Goal: Answer question/provide support: Answer question/provide support

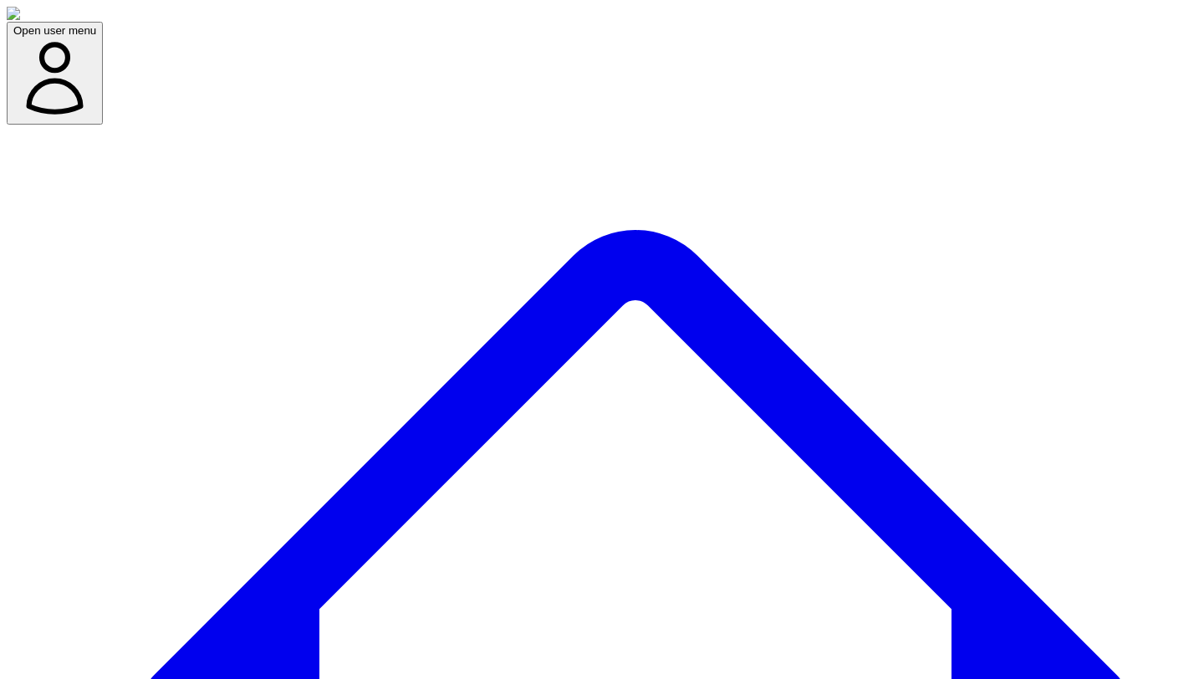
scroll to position [1493, 0]
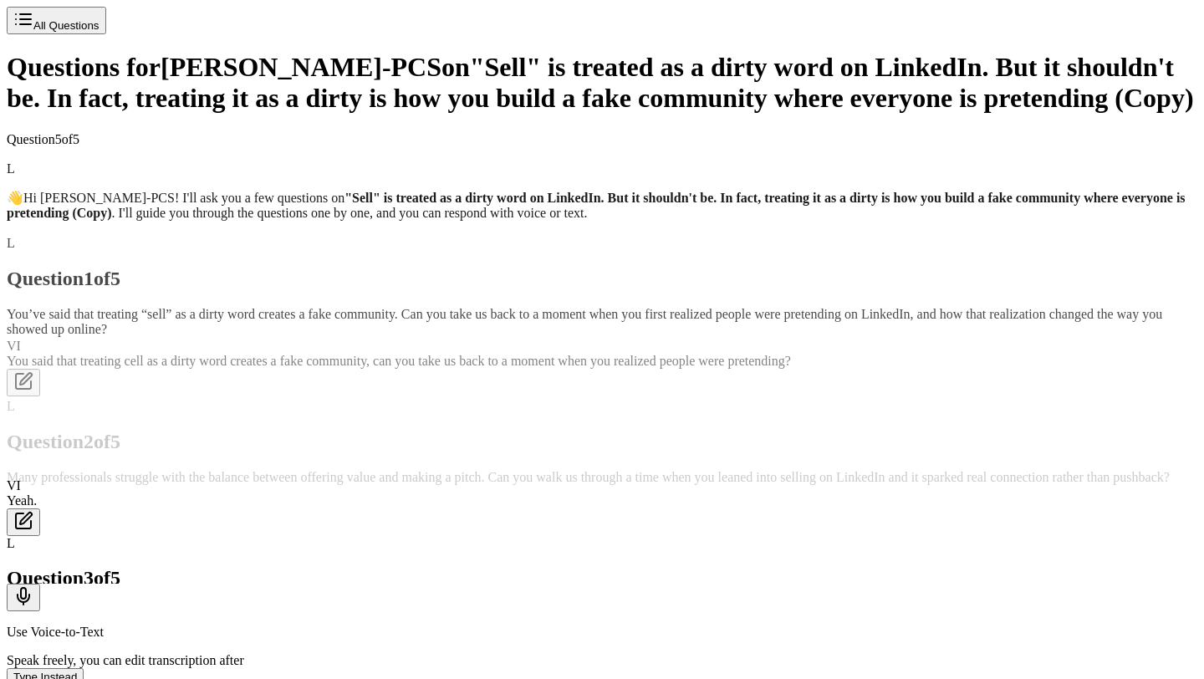
scroll to position [759, 0]
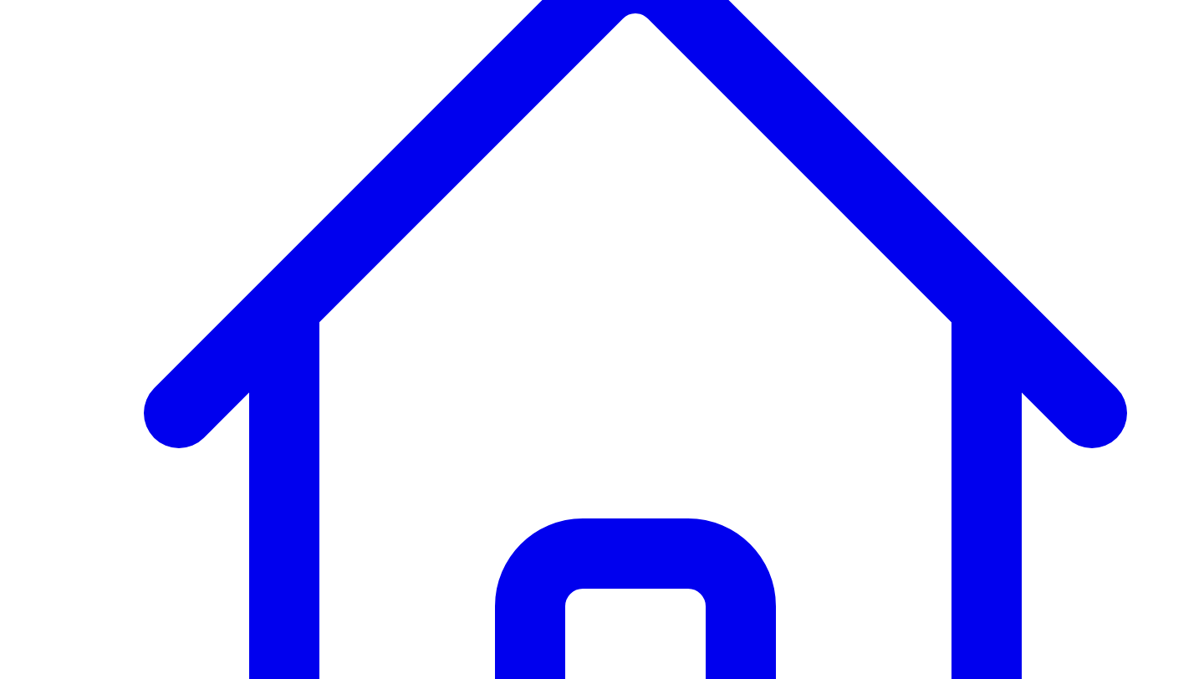
scroll to position [176, 0]
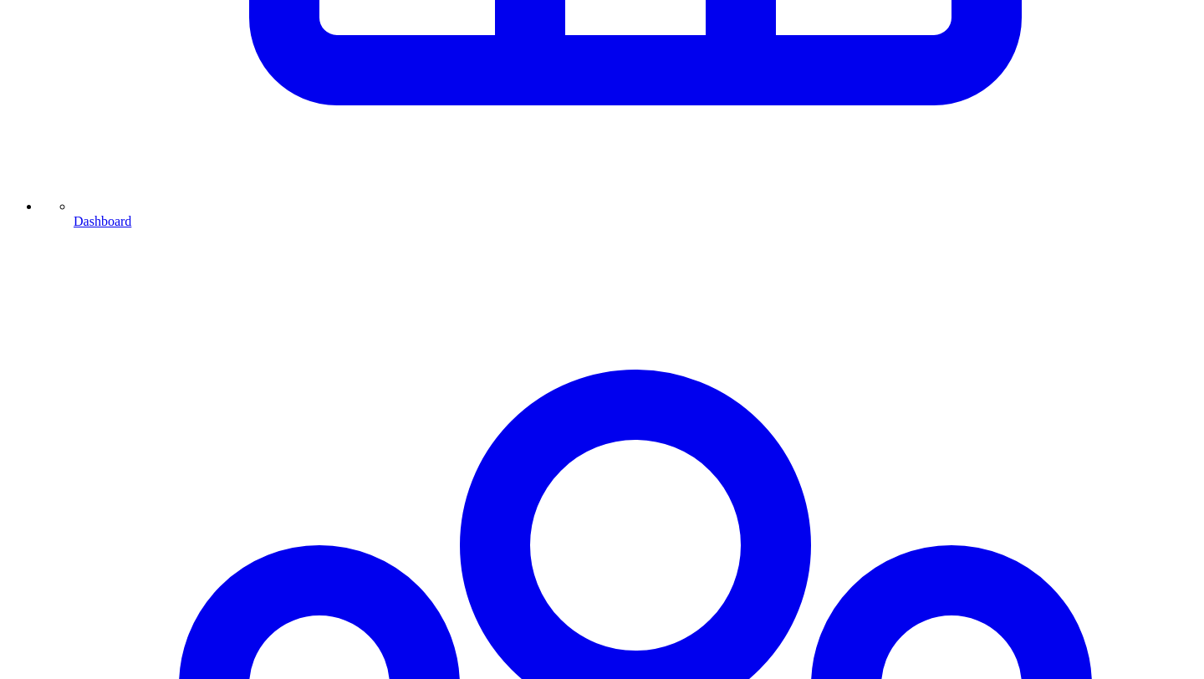
scroll to position [1063, 0]
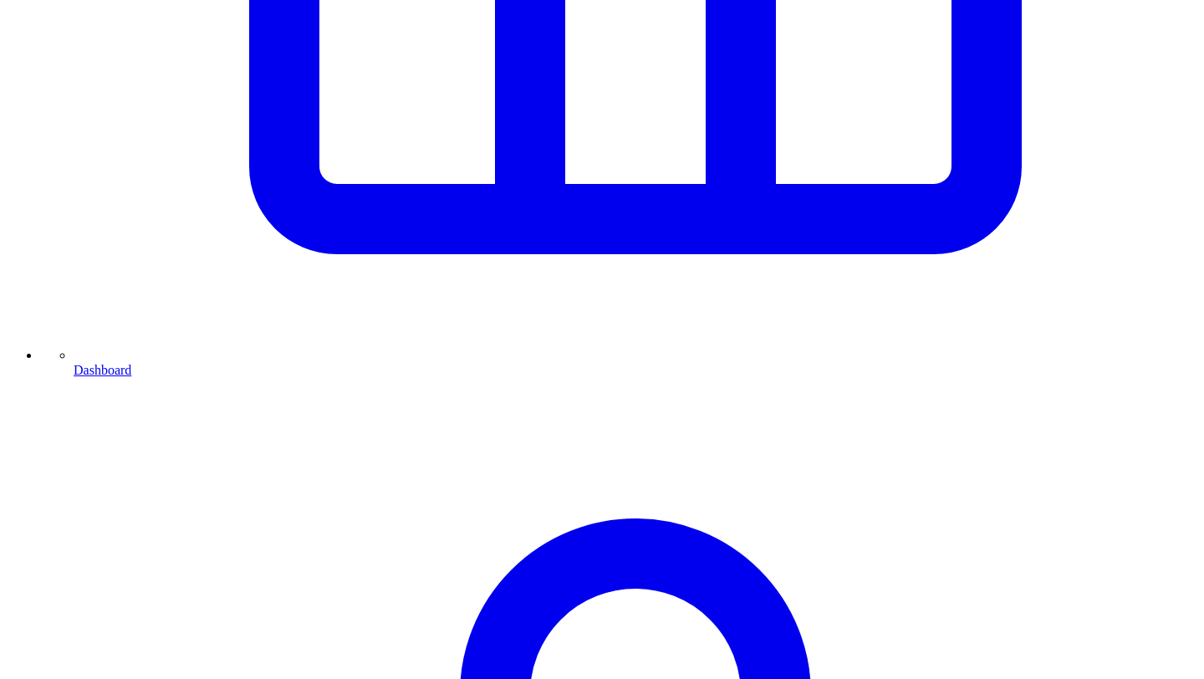
scroll to position [1016, 0]
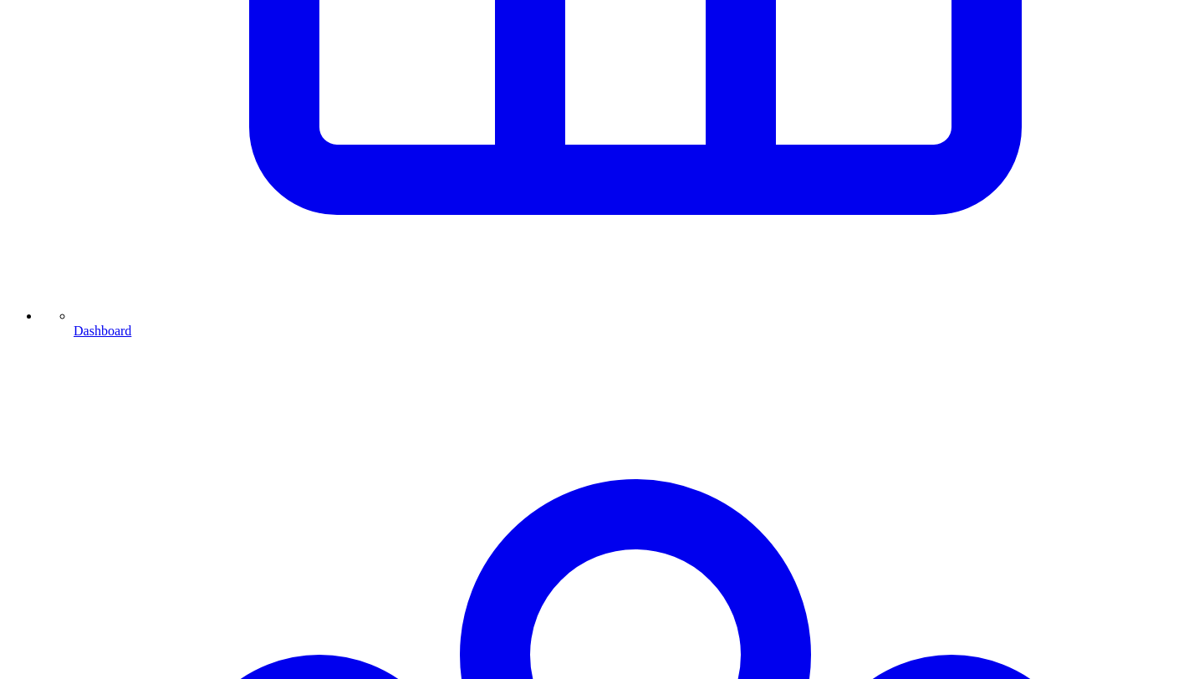
scroll to position [1110, 0]
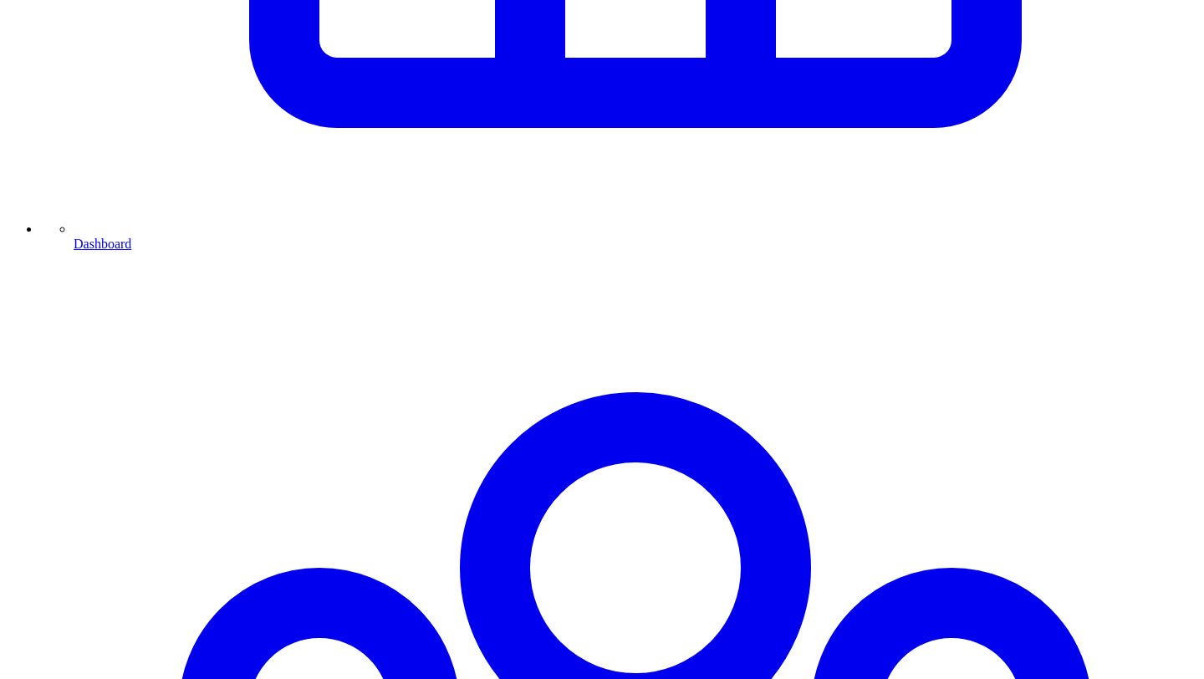
scroll to position [1067, 0]
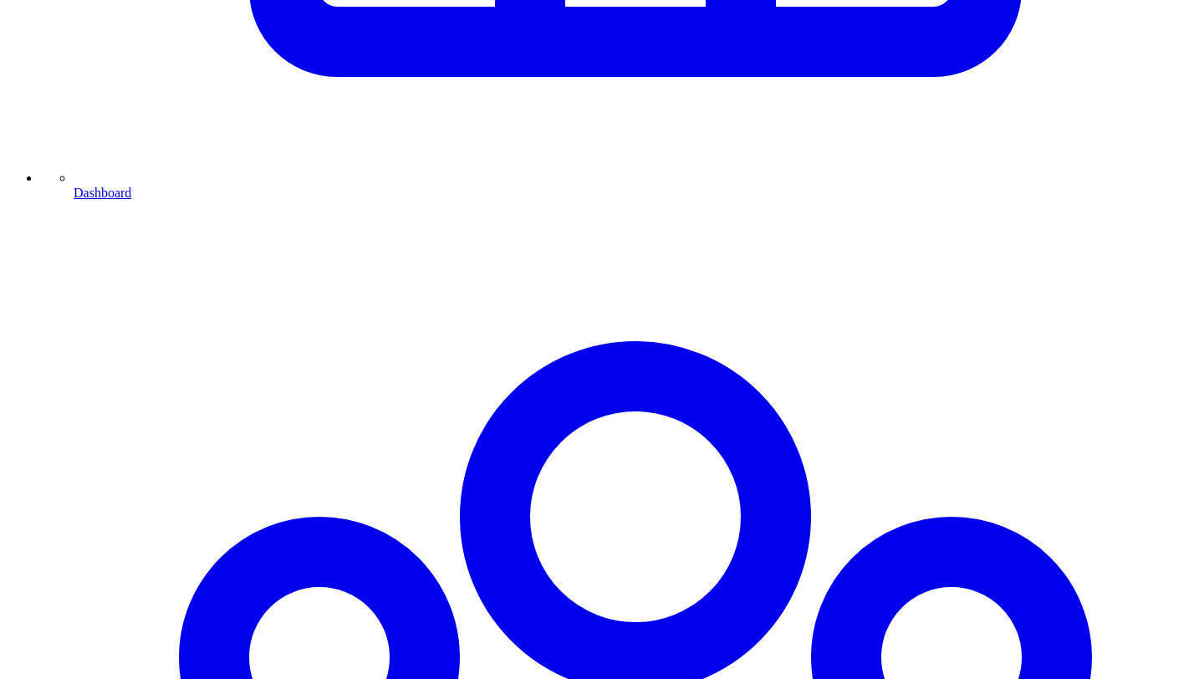
scroll to position [1097, 0]
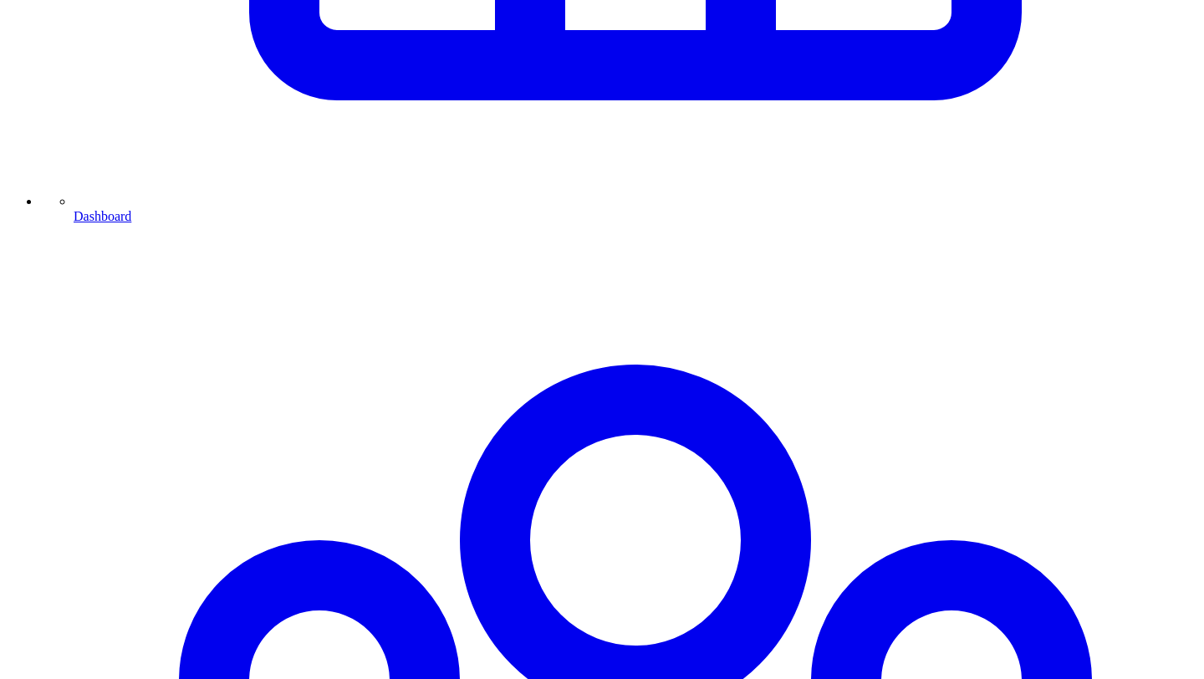
scroll to position [1064, 0]
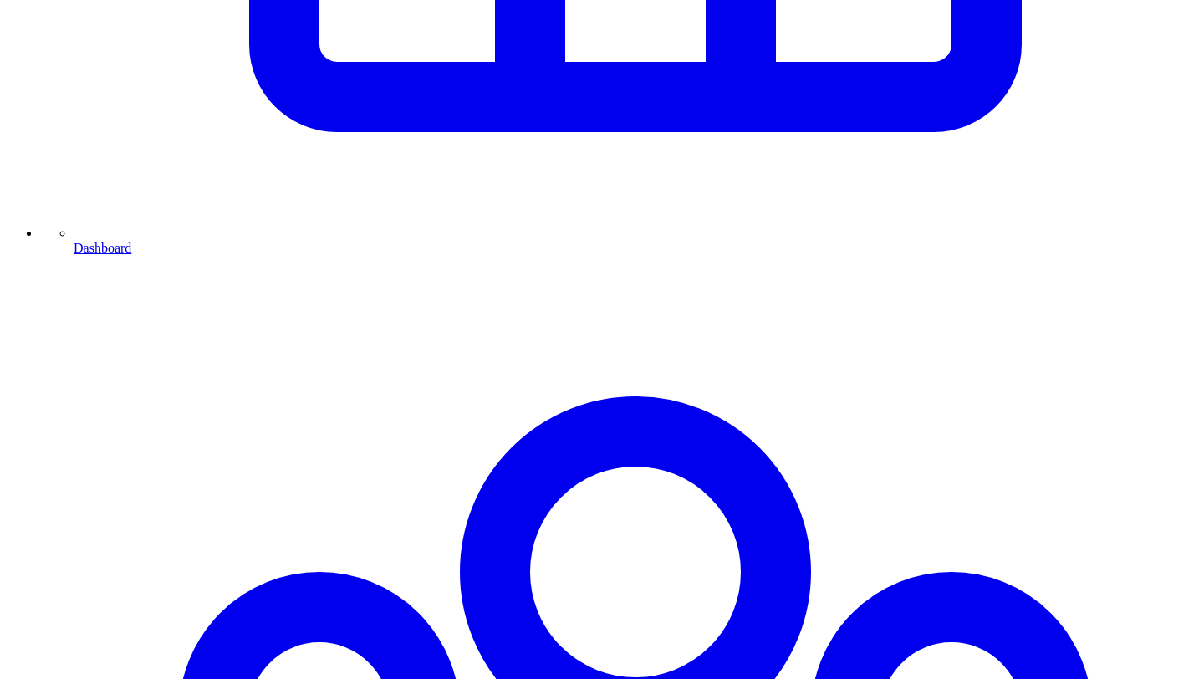
scroll to position [1033, 0]
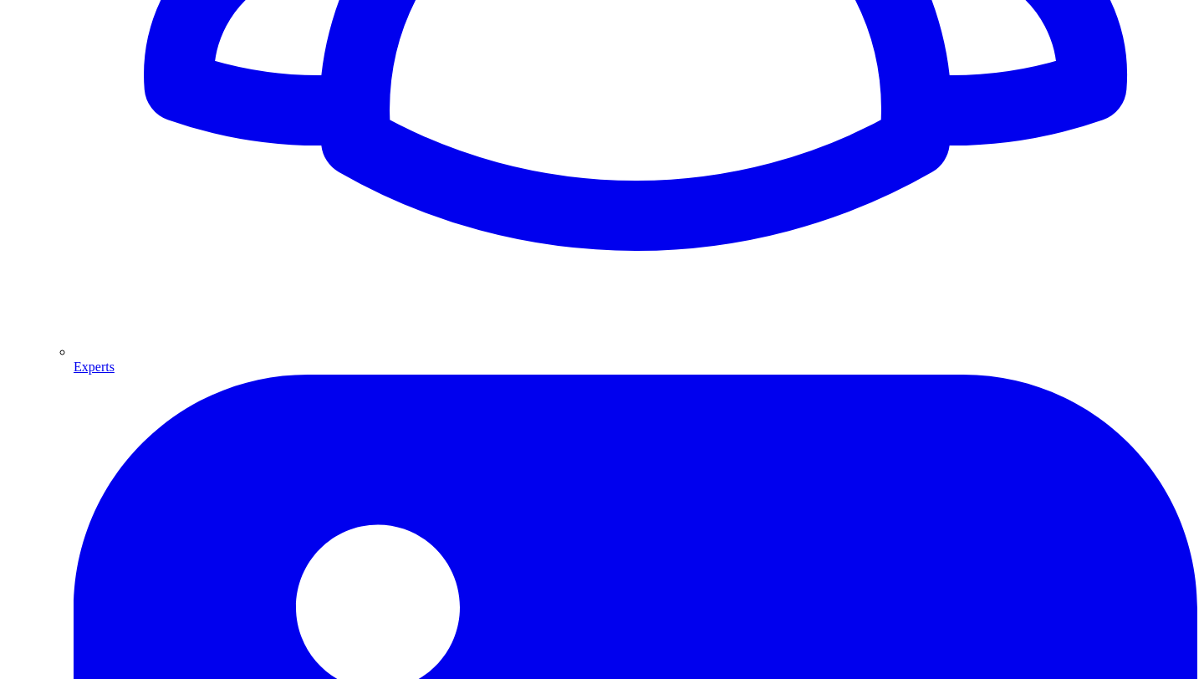
scroll to position [2147, 0]
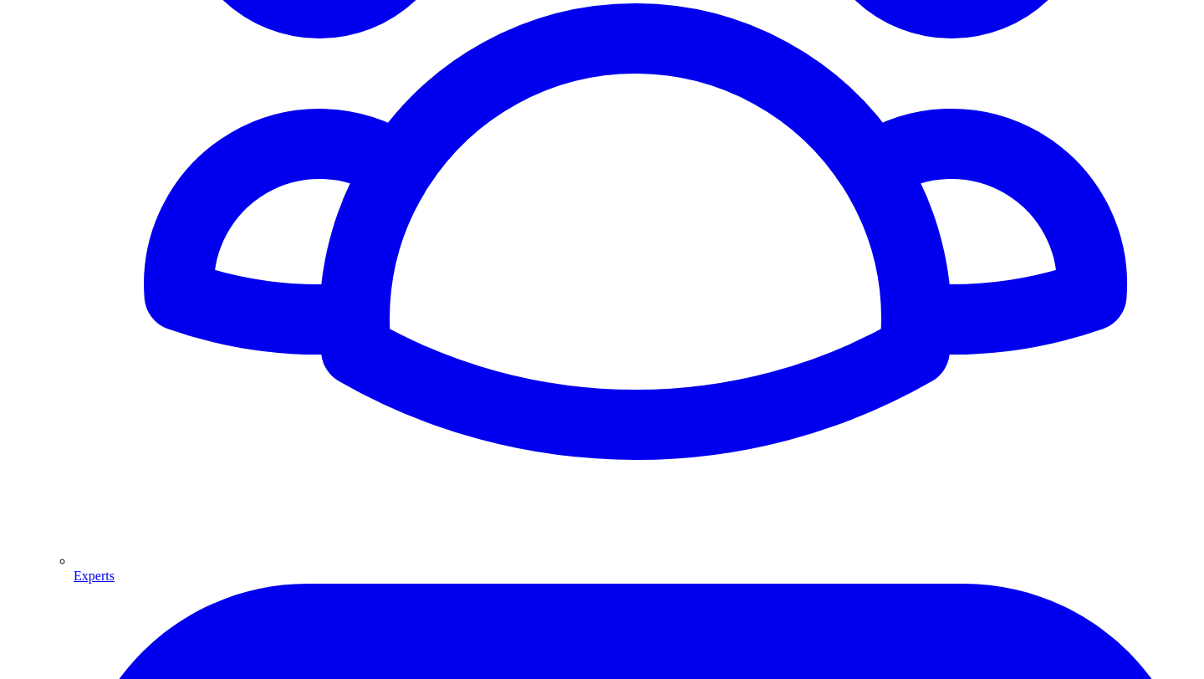
scroll to position [1875, 0]
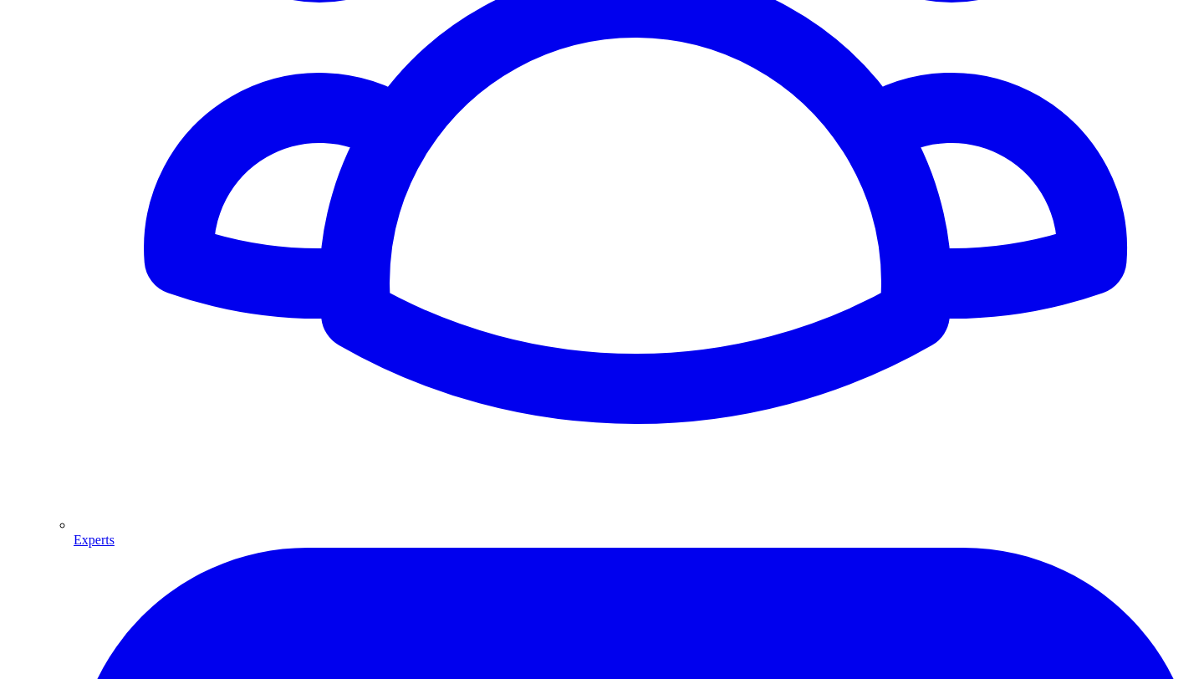
scroll to position [1128, 0]
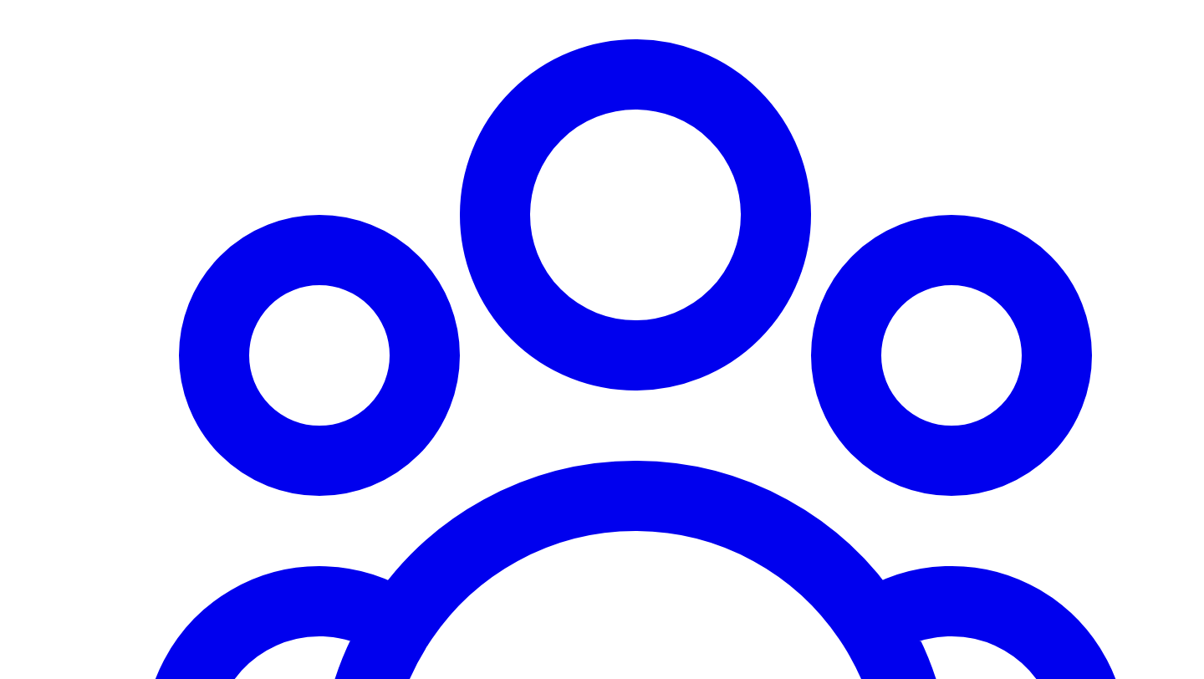
scroll to position [1386, 0]
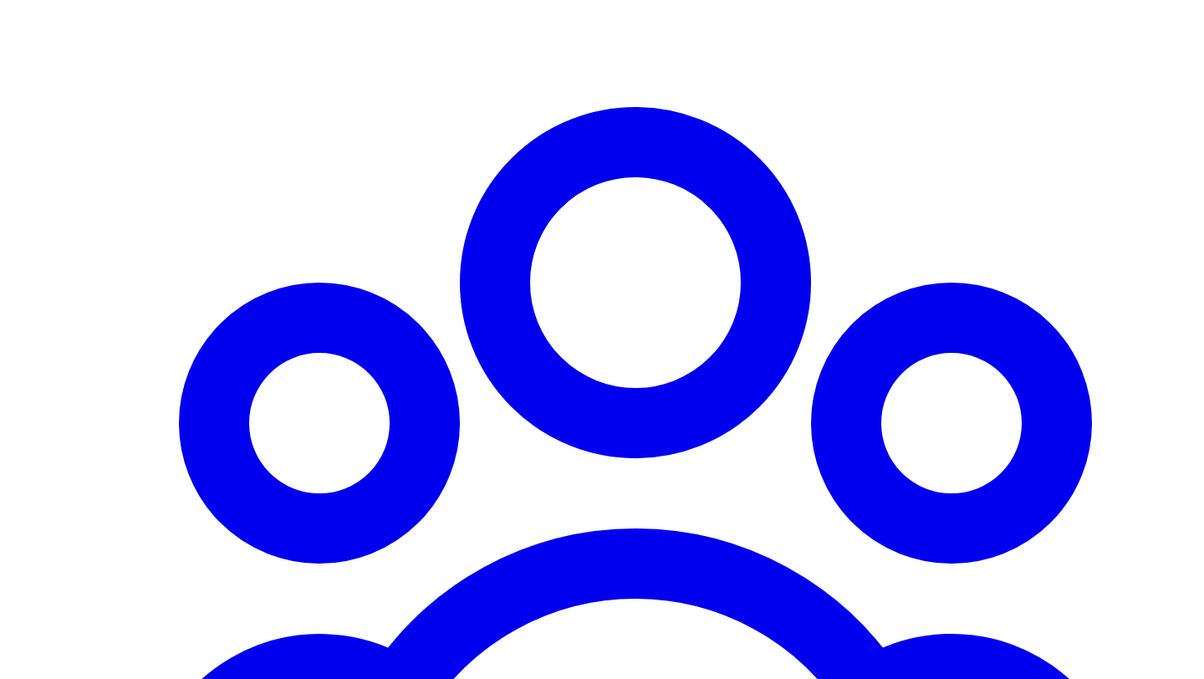
scroll to position [1310, 0]
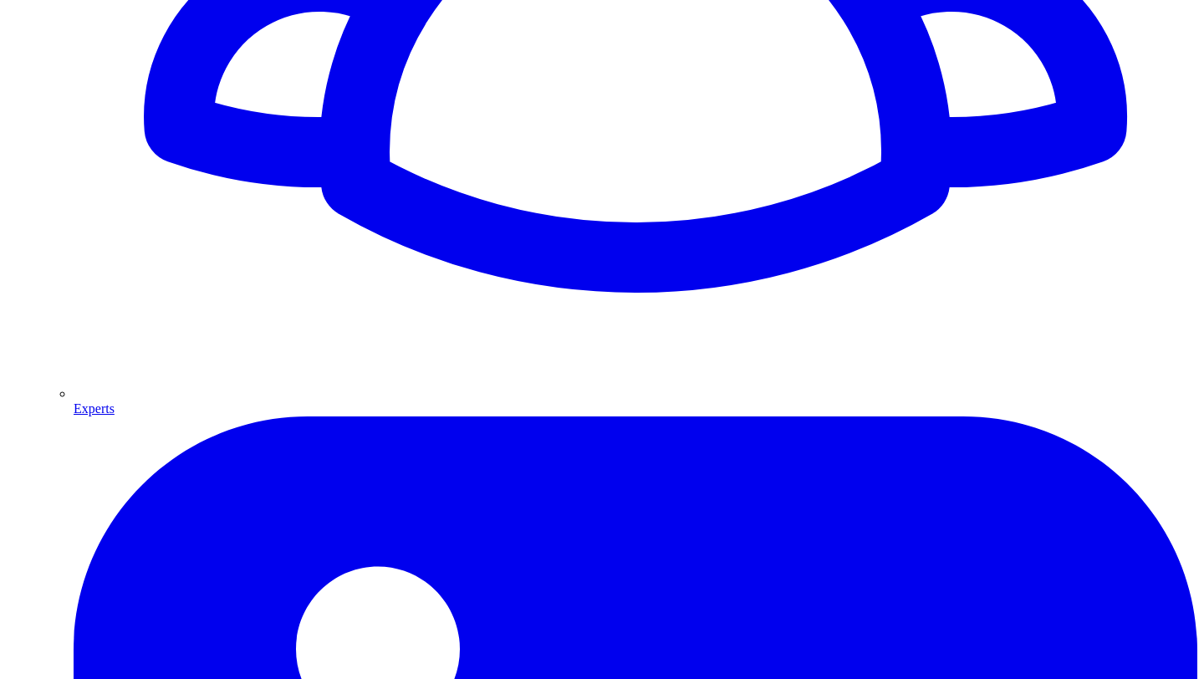
scroll to position [2014, 0]
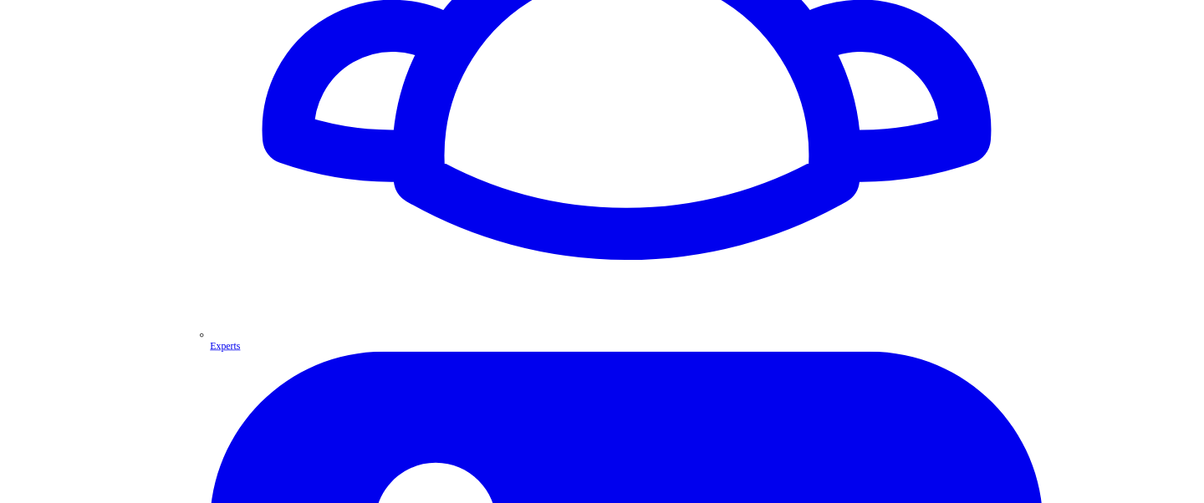
scroll to position [1978, 0]
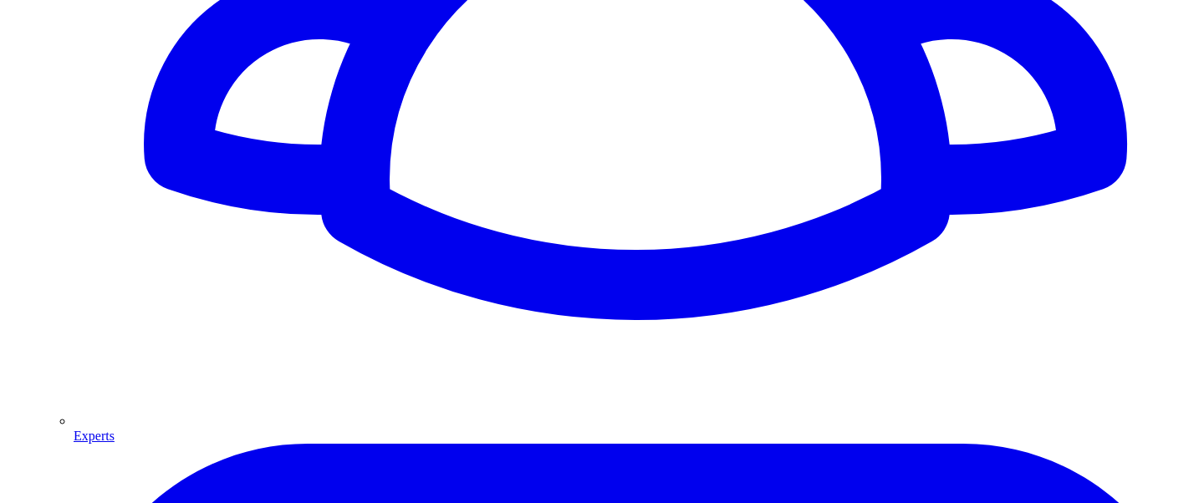
scroll to position [120, 0]
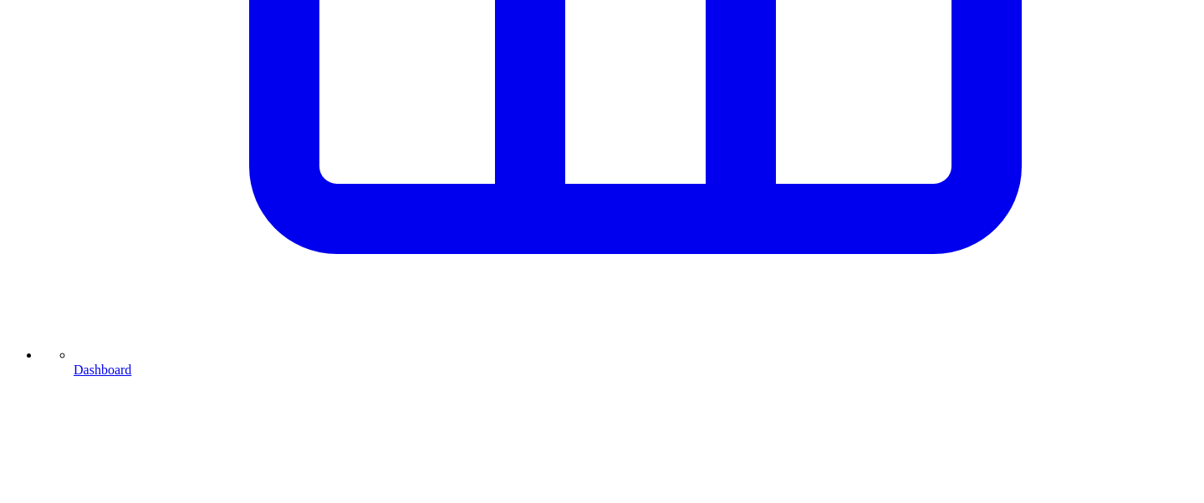
scroll to position [1124, 0]
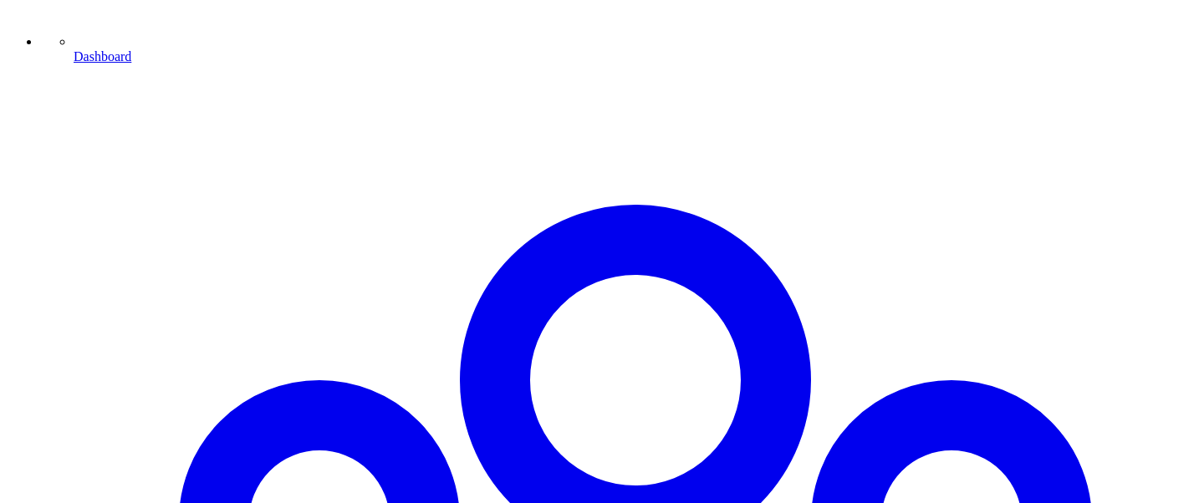
scroll to position [1275, 0]
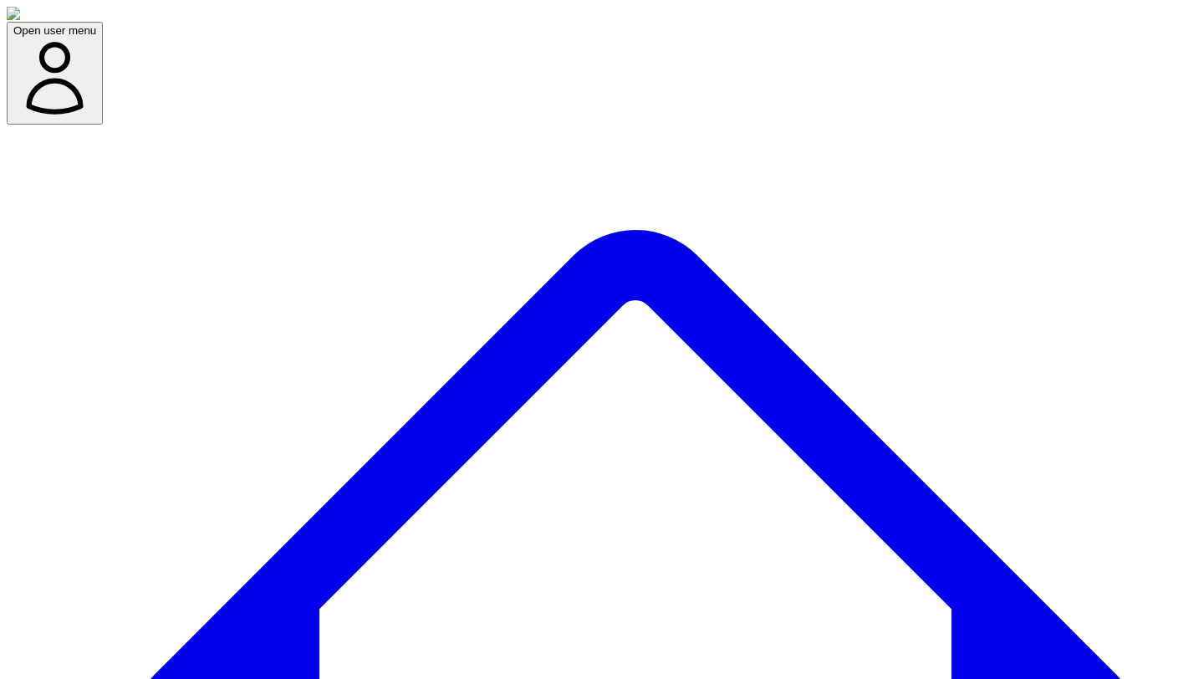
scroll to position [120, 0]
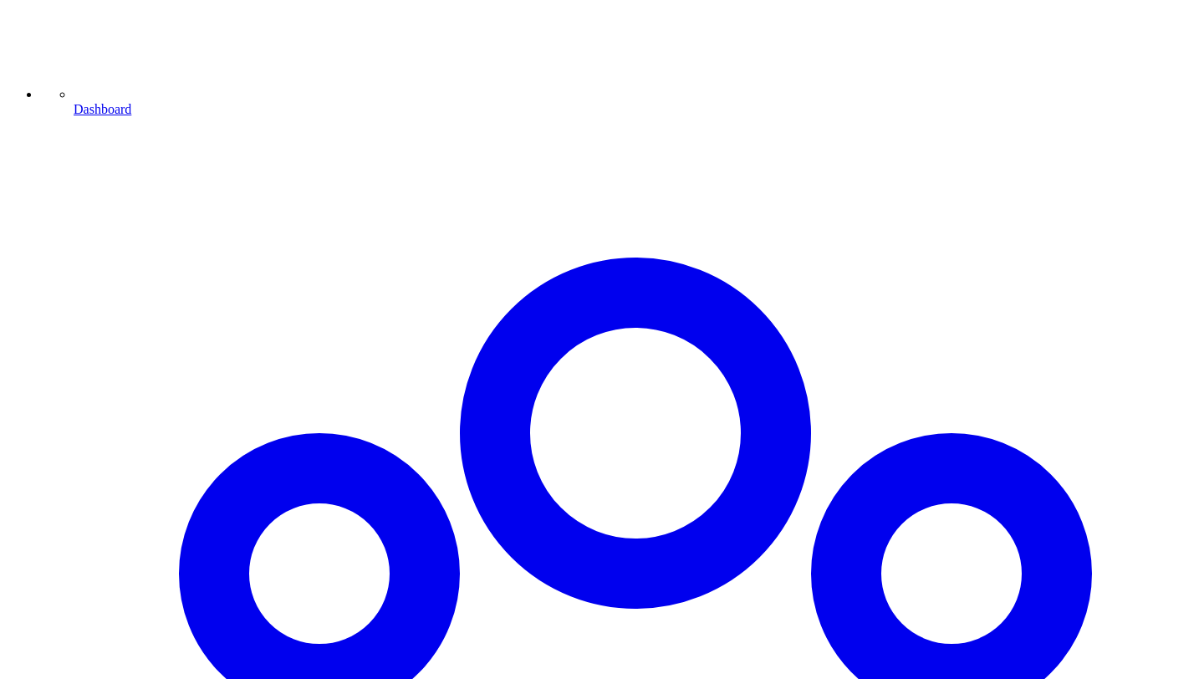
scroll to position [1192, 0]
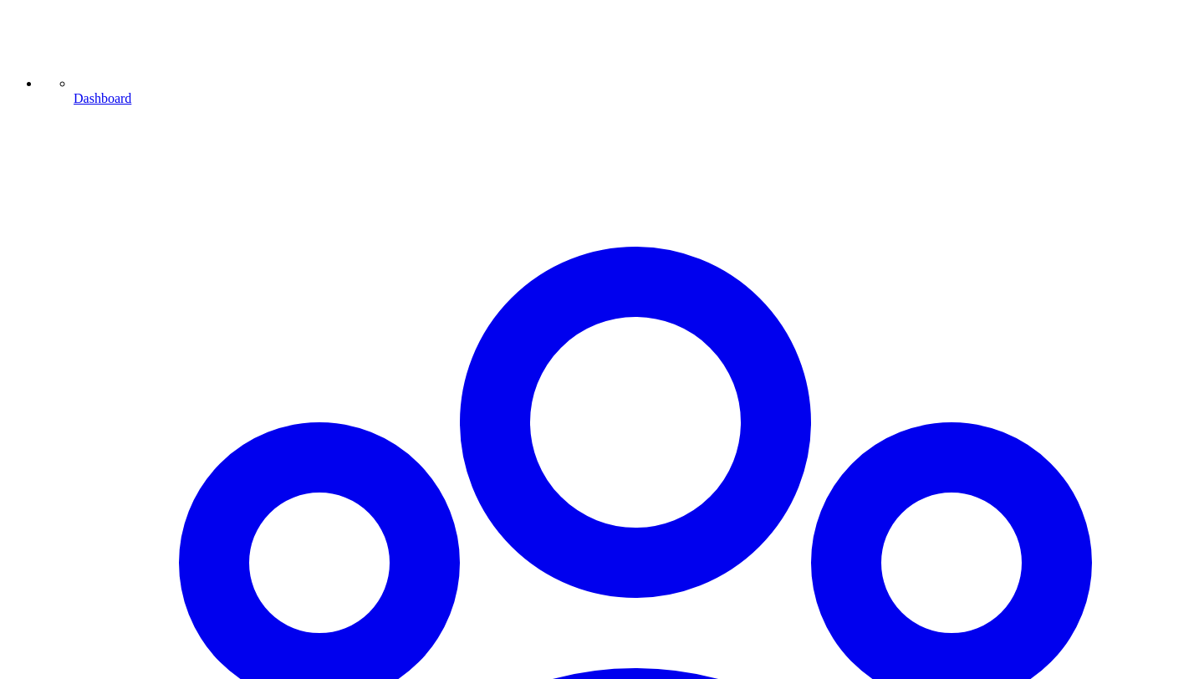
scroll to position [1202, 0]
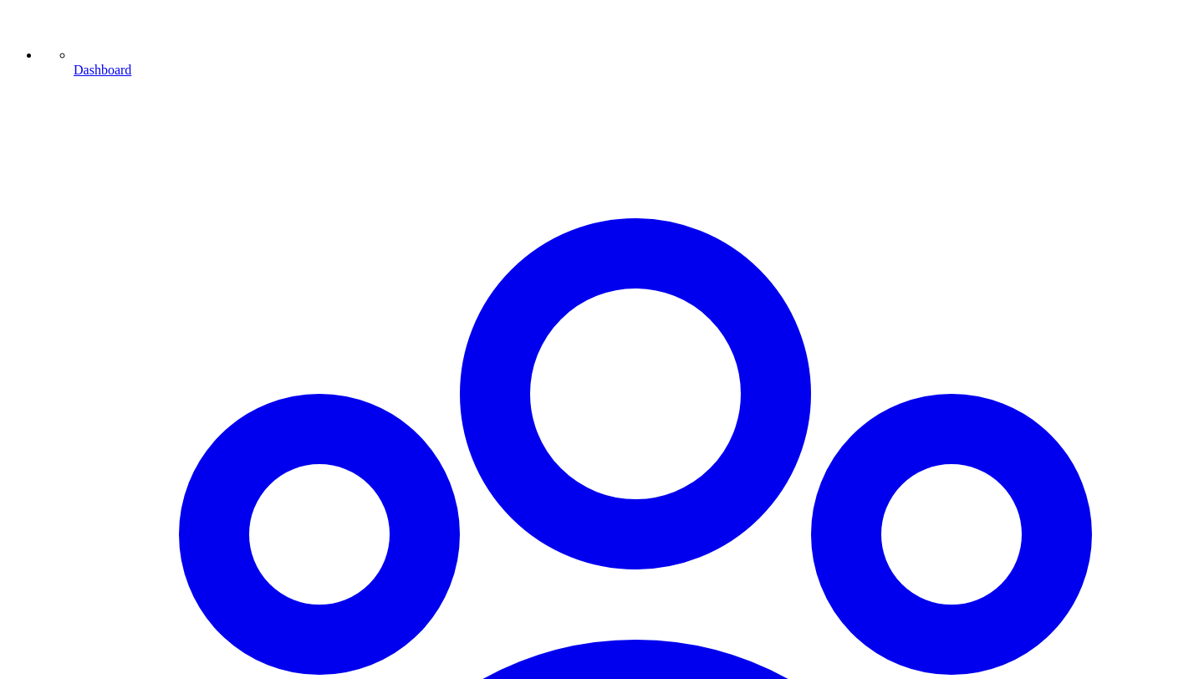
scroll to position [1213, 0]
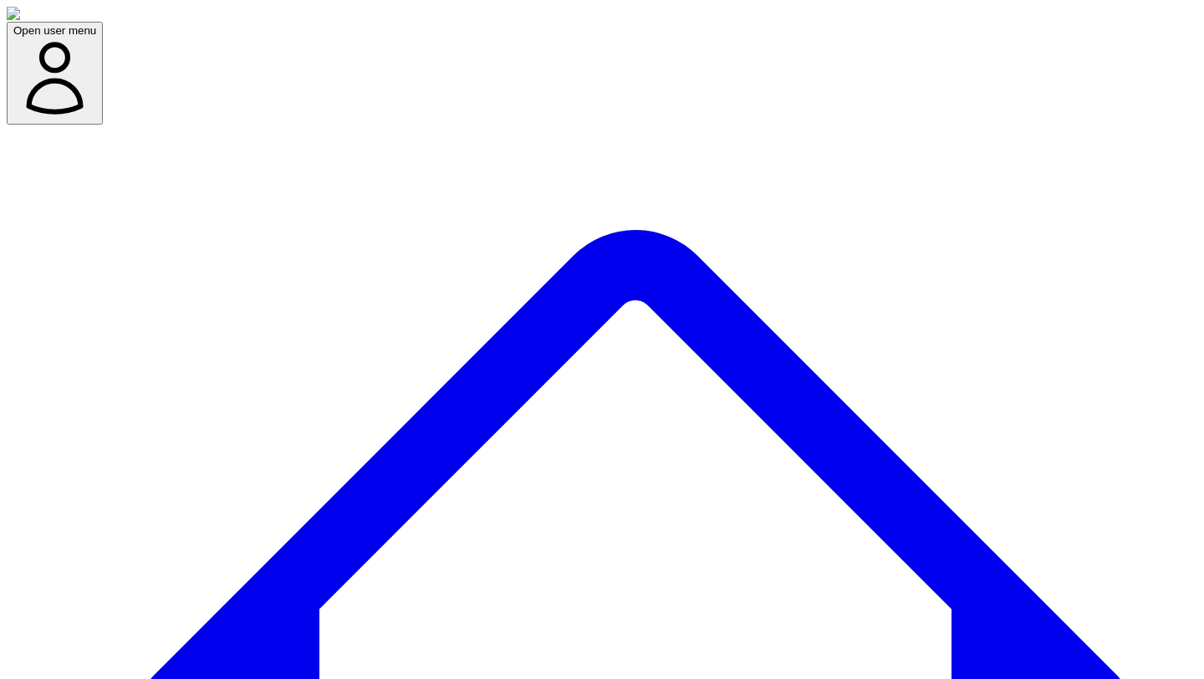
scroll to position [120, 0]
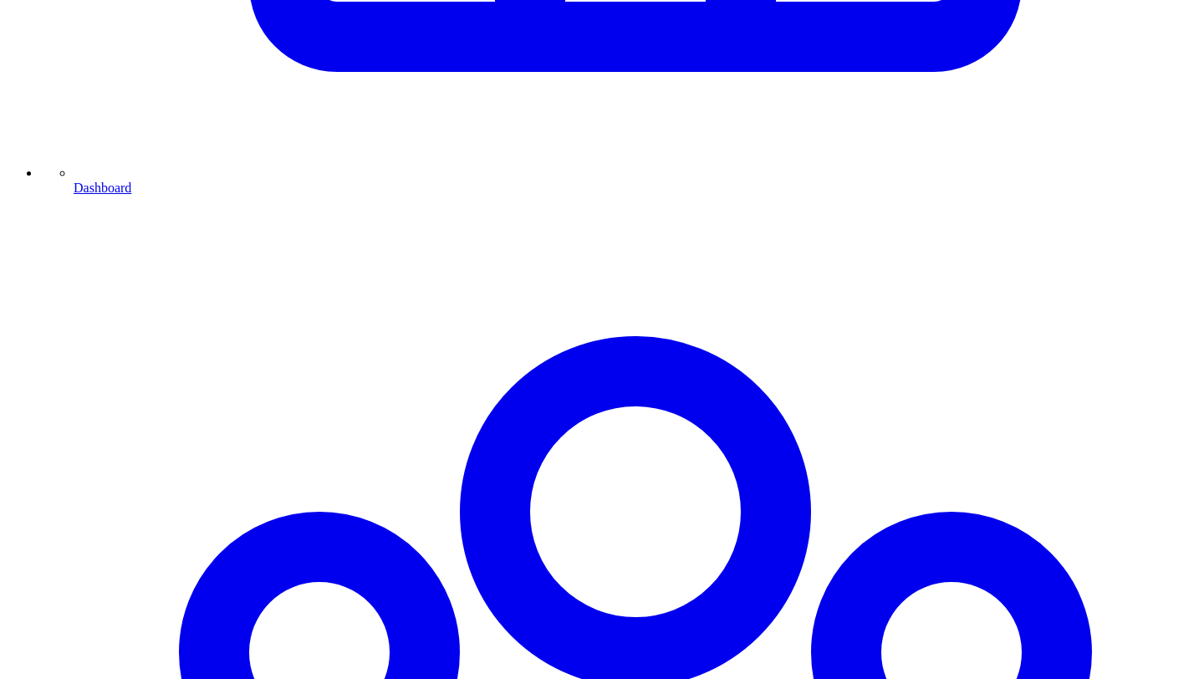
scroll to position [1087, 0]
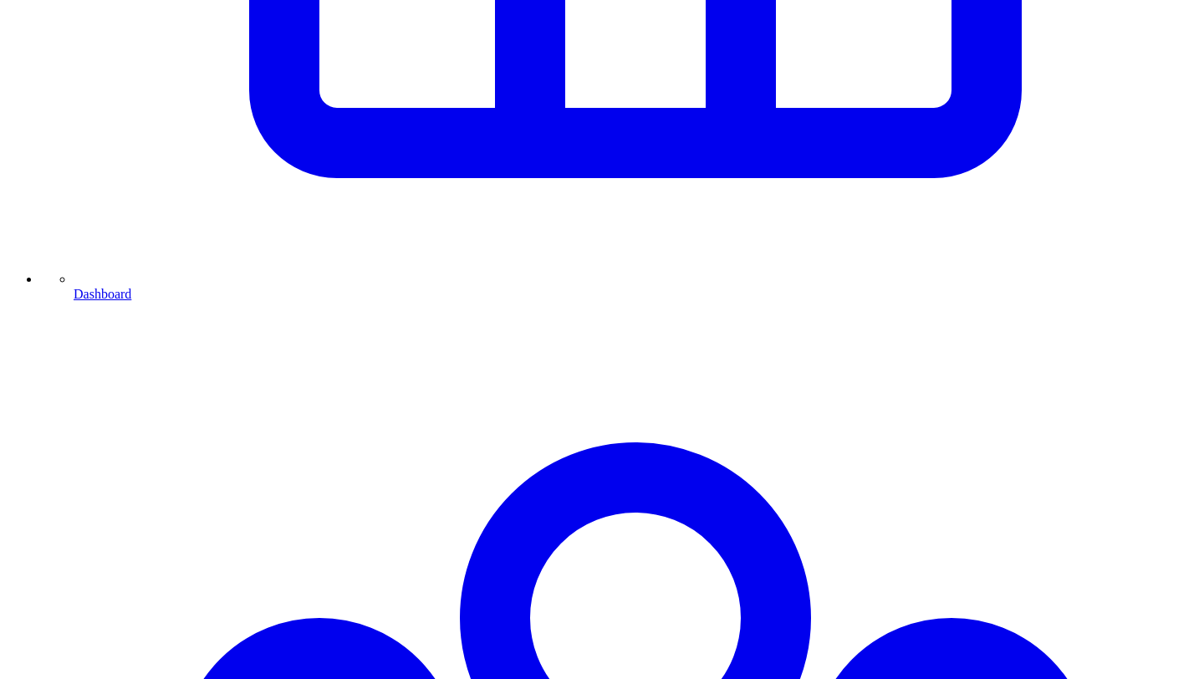
scroll to position [996, 0]
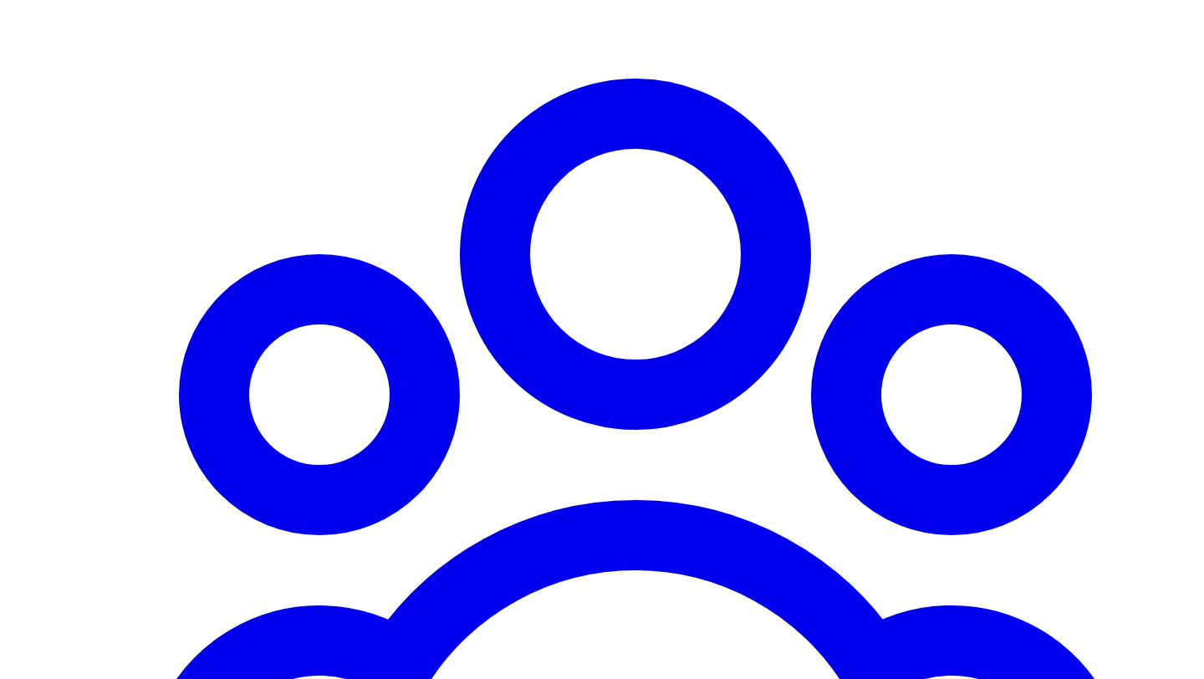
scroll to position [1345, 0]
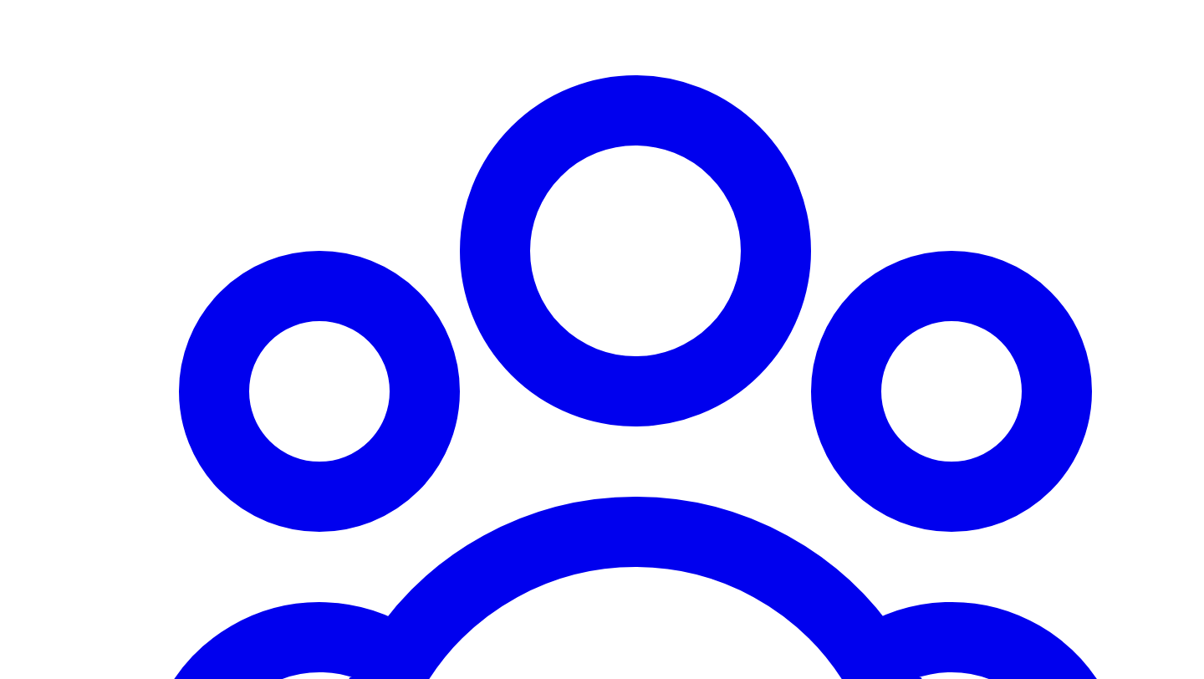
scroll to position [1351, 0]
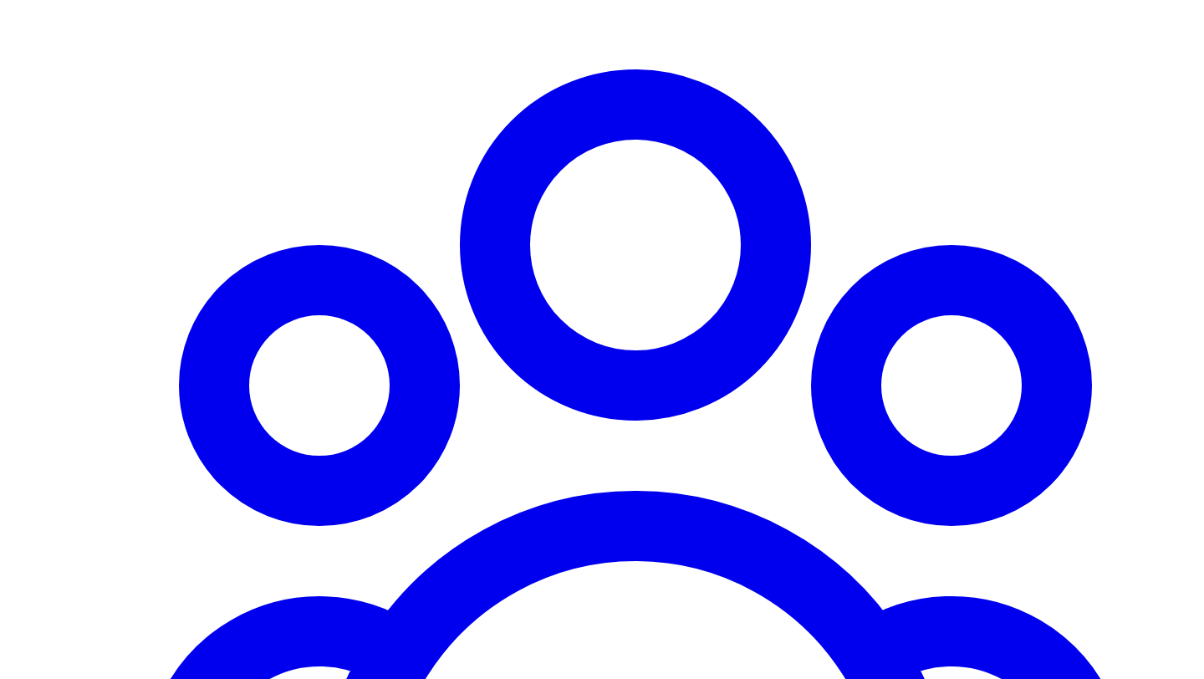
drag, startPoint x: 558, startPoint y: 136, endPoint x: 544, endPoint y: 135, distance: 14.2
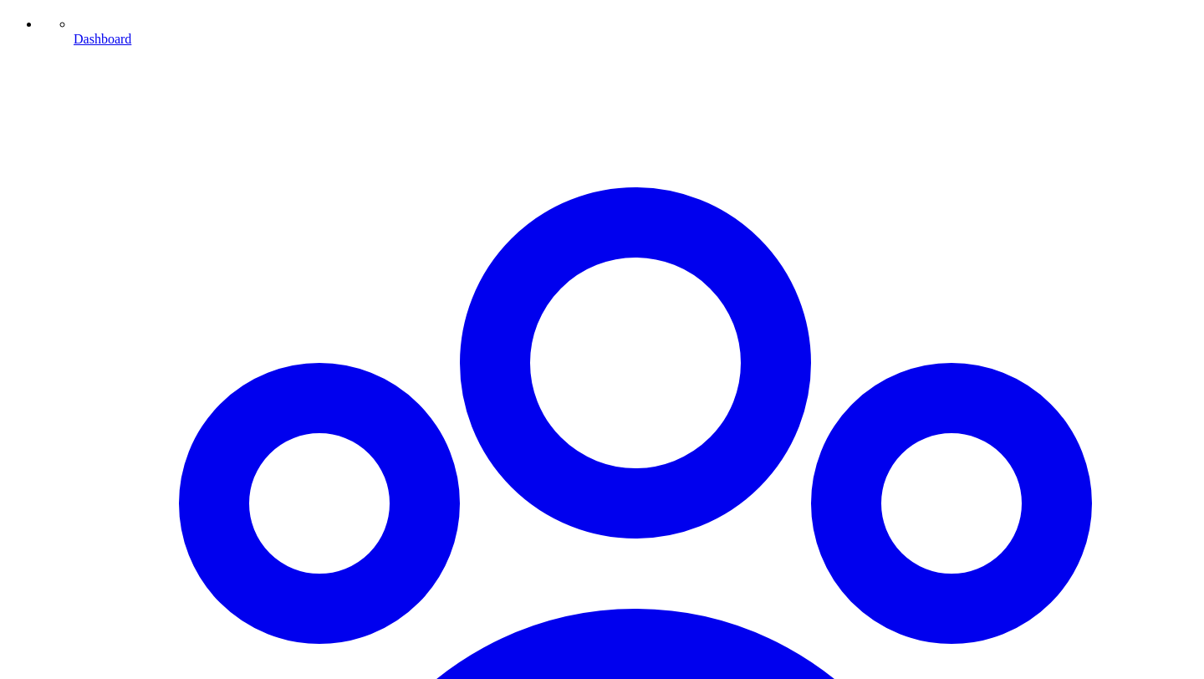
scroll to position [1289, 0]
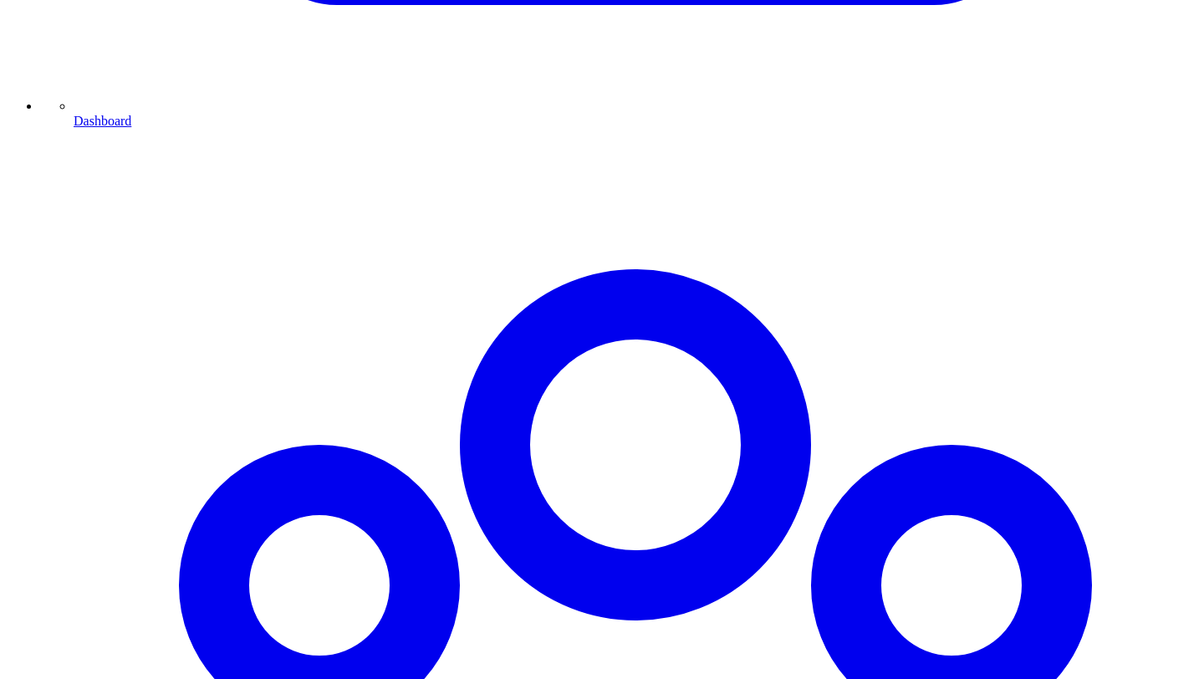
scroll to position [1164, 0]
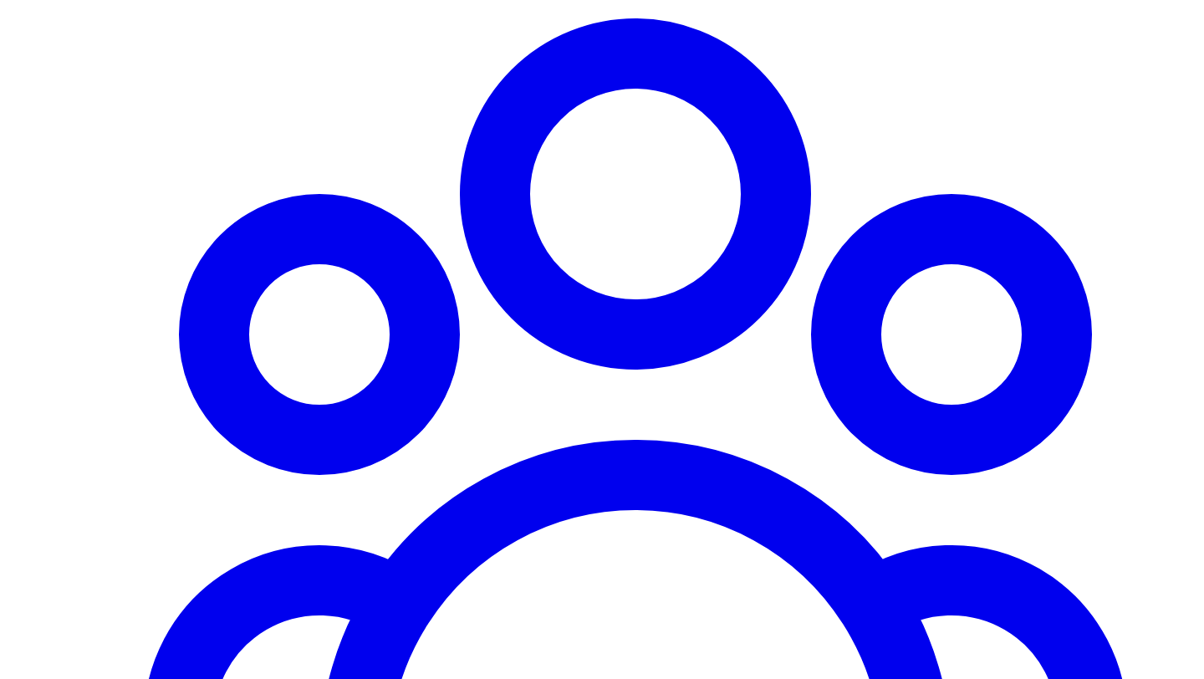
scroll to position [1412, 0]
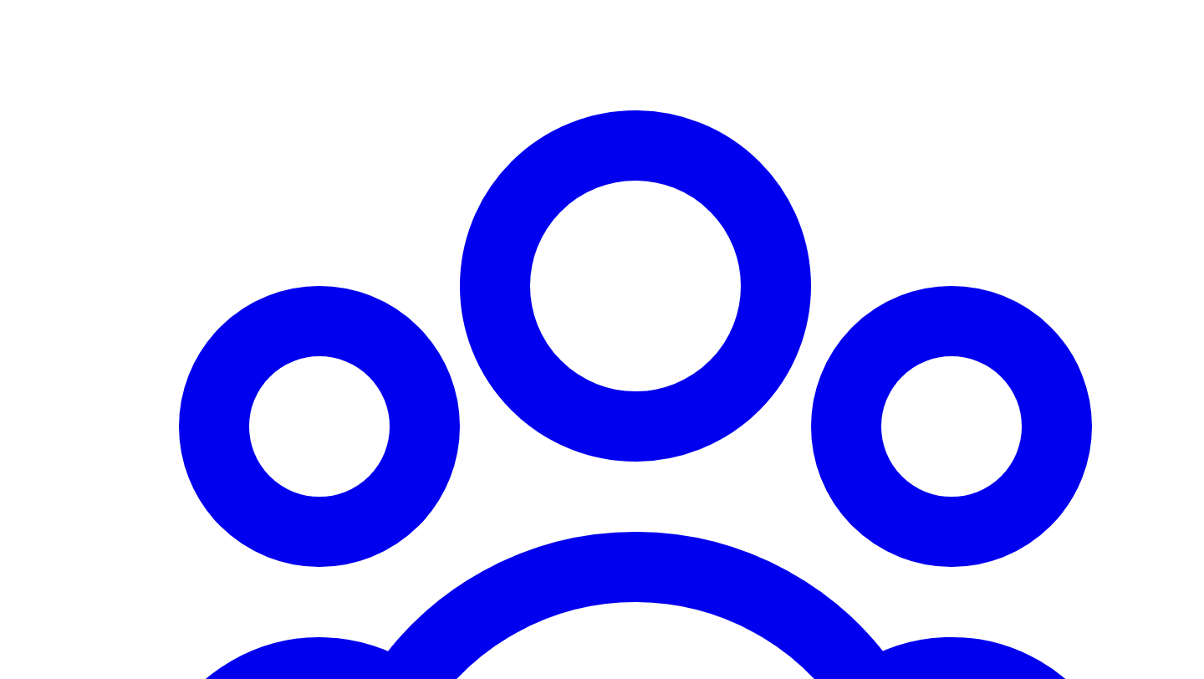
scroll to position [1313, 0]
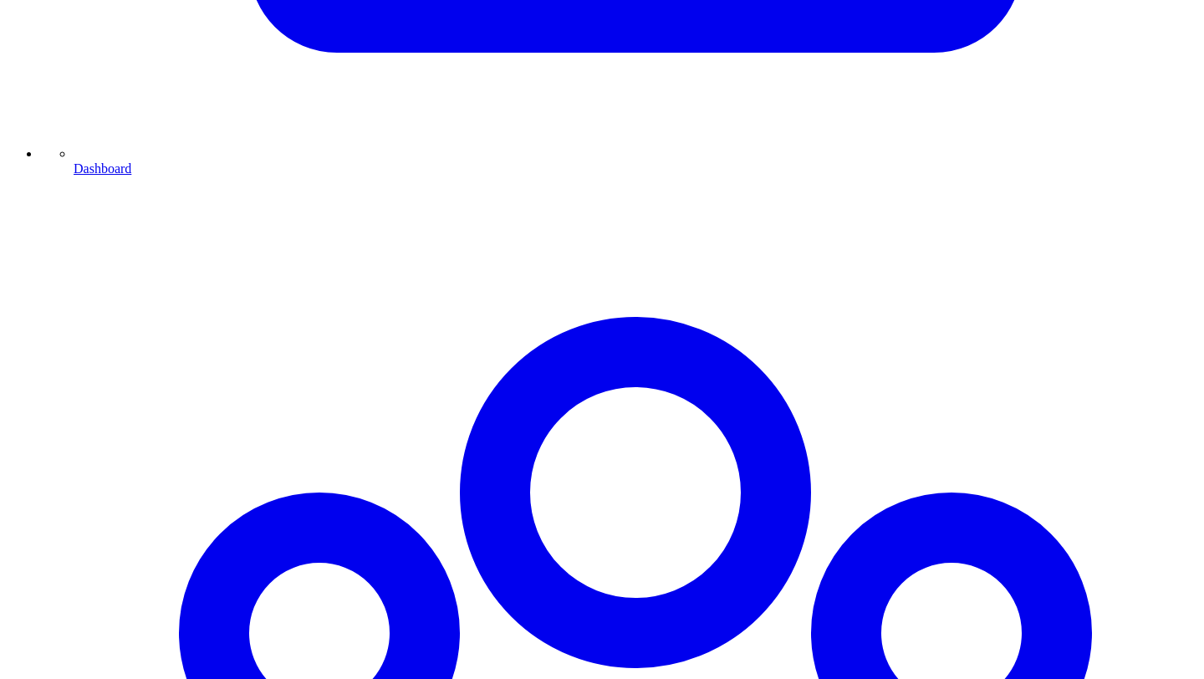
scroll to position [1111, 0]
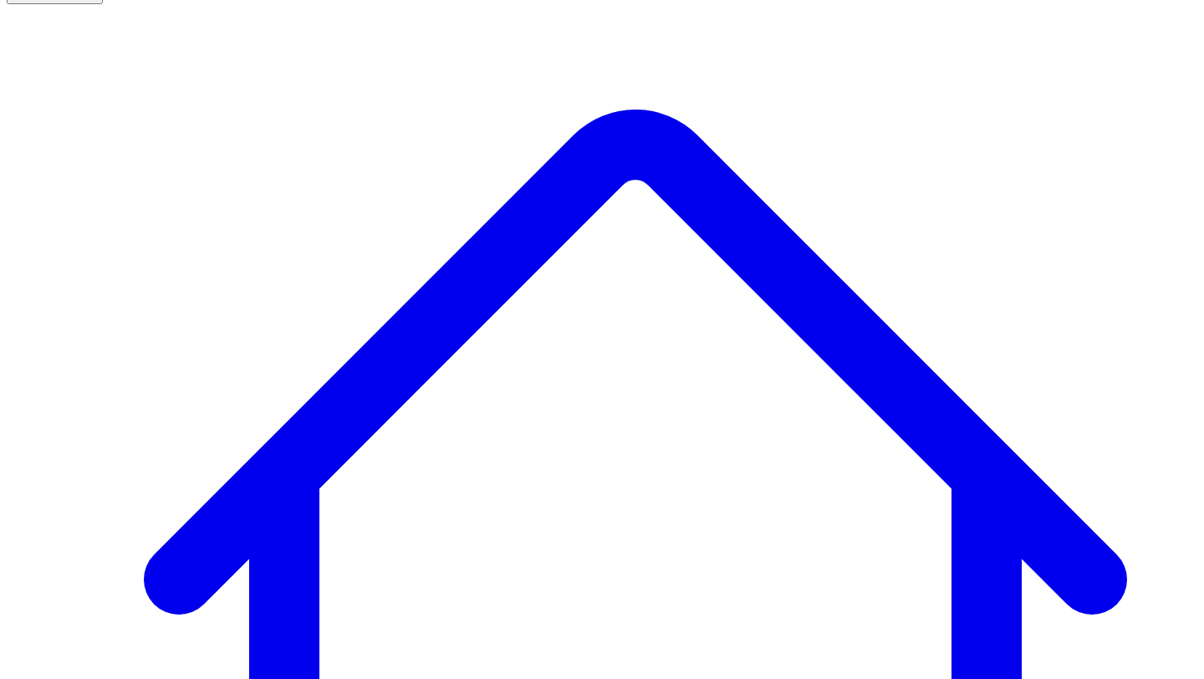
scroll to position [120, 0]
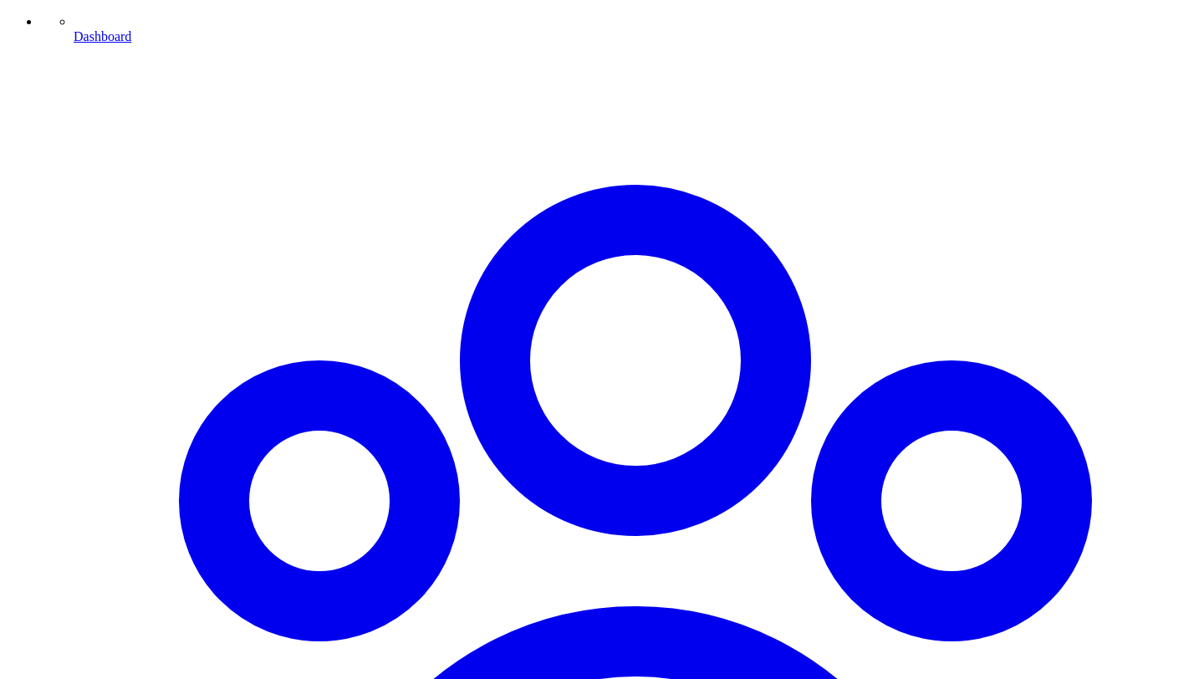
scroll to position [1237, 0]
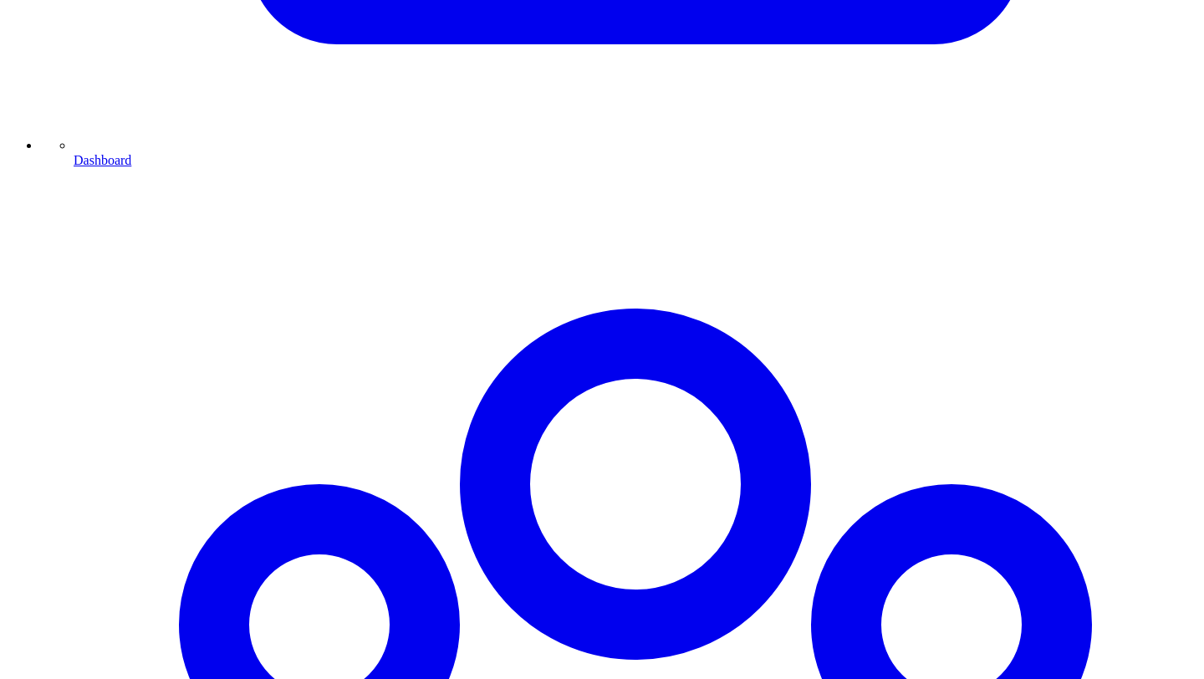
scroll to position [1116, 0]
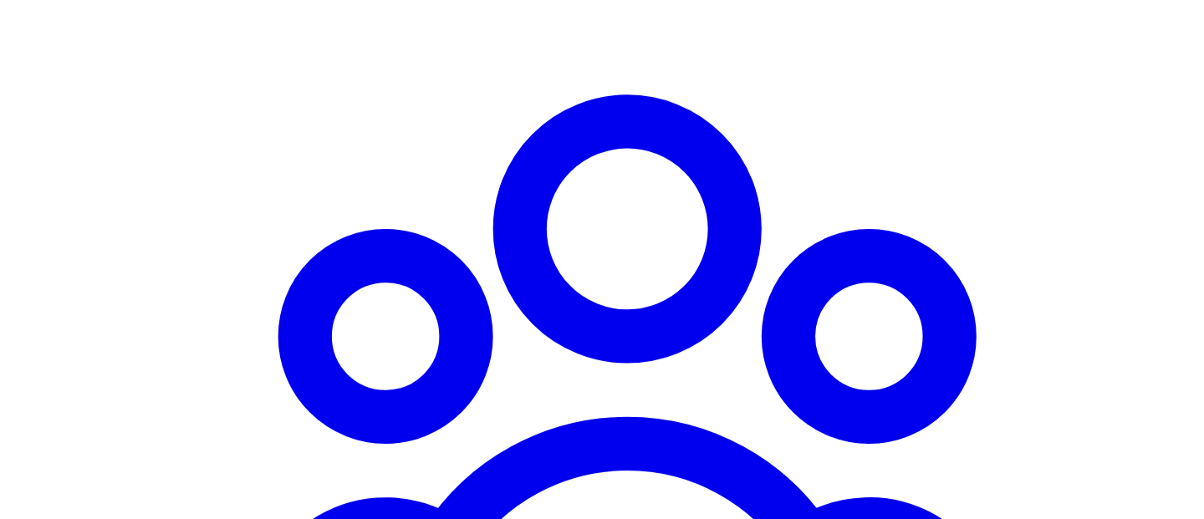
scroll to position [1365, 0]
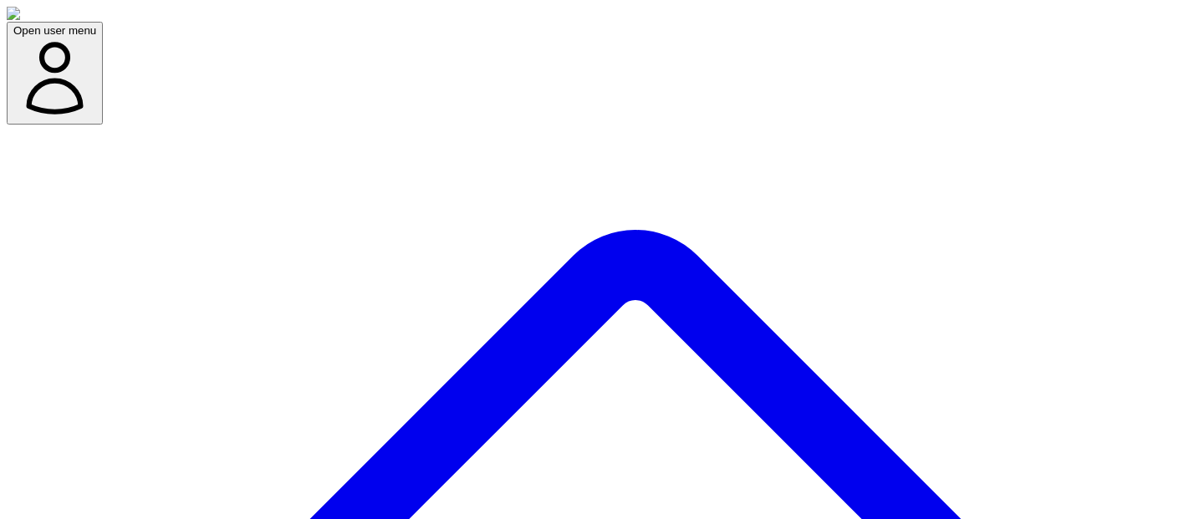
scroll to position [176, 0]
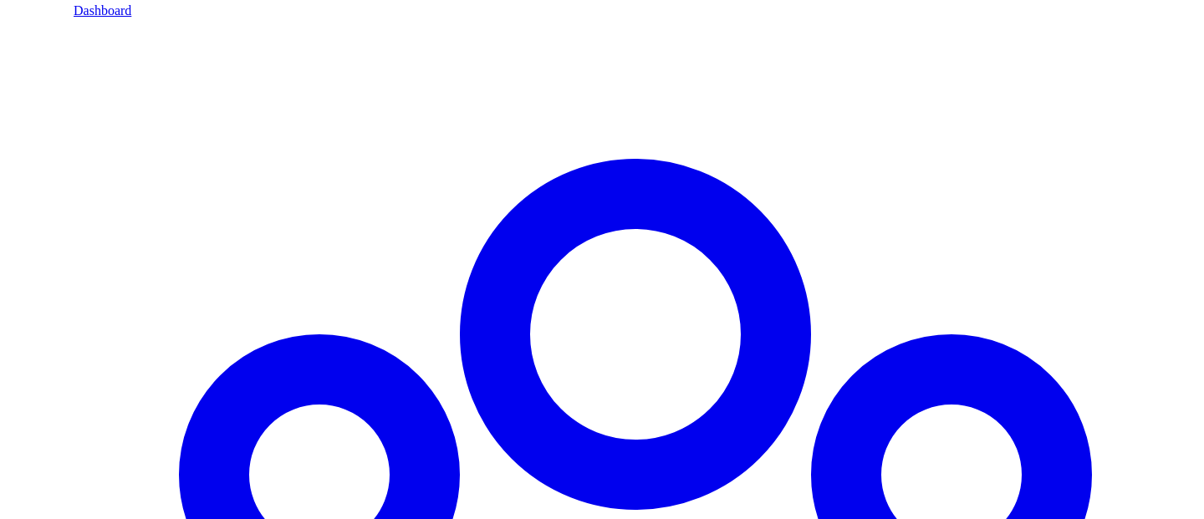
scroll to position [1310, 0]
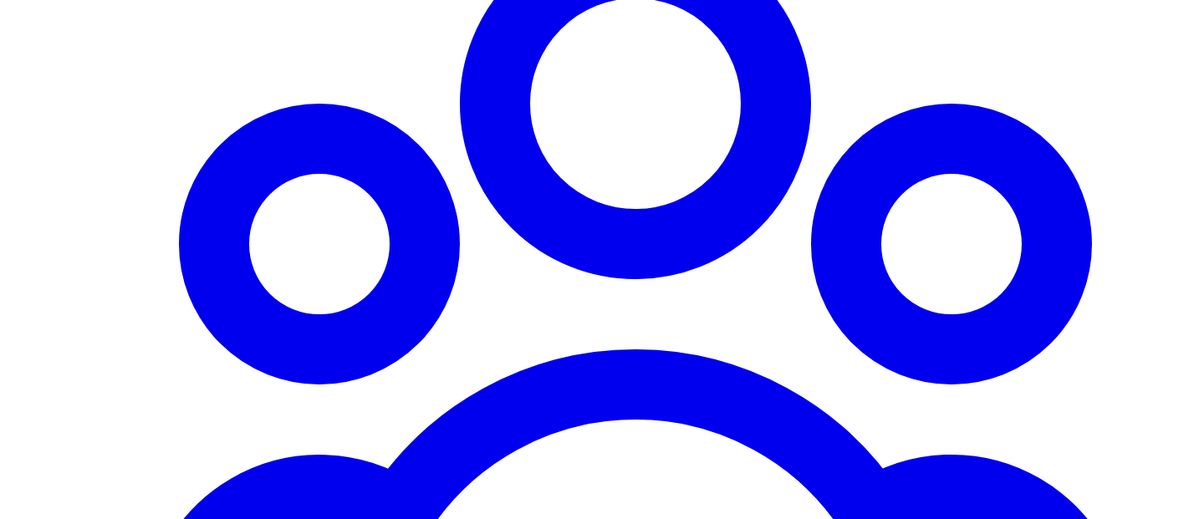
scroll to position [1517, 0]
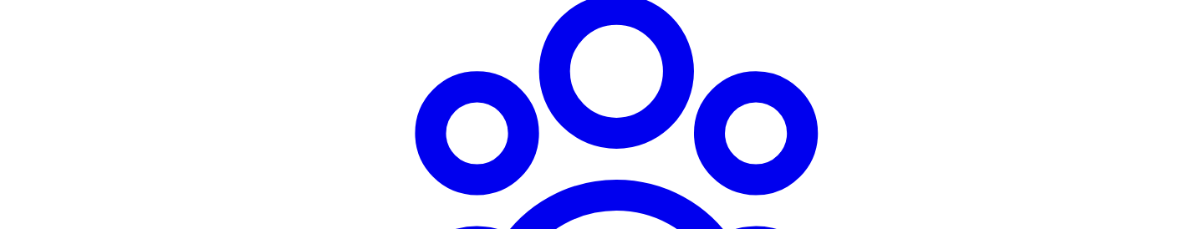
scroll to position [1477, 0]
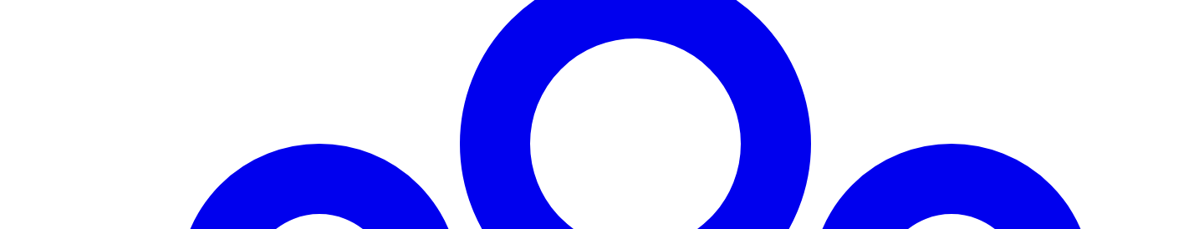
scroll to position [1443, 0]
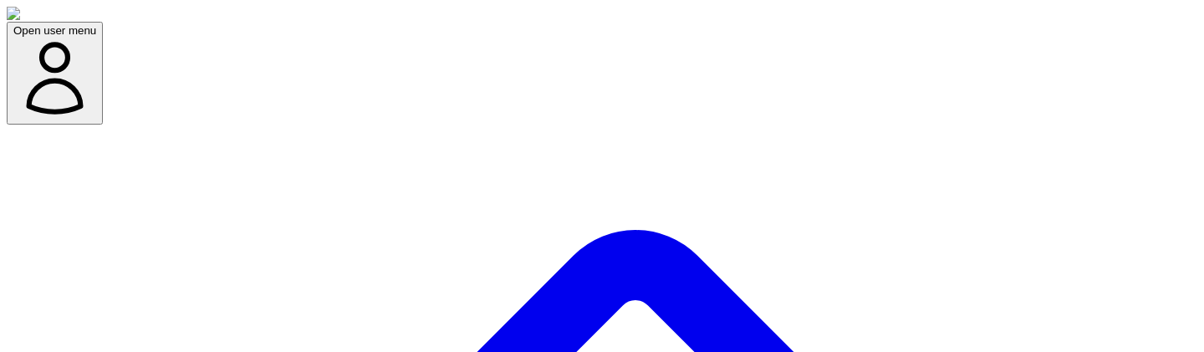
scroll to position [344, 0]
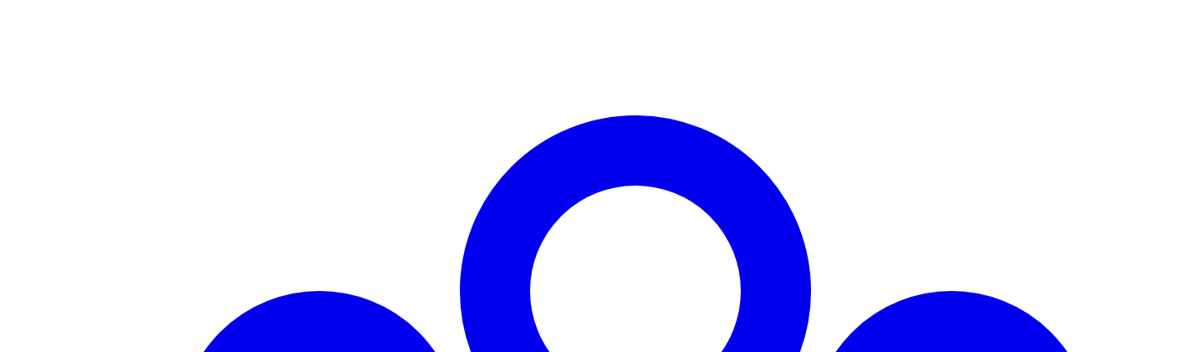
scroll to position [1380, 0]
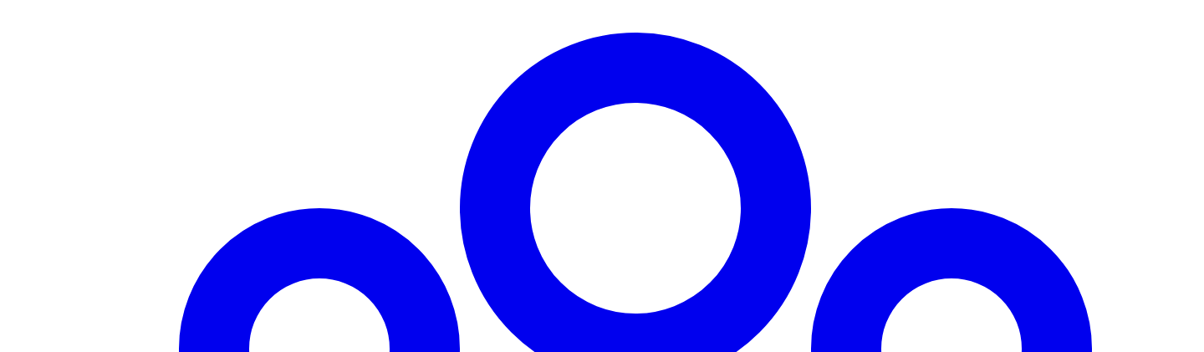
scroll to position [1366, 0]
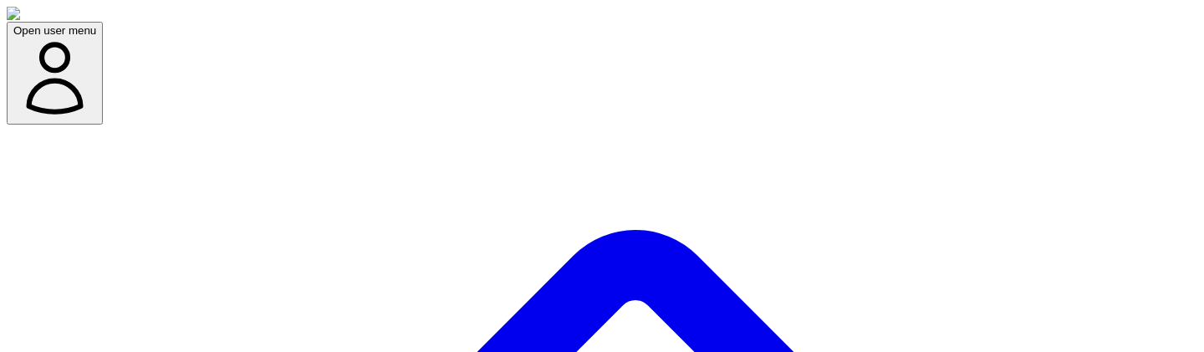
scroll to position [344, 0]
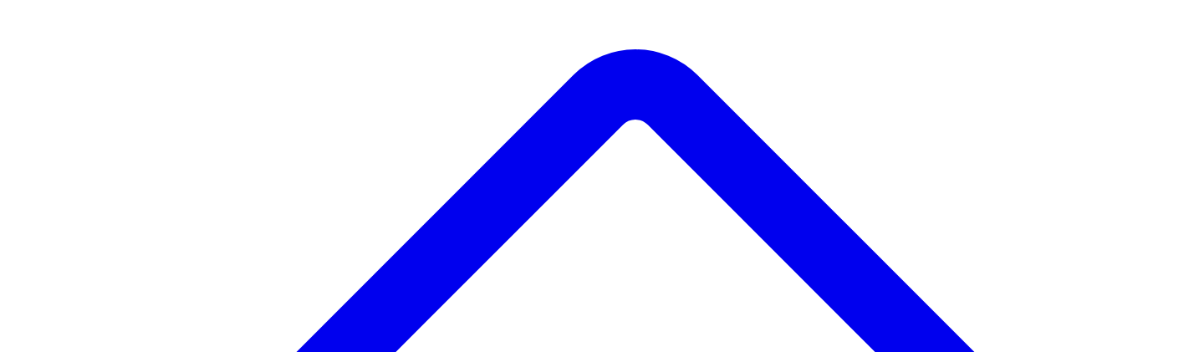
scroll to position [171, 0]
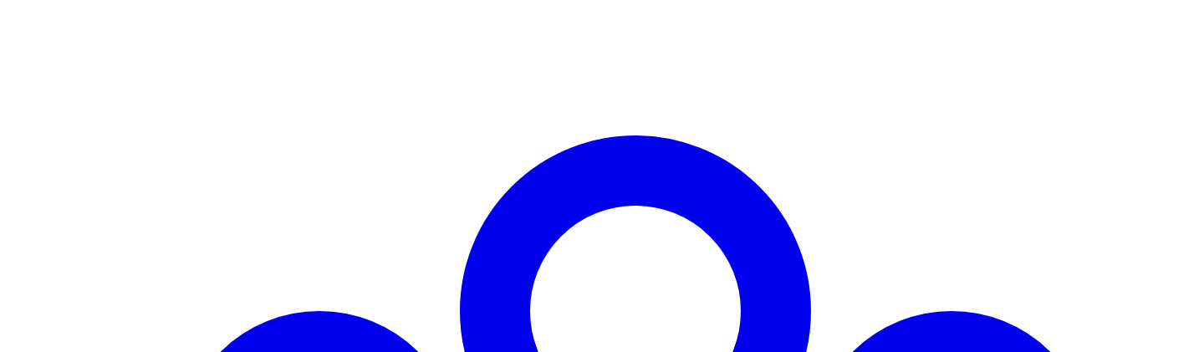
scroll to position [1254, 0]
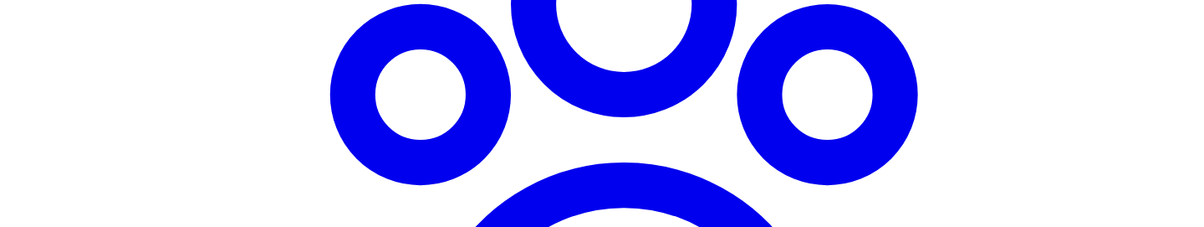
scroll to position [1612, 0]
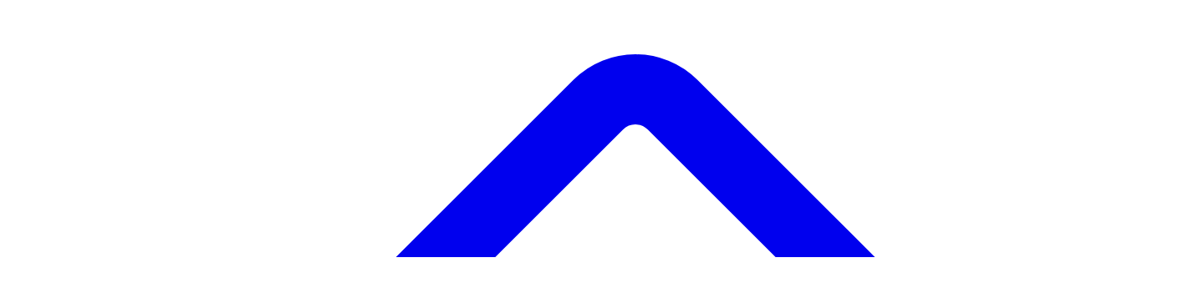
scroll to position [203, 0]
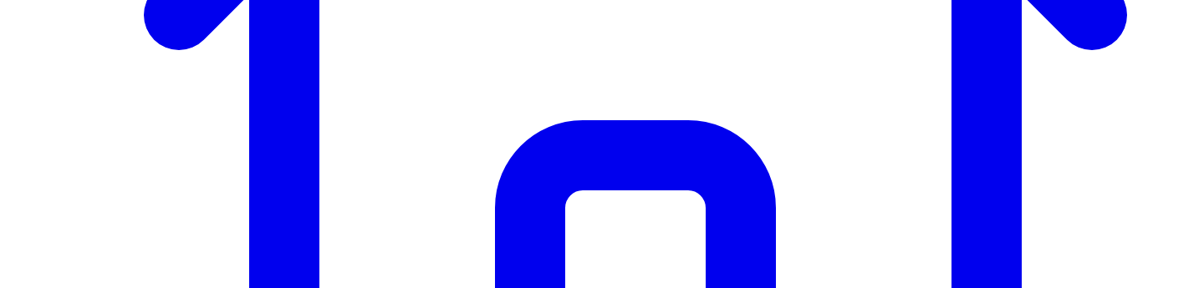
scroll to position [740, 0]
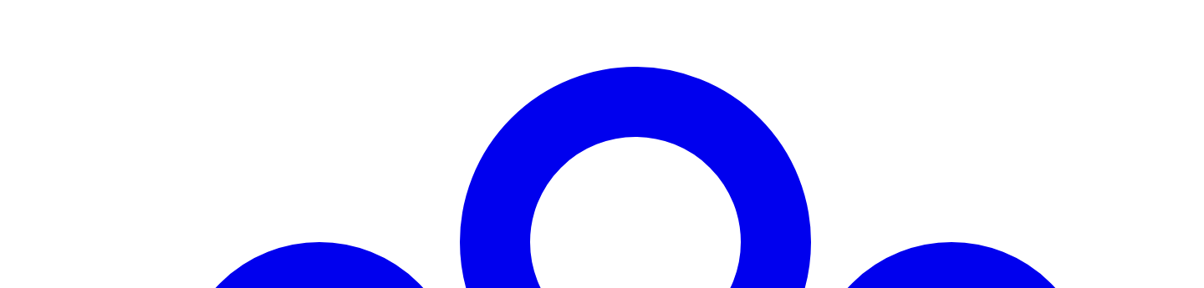
scroll to position [1368, 0]
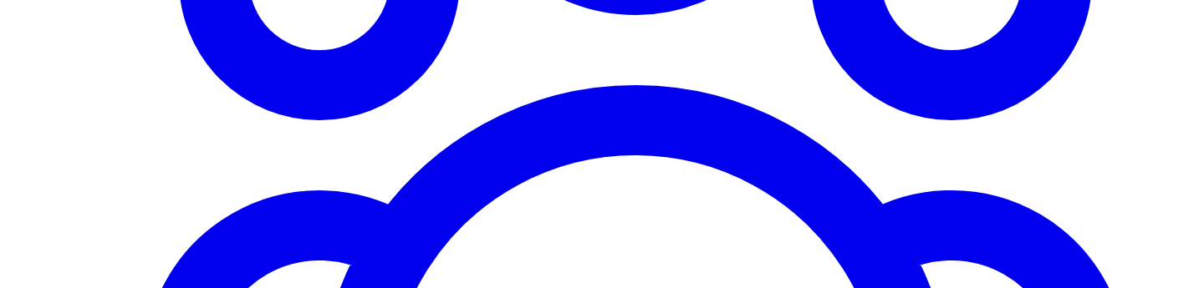
scroll to position [1769, 0]
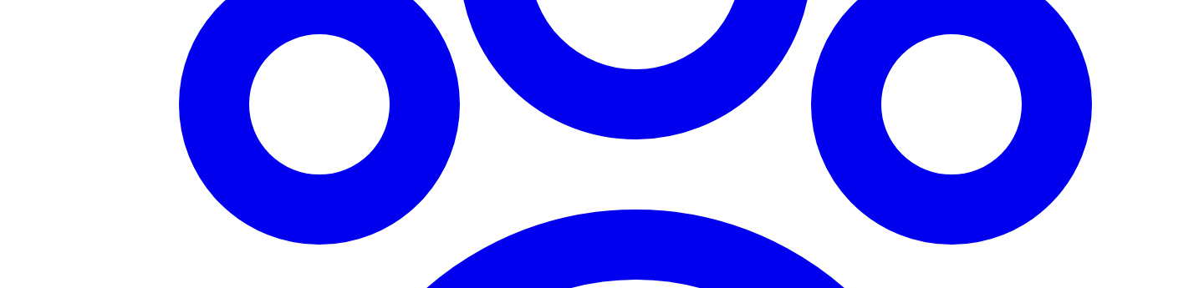
scroll to position [1637, 0]
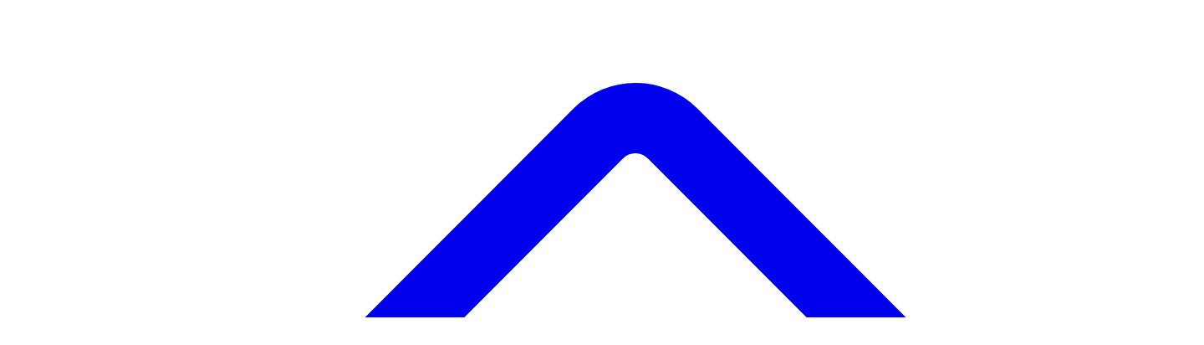
scroll to position [143, 0]
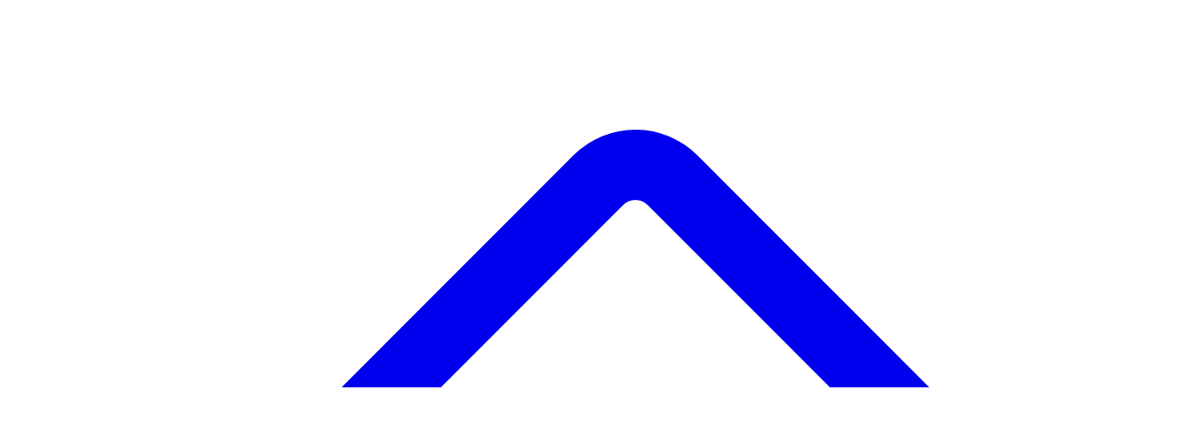
scroll to position [120, 0]
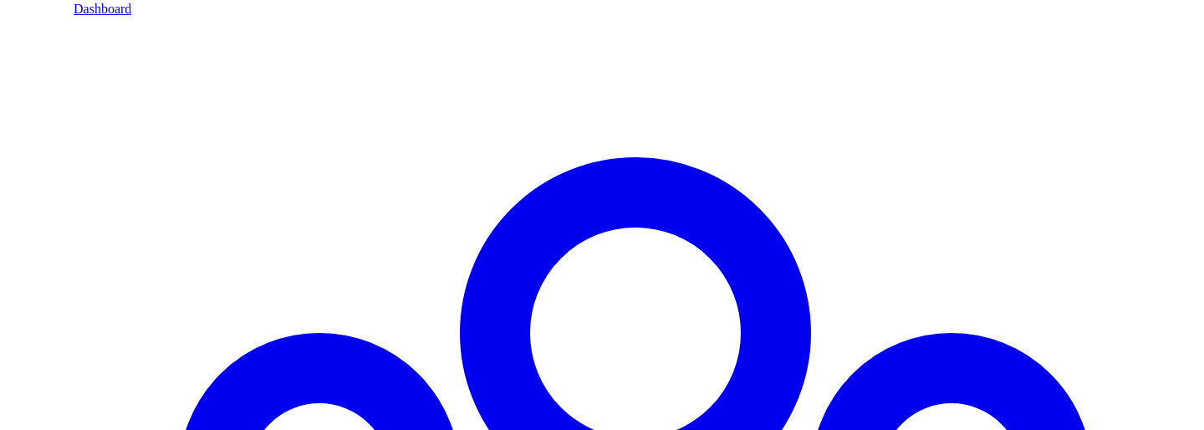
scroll to position [1320, 0]
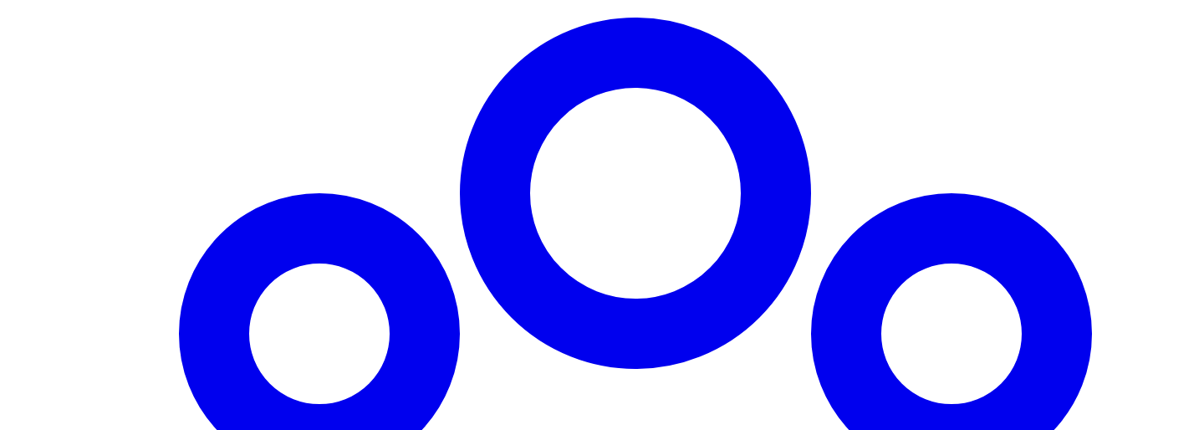
scroll to position [1390, 0]
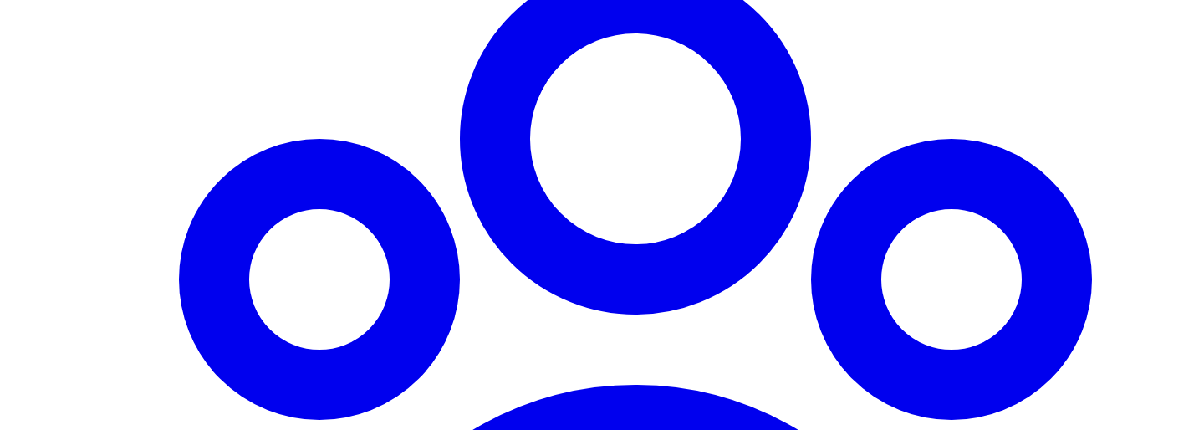
scroll to position [1534, 0]
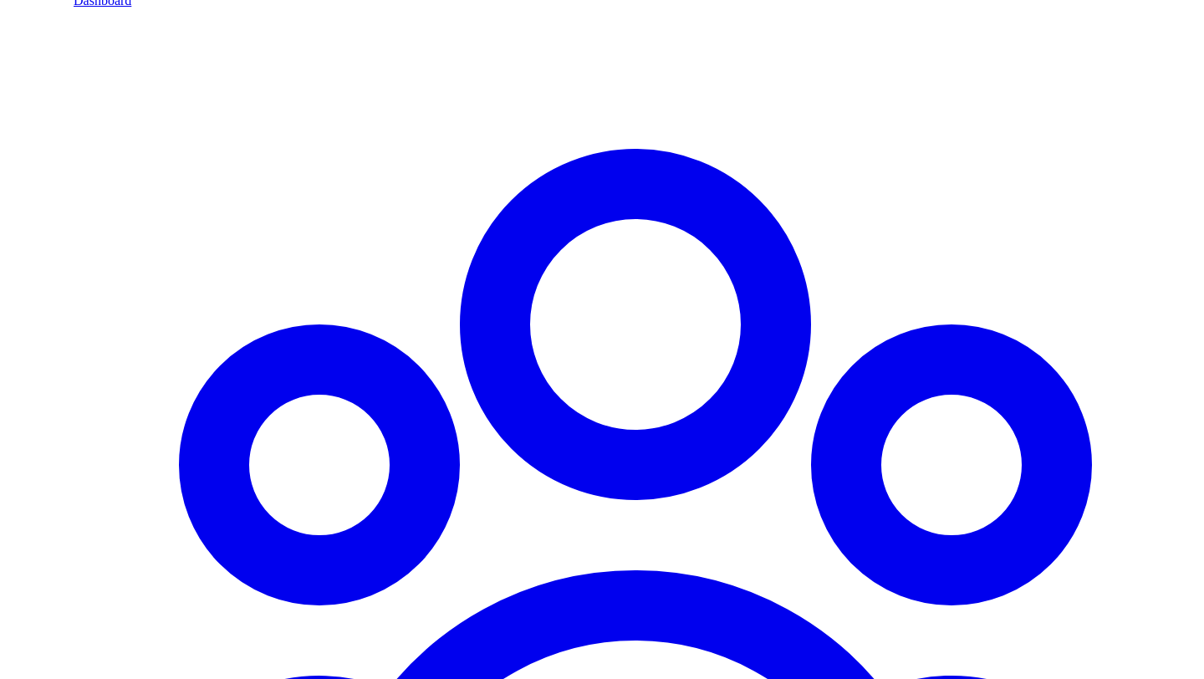
scroll to position [1299, 0]
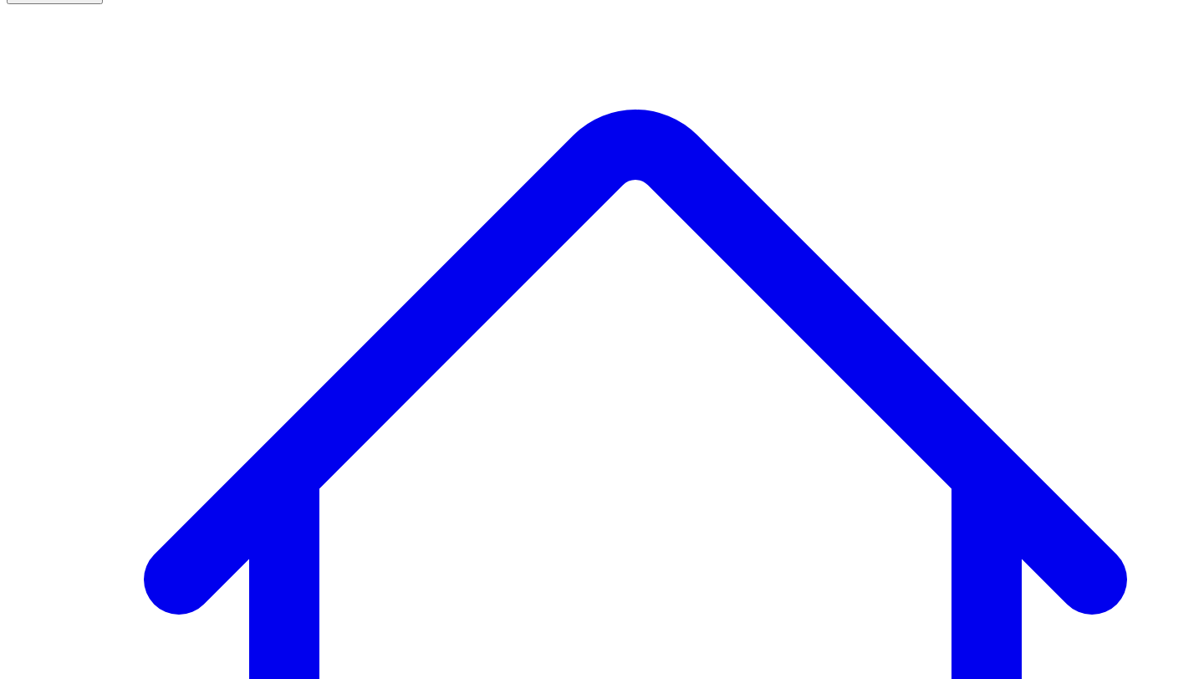
scroll to position [120, 0]
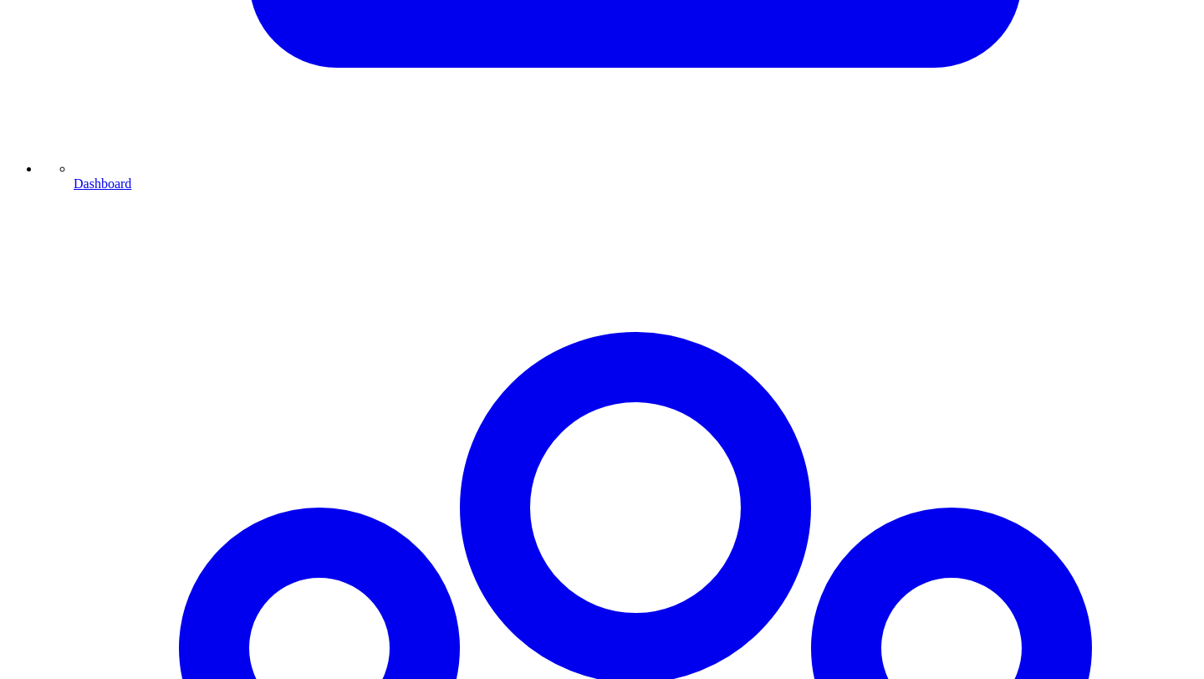
scroll to position [1121, 0]
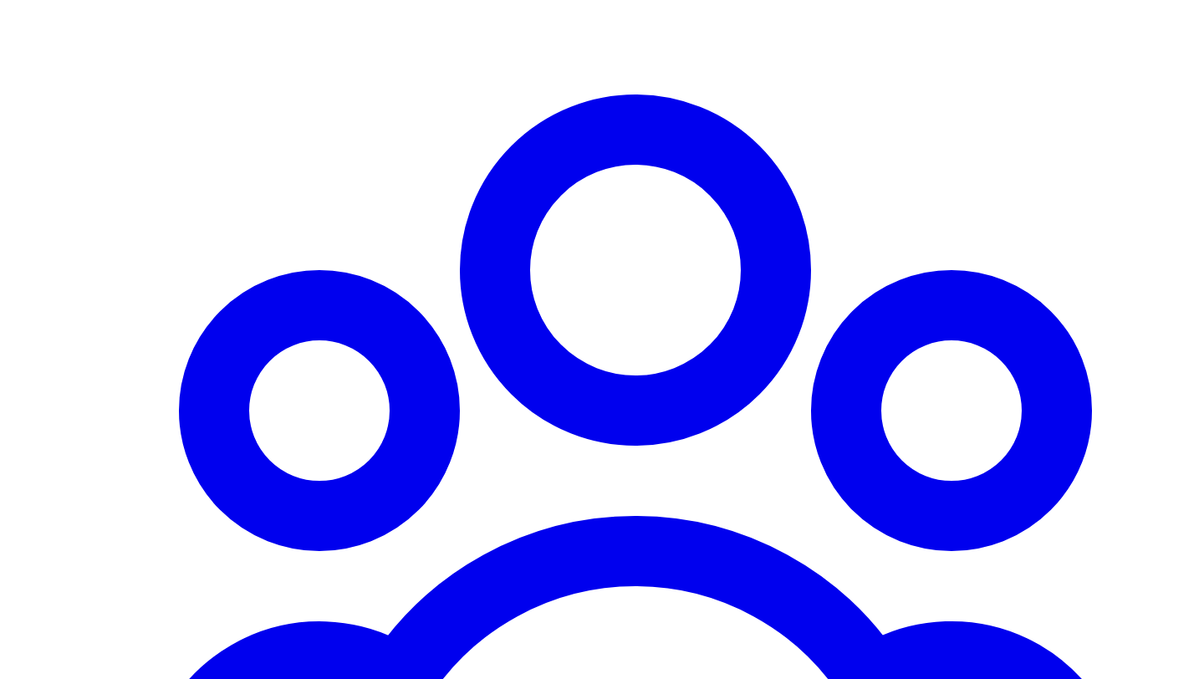
scroll to position [1325, 0]
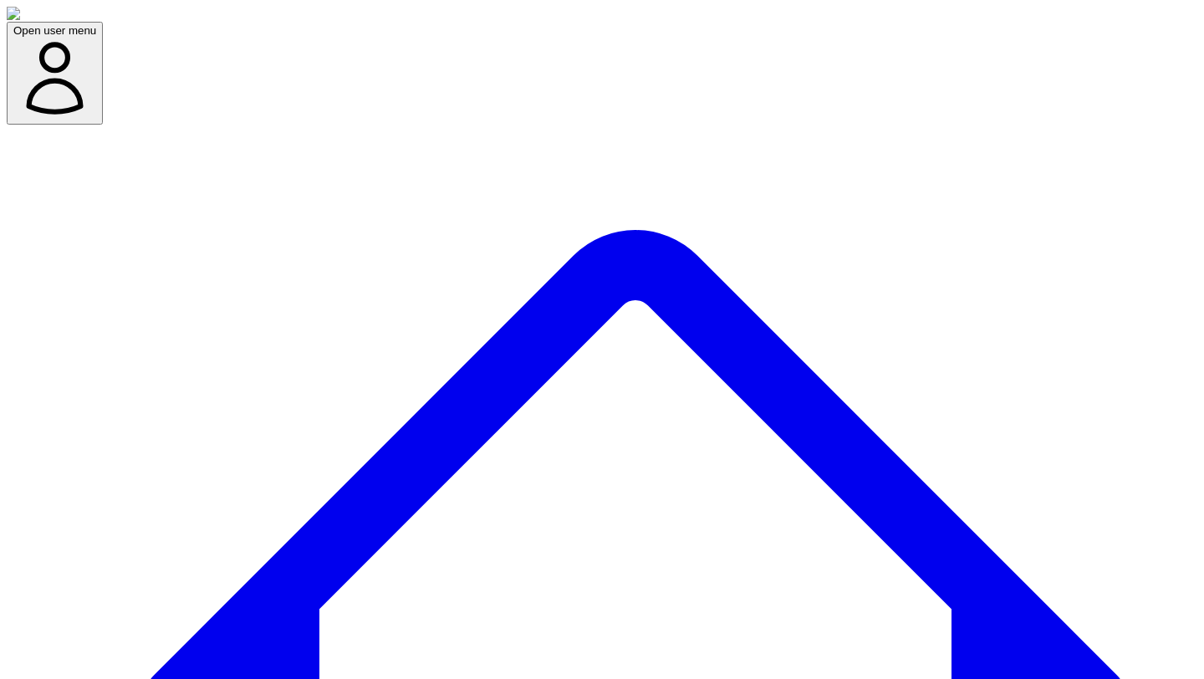
scroll to position [120, 0]
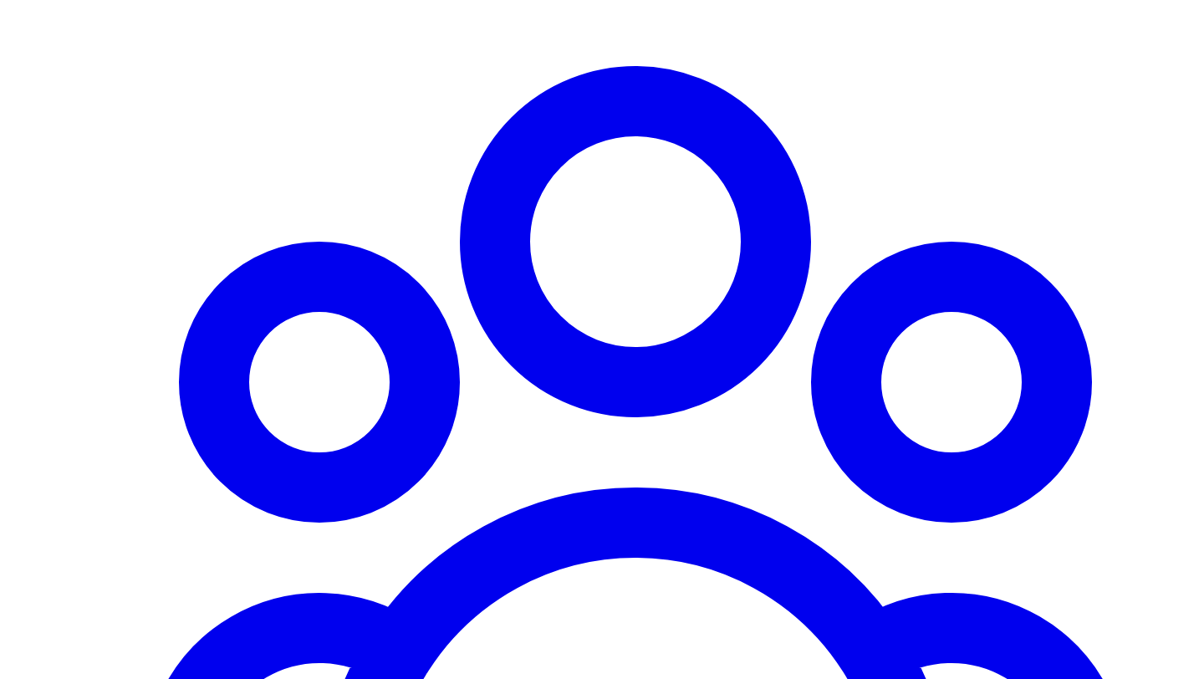
scroll to position [1350, 0]
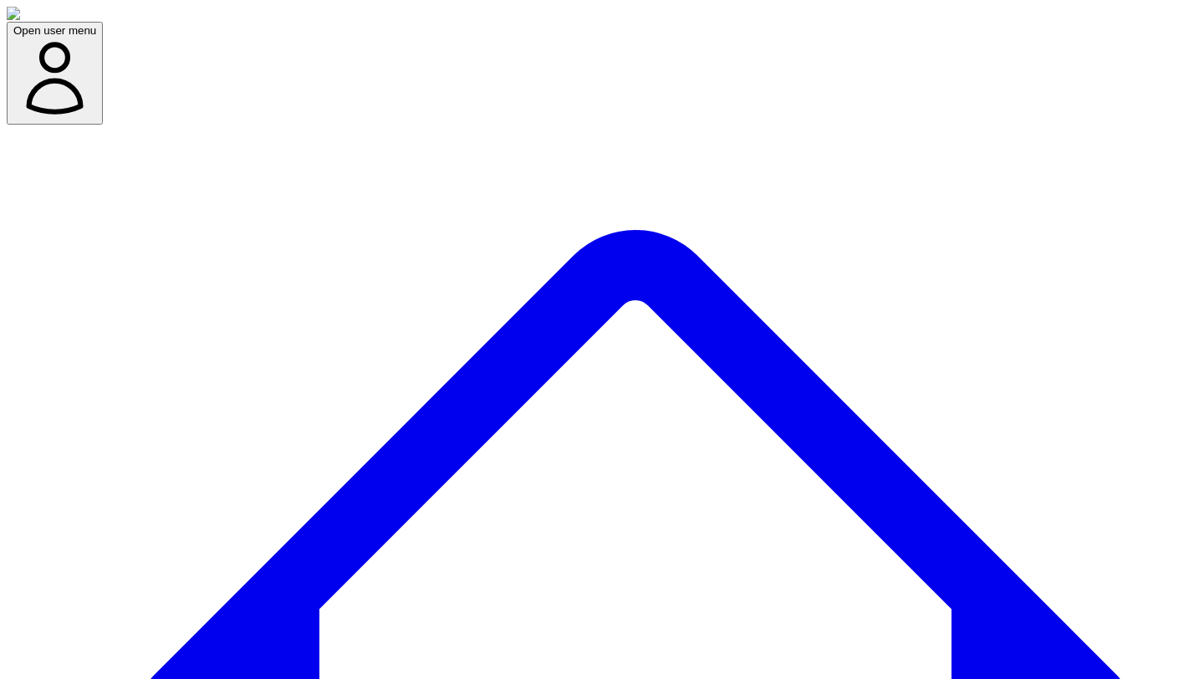
scroll to position [120, 0]
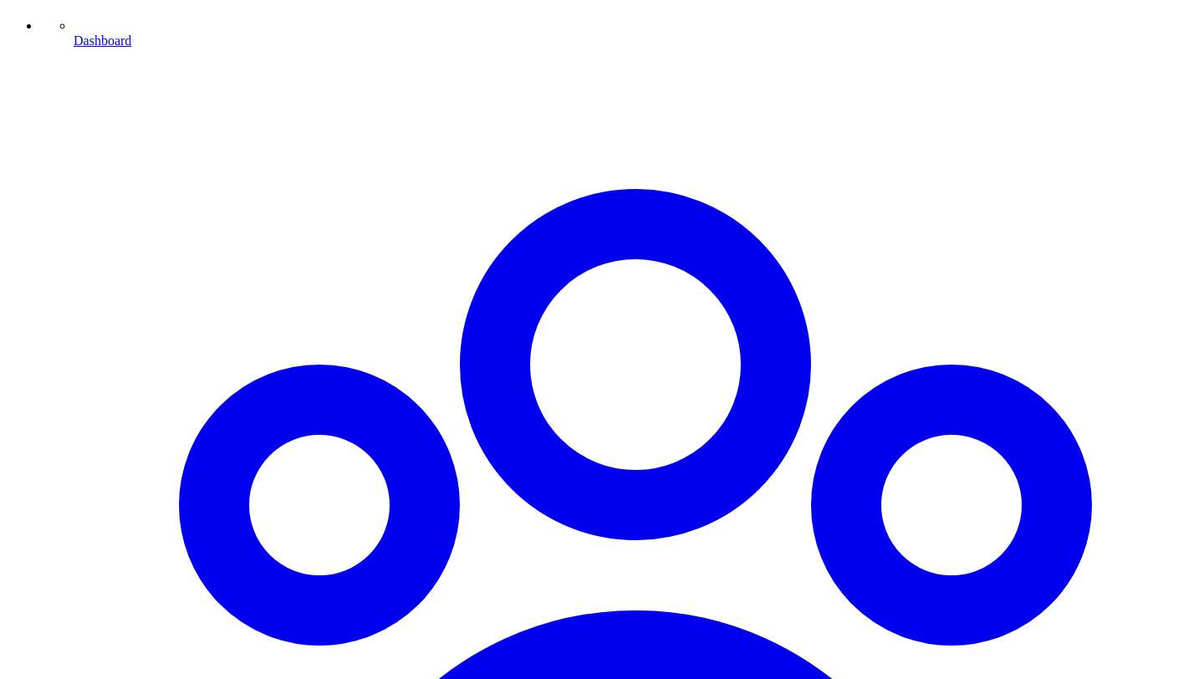
scroll to position [1247, 0]
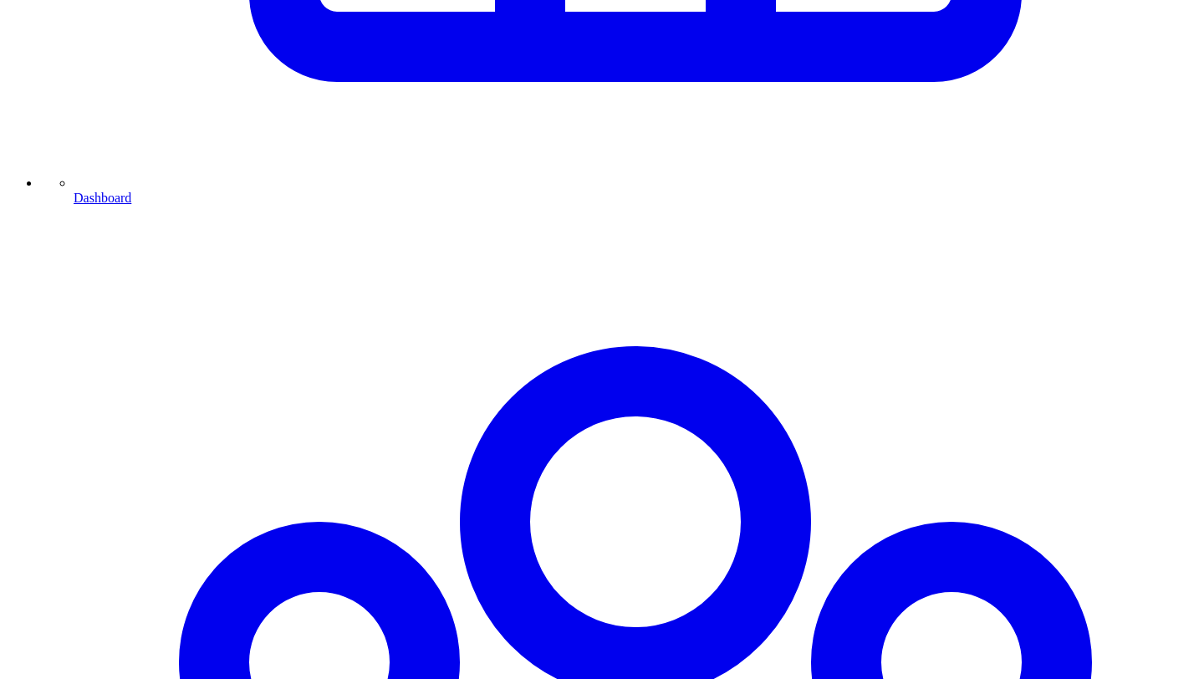
scroll to position [1115, 0]
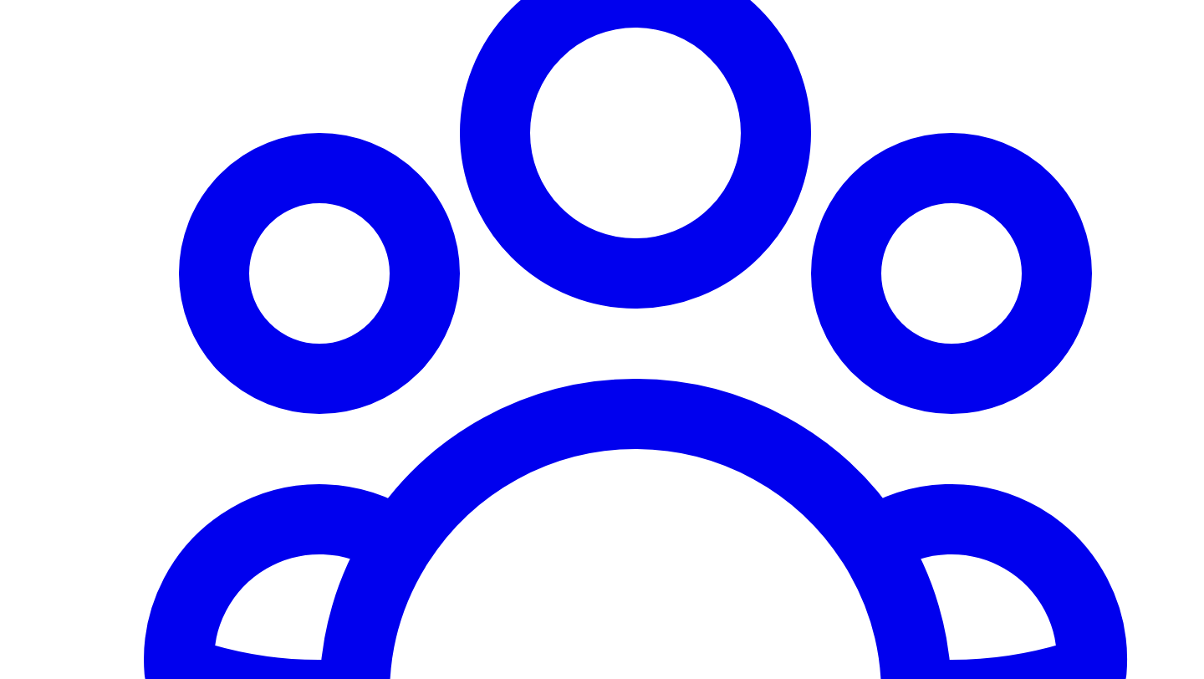
scroll to position [1471, 0]
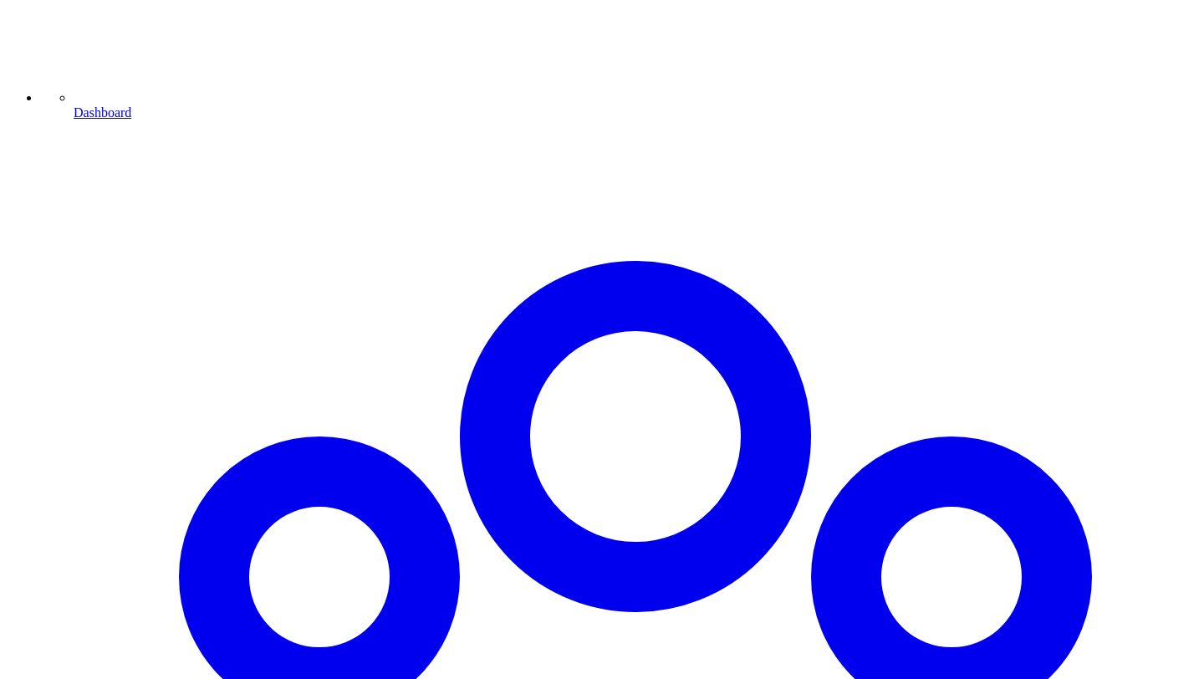
scroll to position [1185, 0]
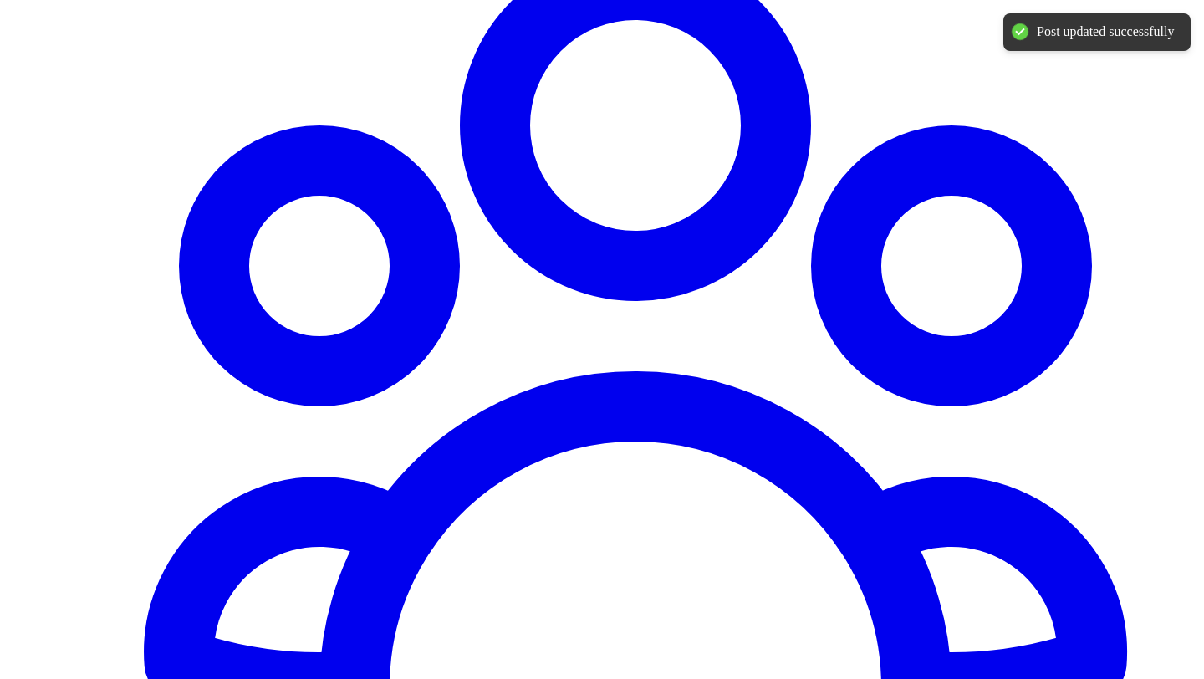
scroll to position [1485, 0]
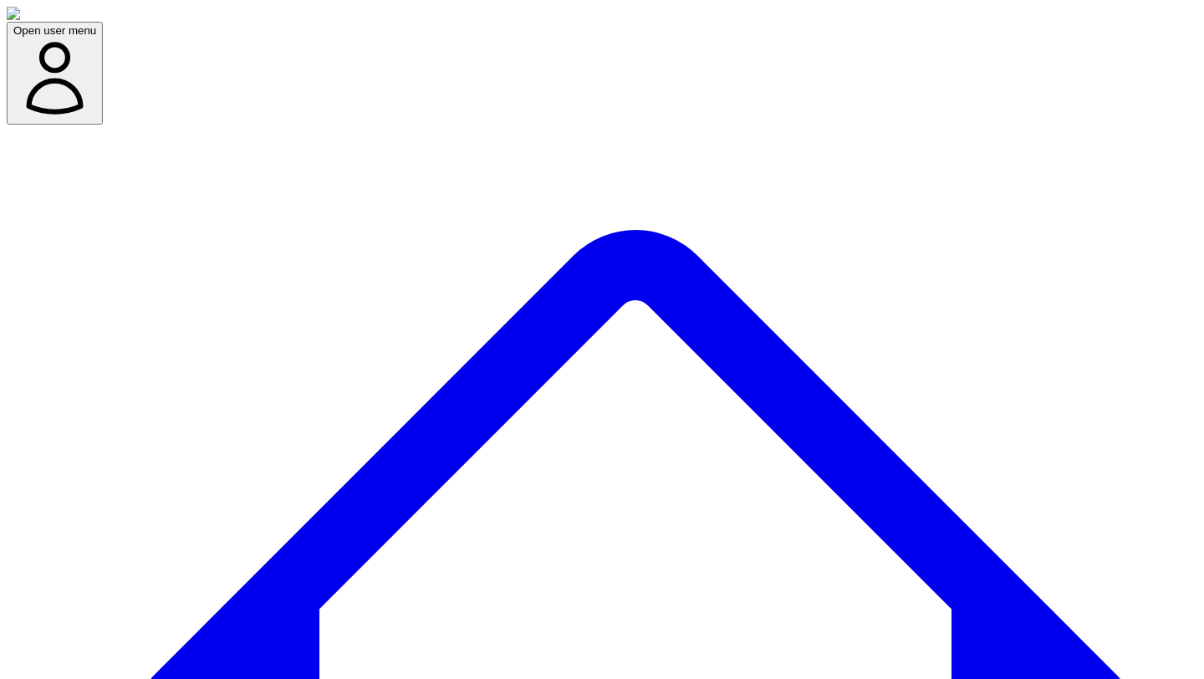
scroll to position [120, 0]
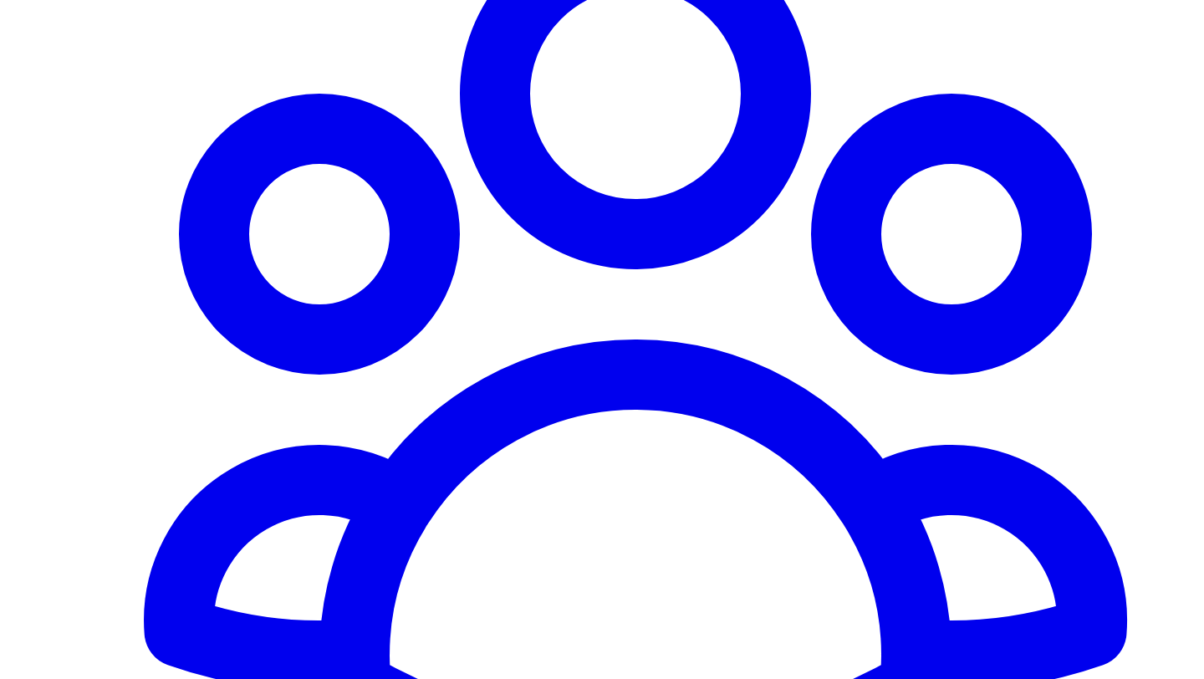
scroll to position [1499, 0]
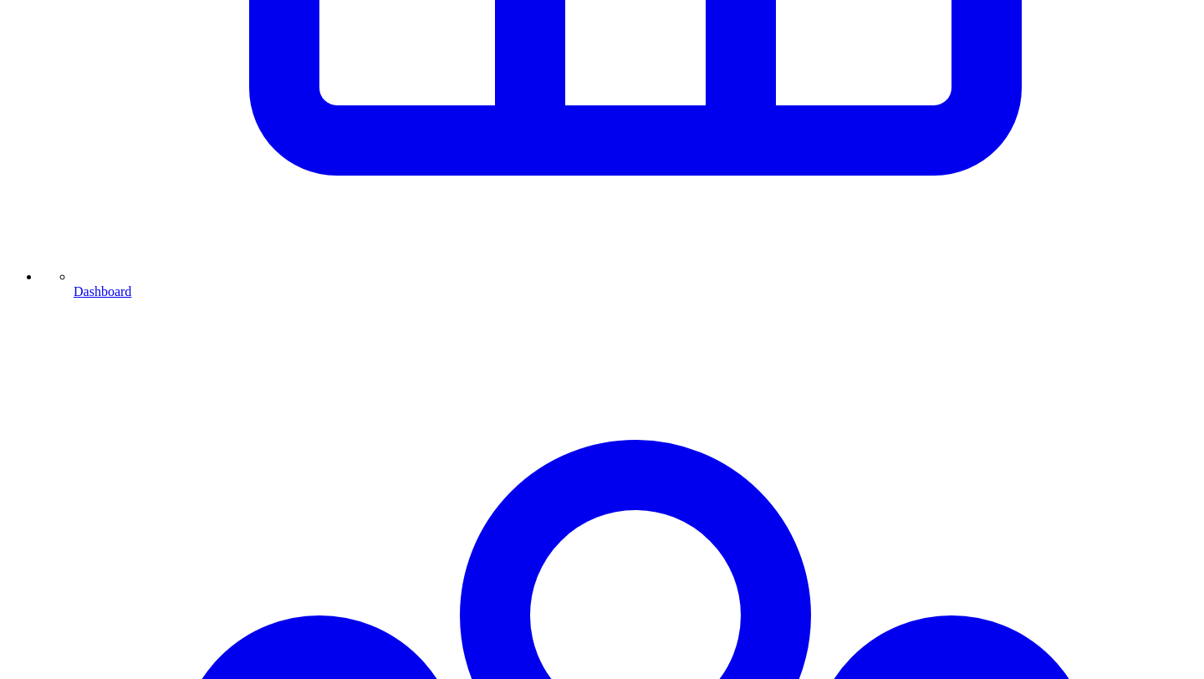
scroll to position [1163, 0]
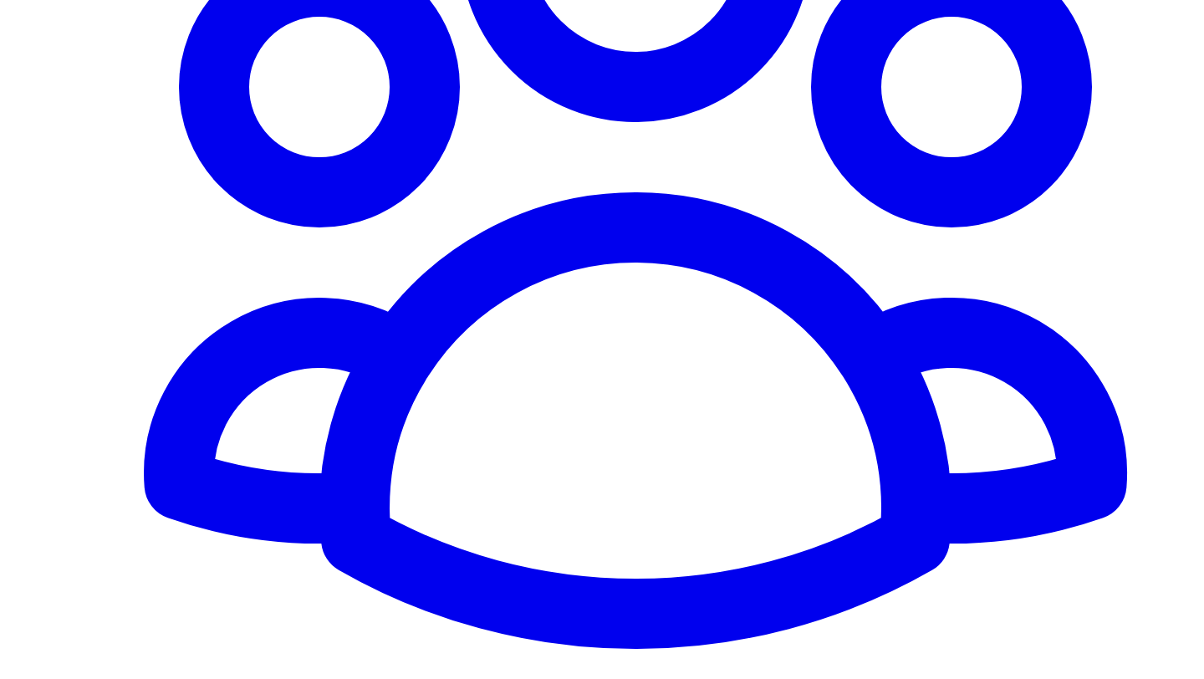
scroll to position [1651, 0]
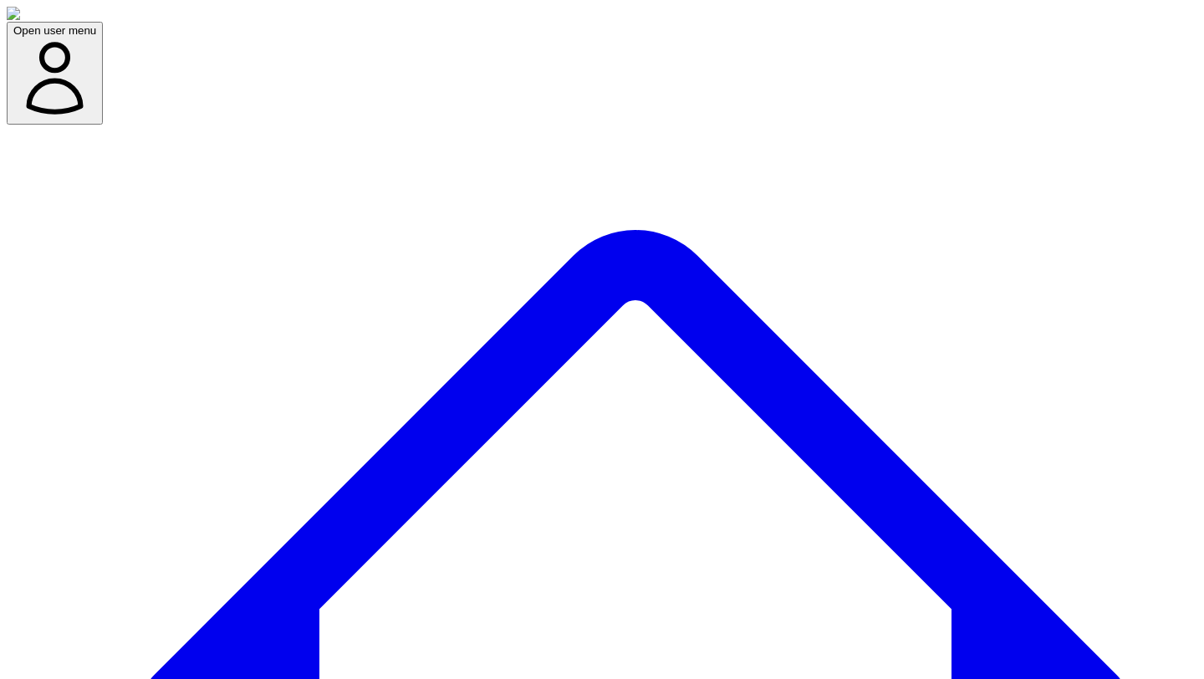
scroll to position [120, 0]
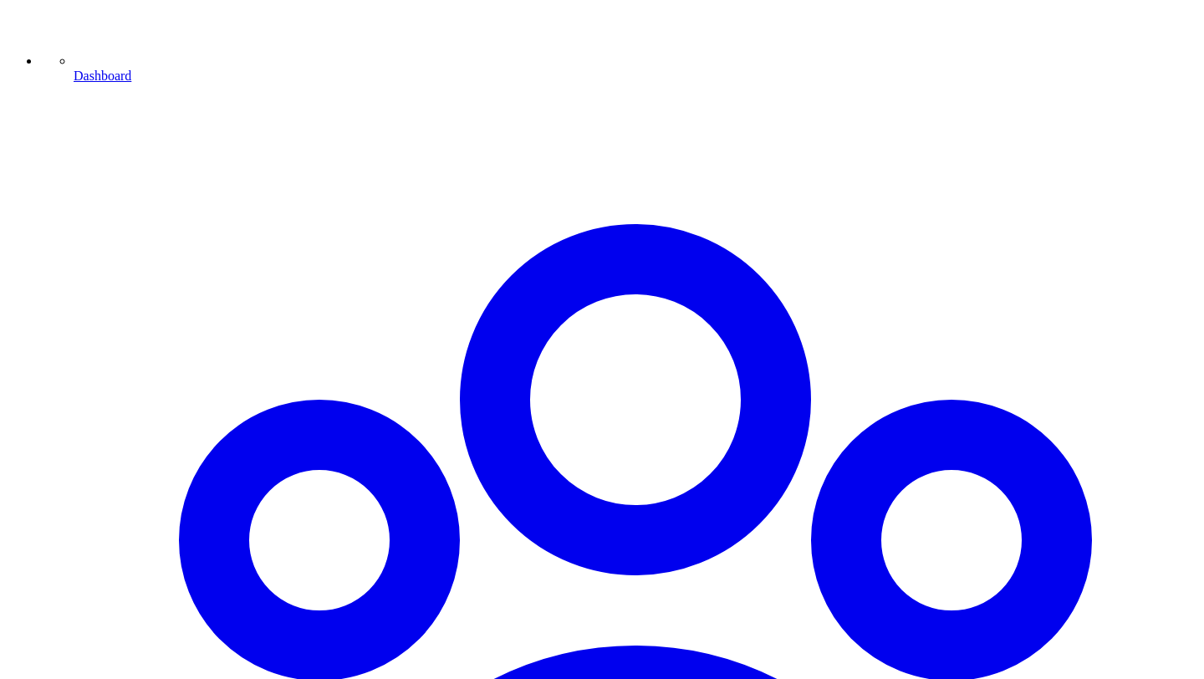
scroll to position [1320, 0]
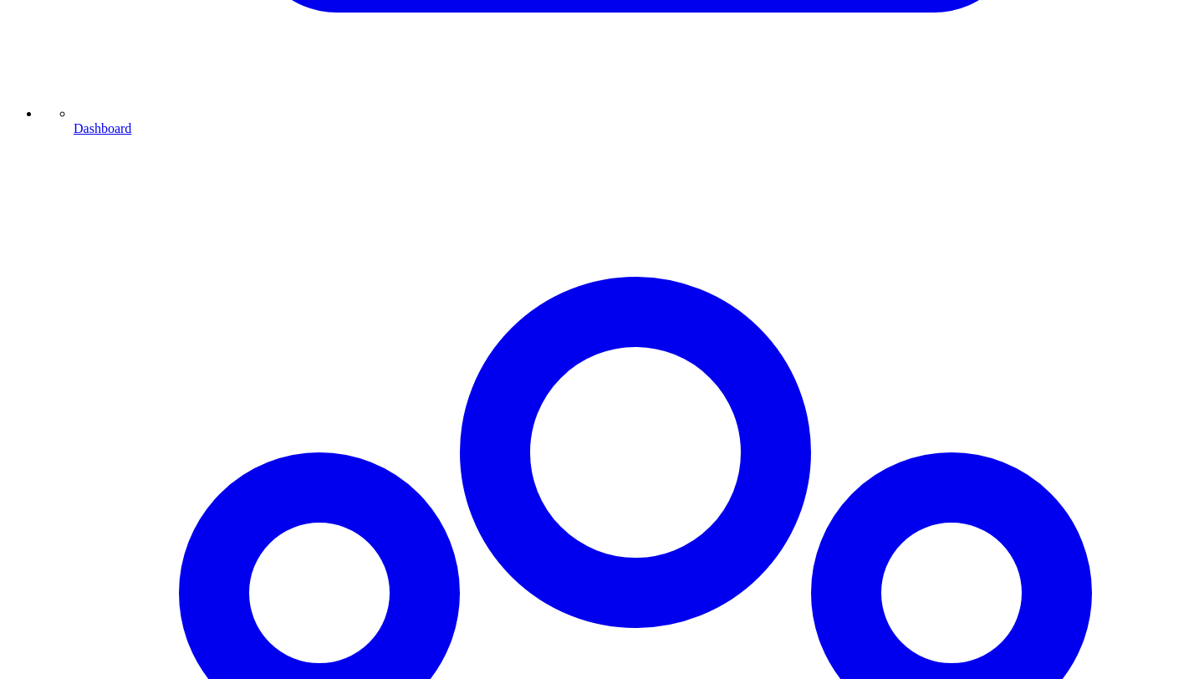
scroll to position [1154, 0]
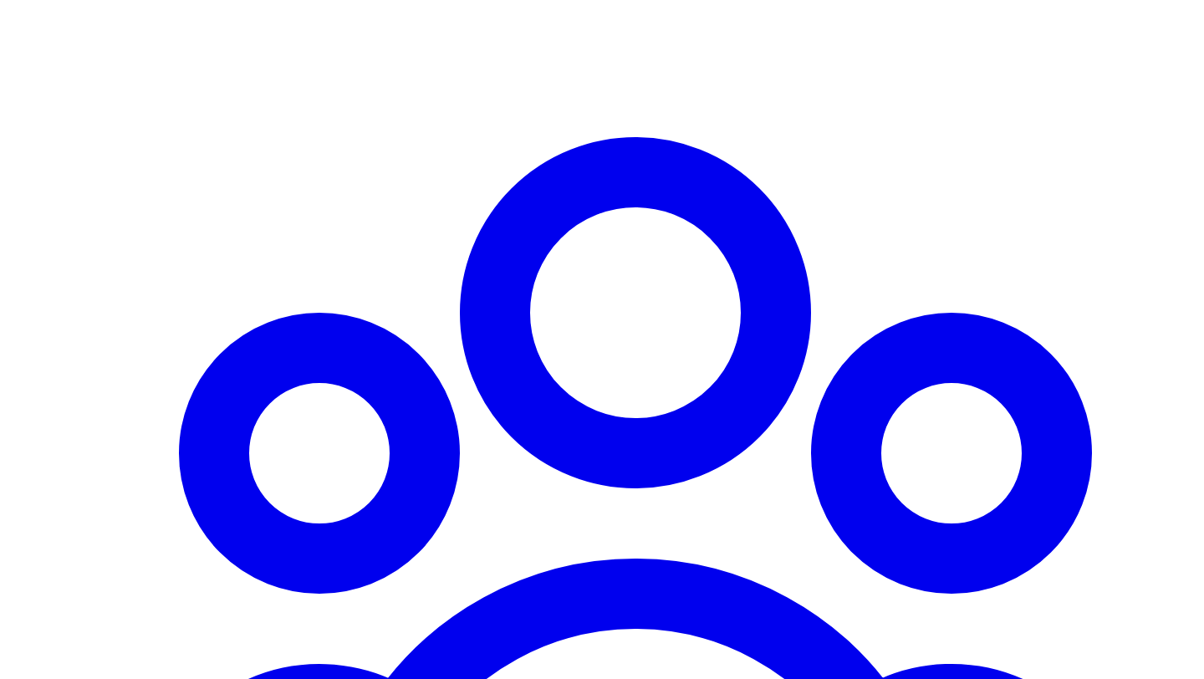
scroll to position [1294, 0]
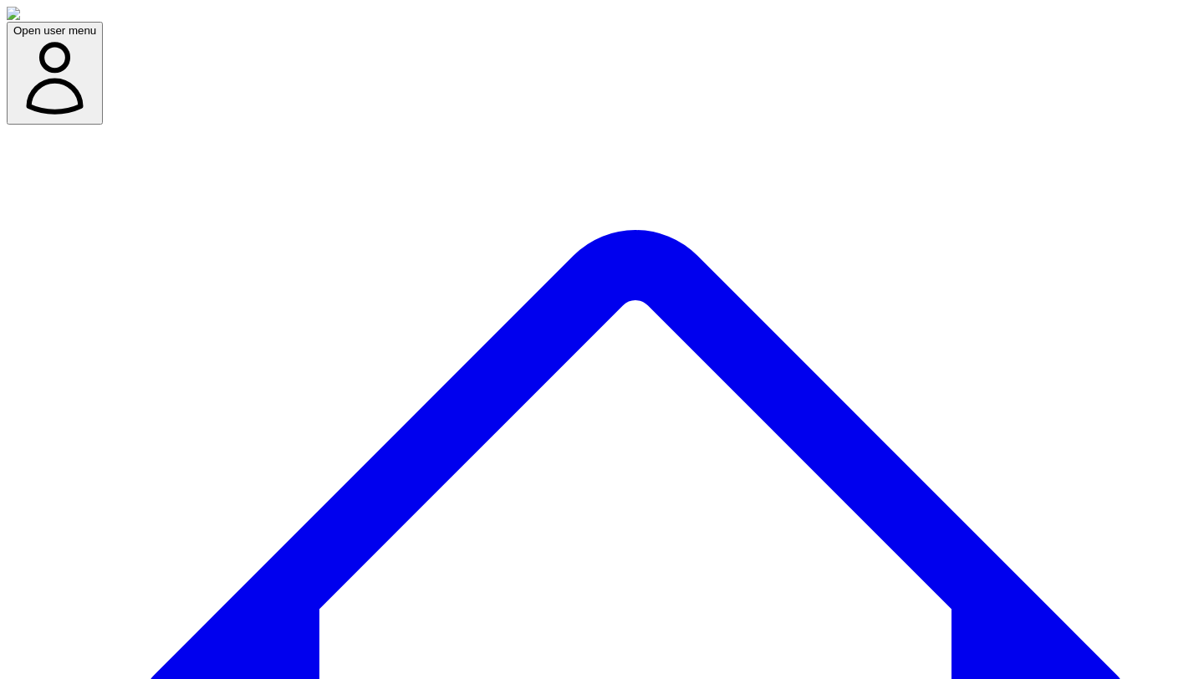
scroll to position [120, 0]
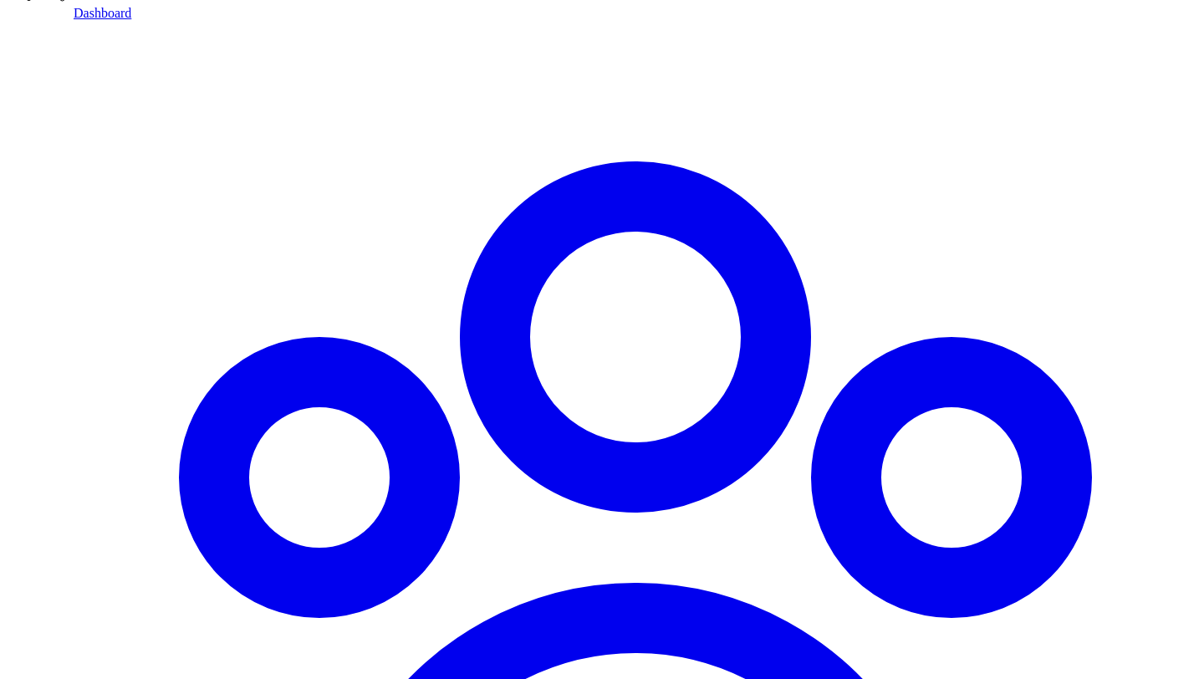
scroll to position [1289, 0]
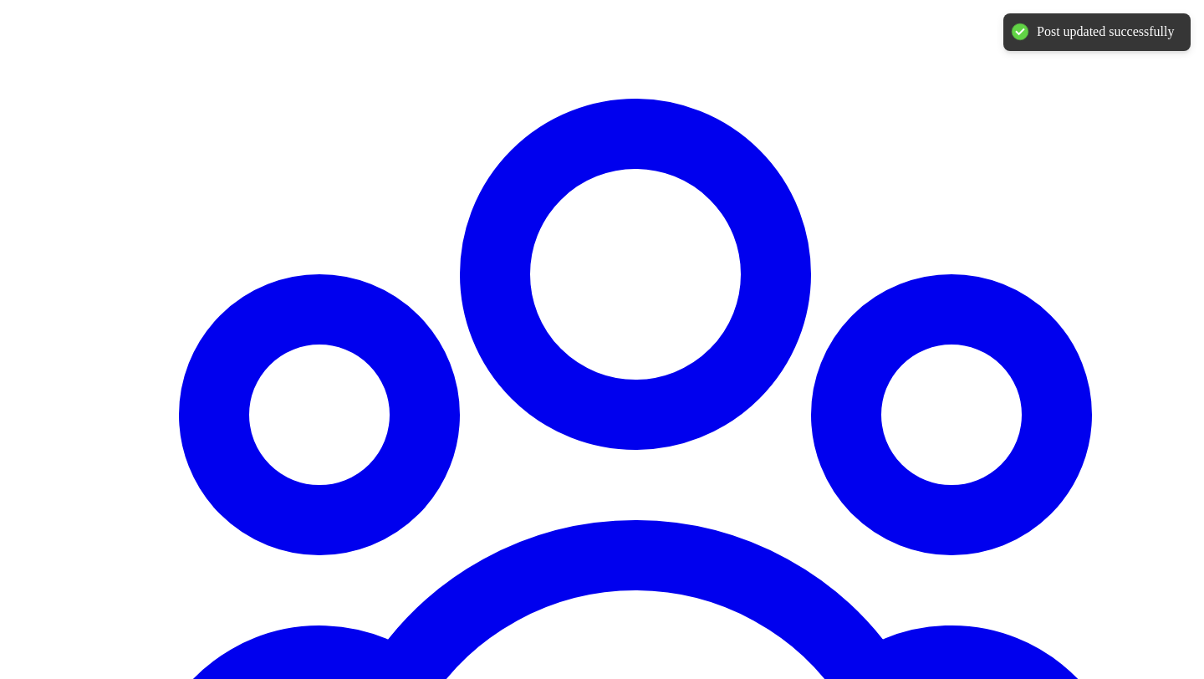
scroll to position [1382, 0]
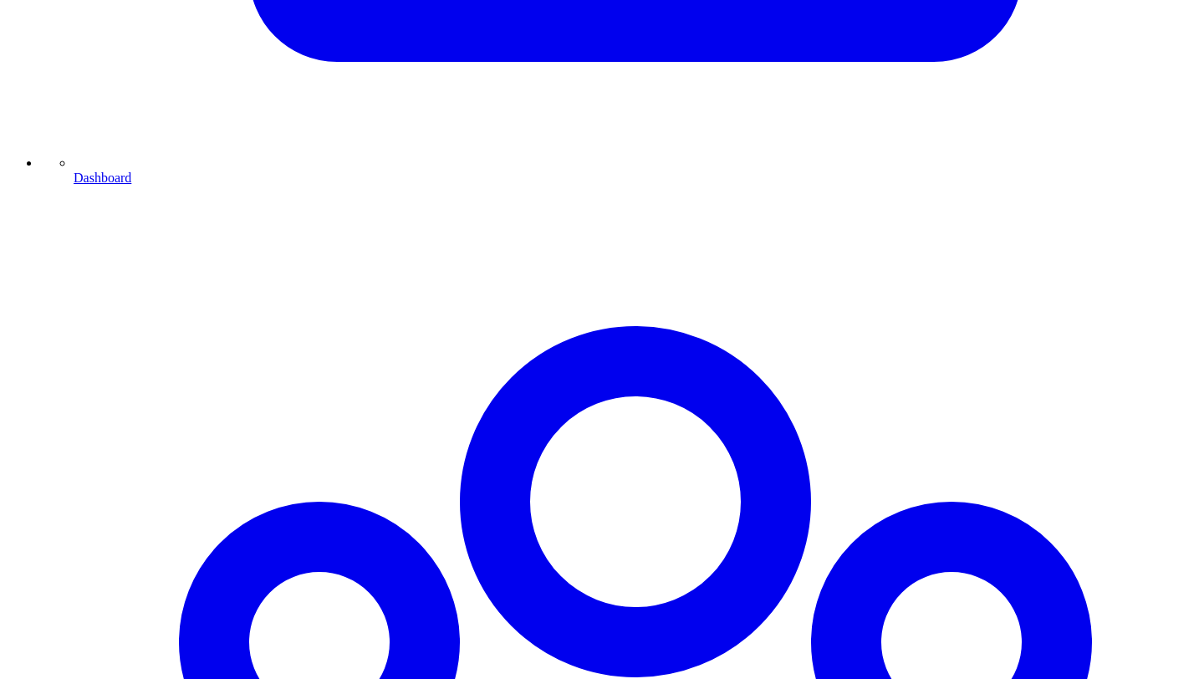
scroll to position [1160, 0]
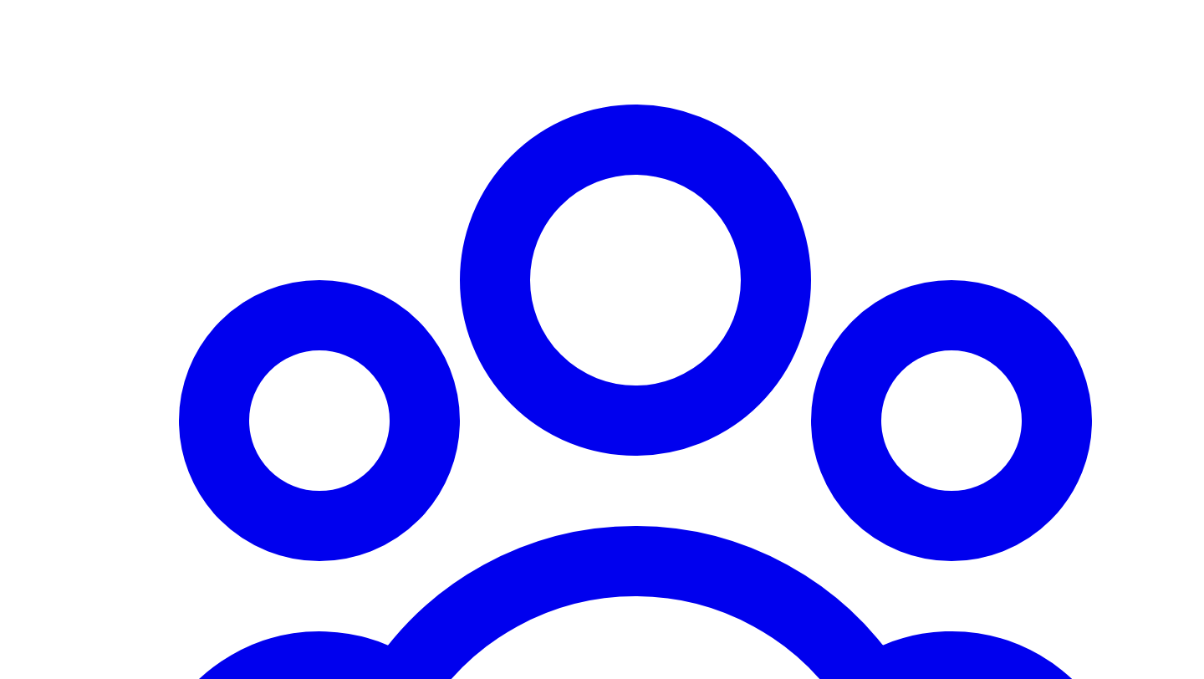
scroll to position [1062, 0]
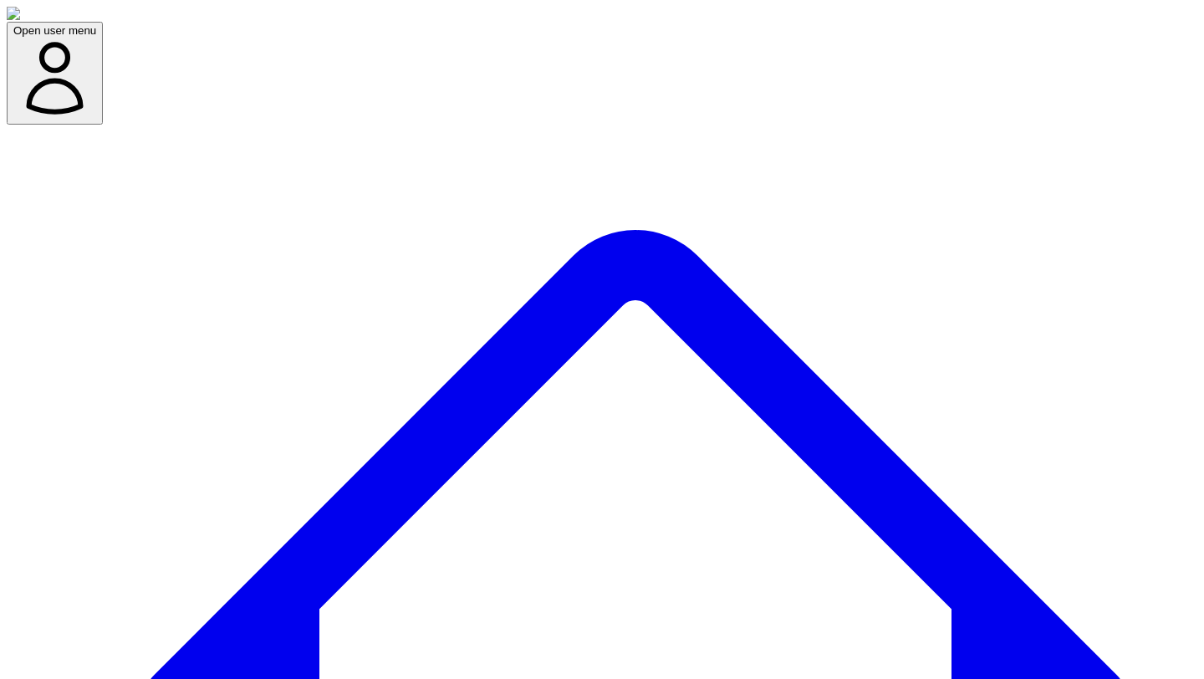
scroll to position [120, 0]
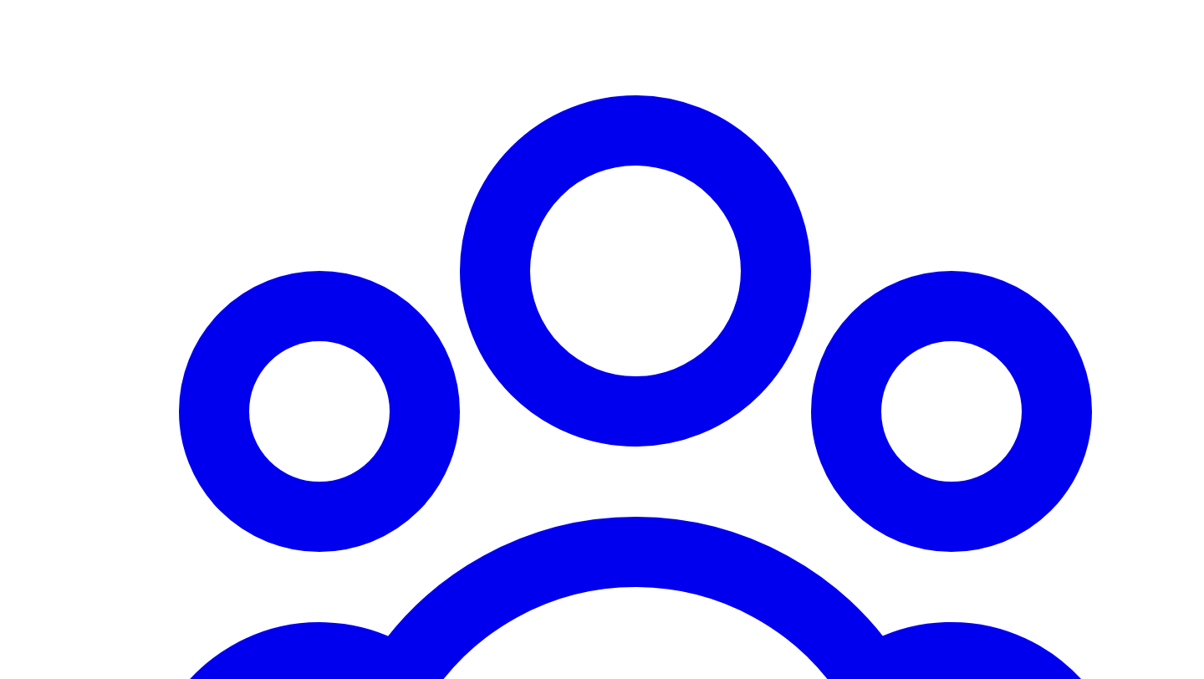
scroll to position [1284, 0]
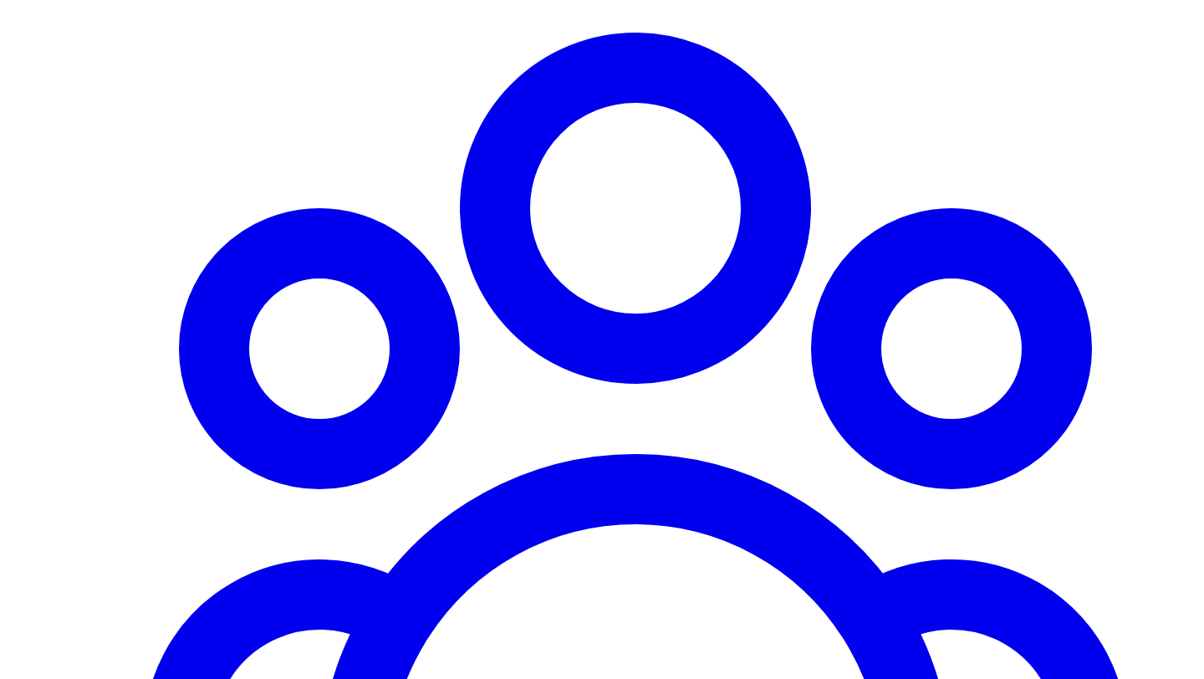
scroll to position [1395, 0]
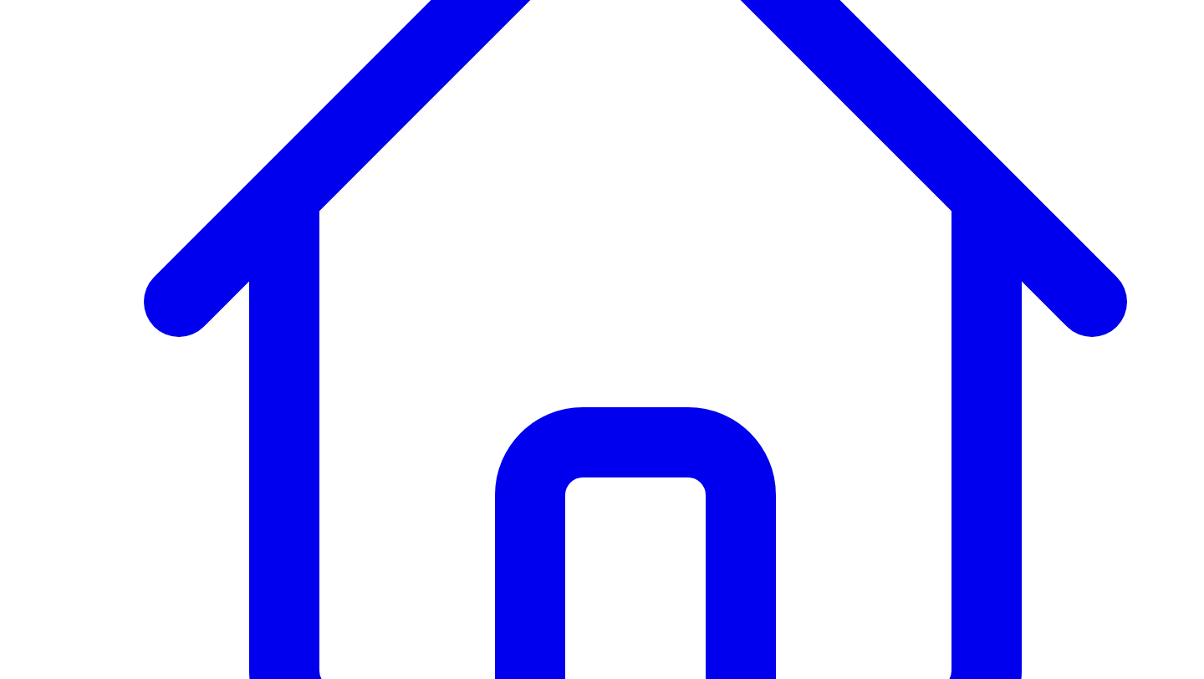
scroll to position [392, 0]
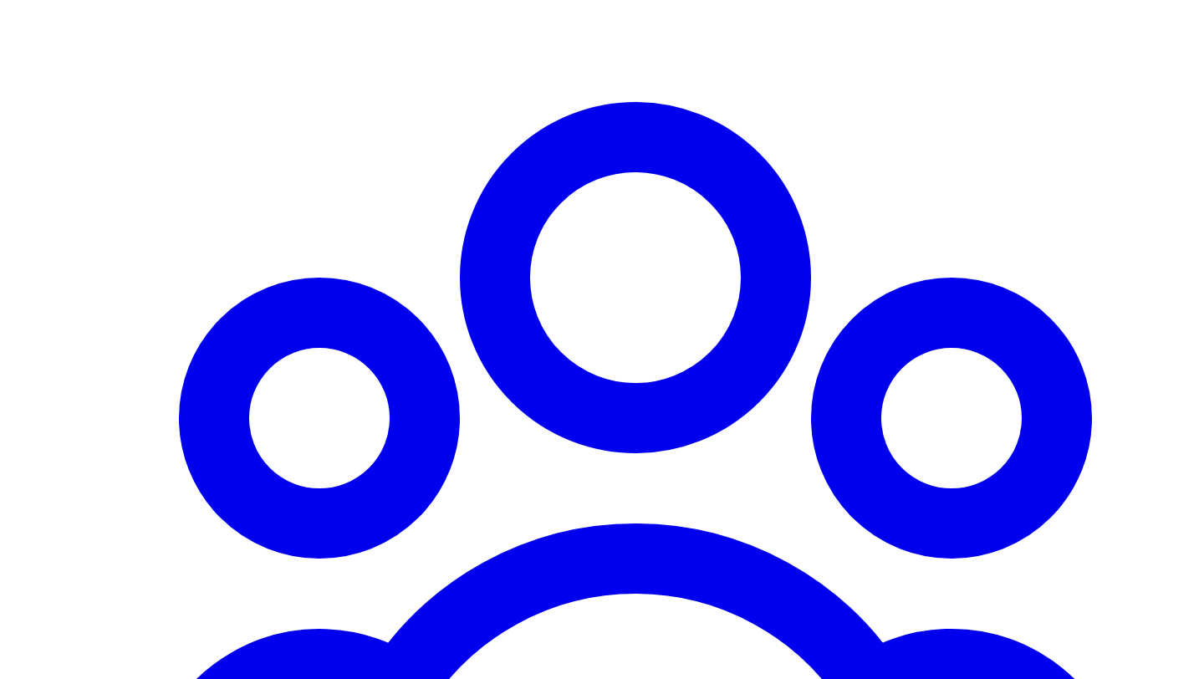
scroll to position [1329, 0]
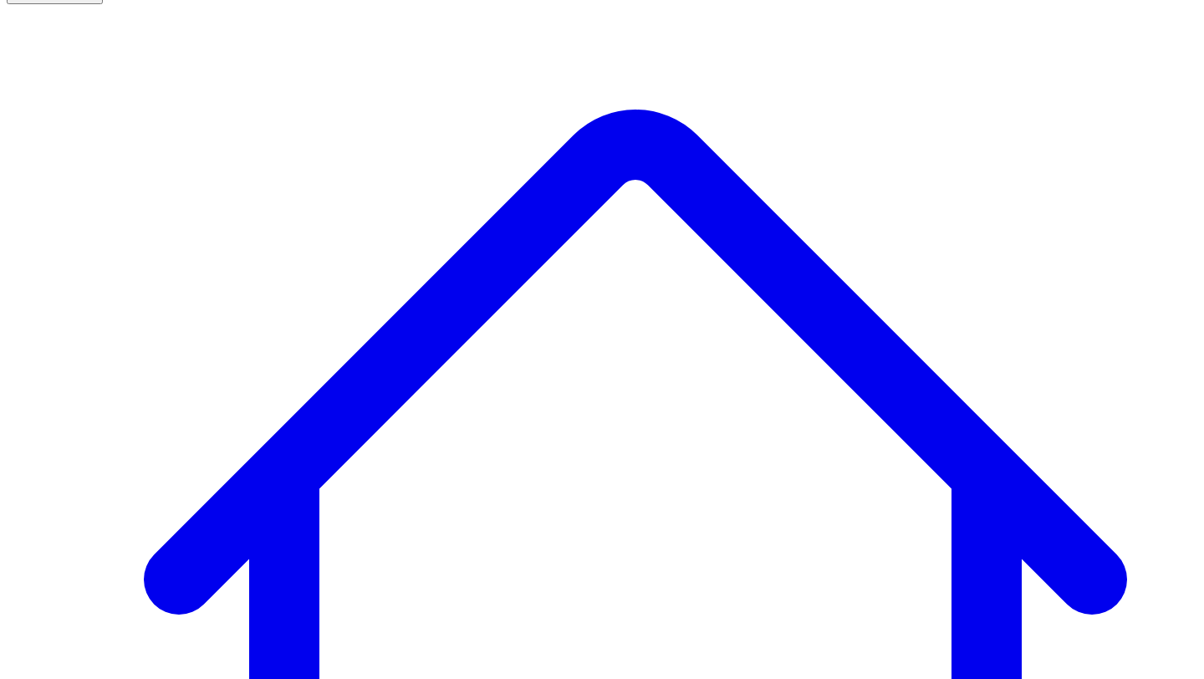
scroll to position [120, 0]
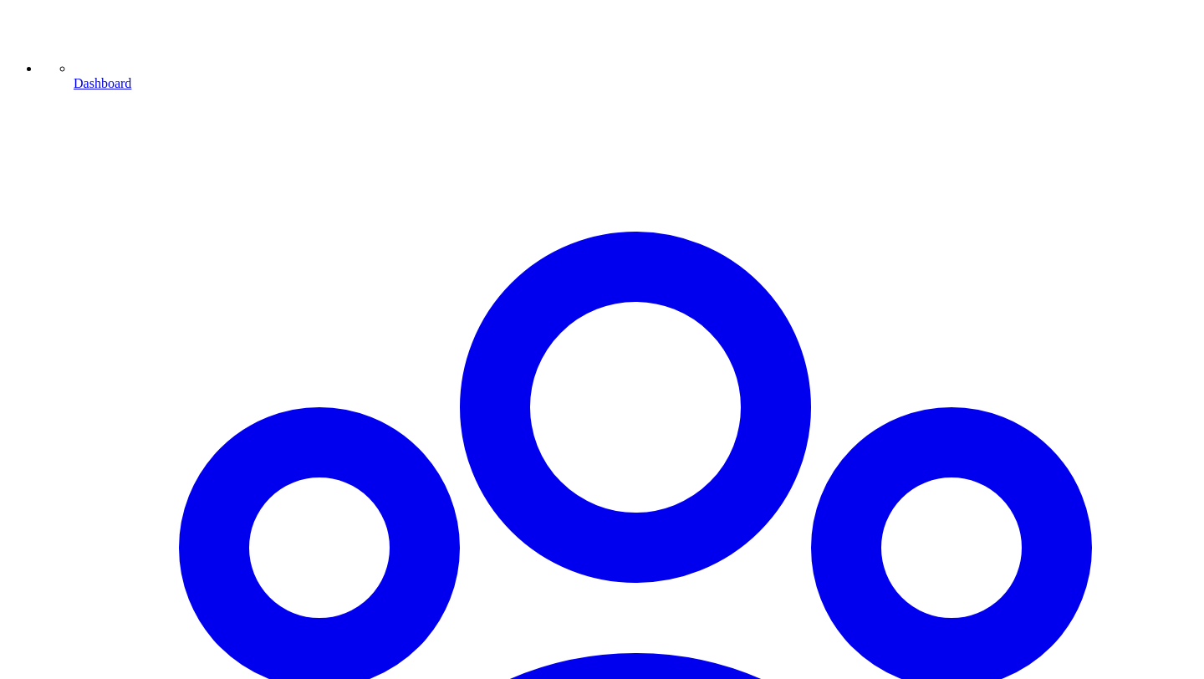
scroll to position [1221, 0]
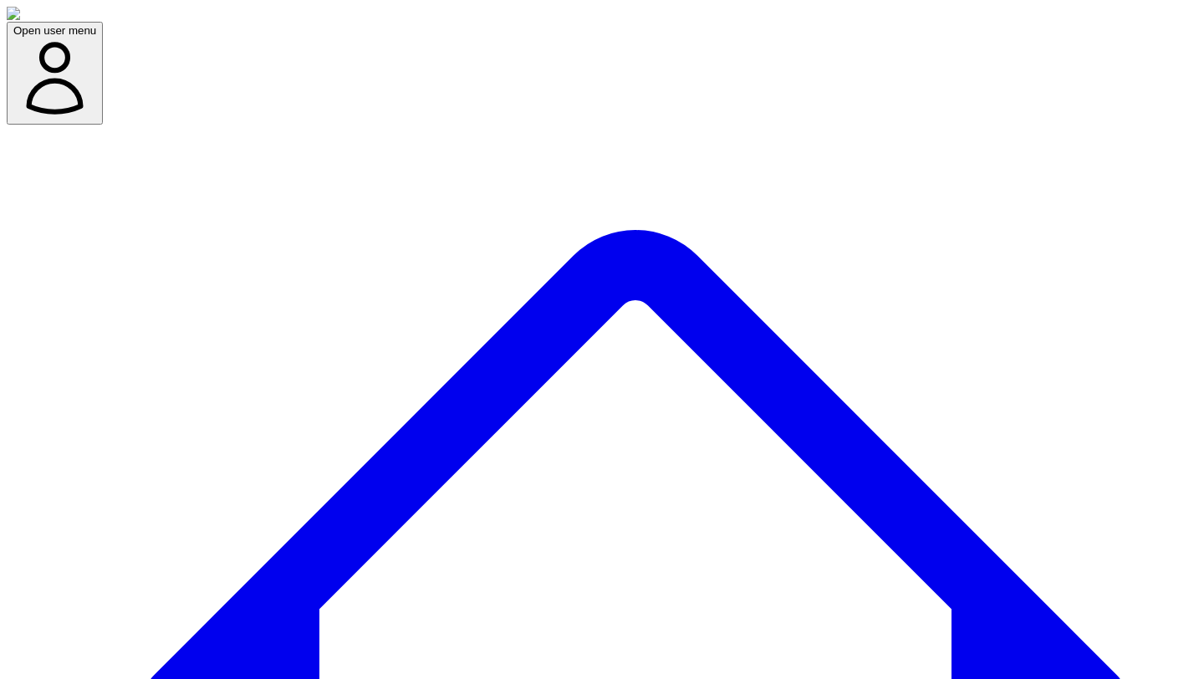
scroll to position [120, 0]
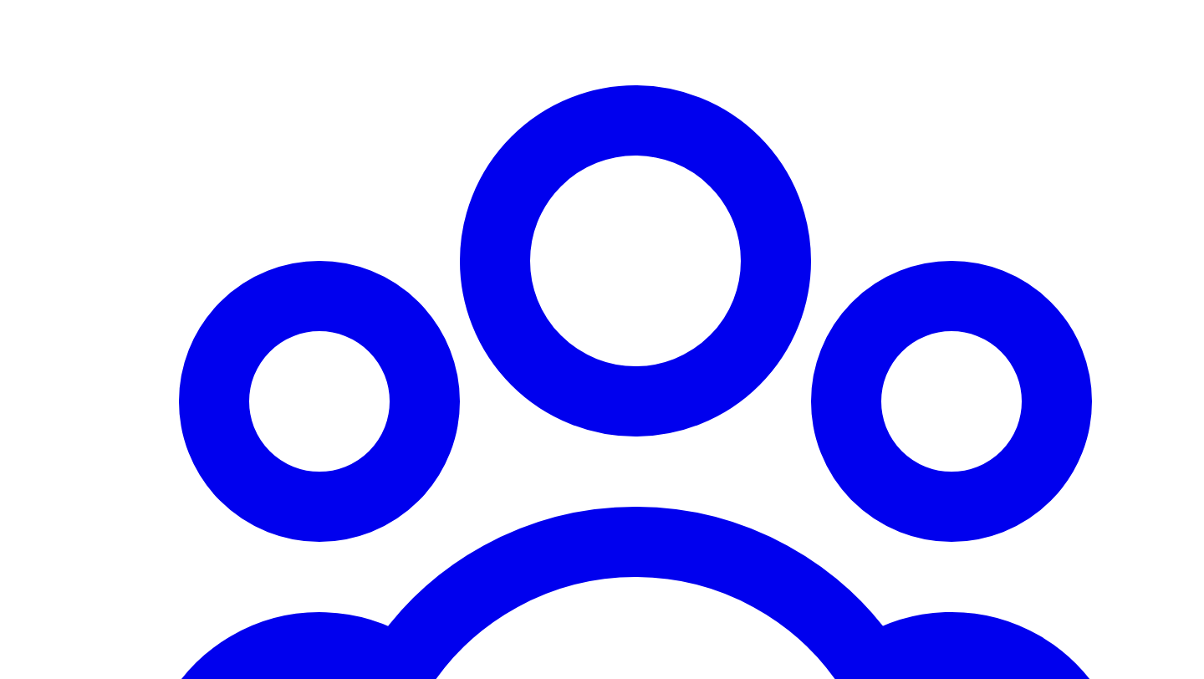
scroll to position [1337, 0]
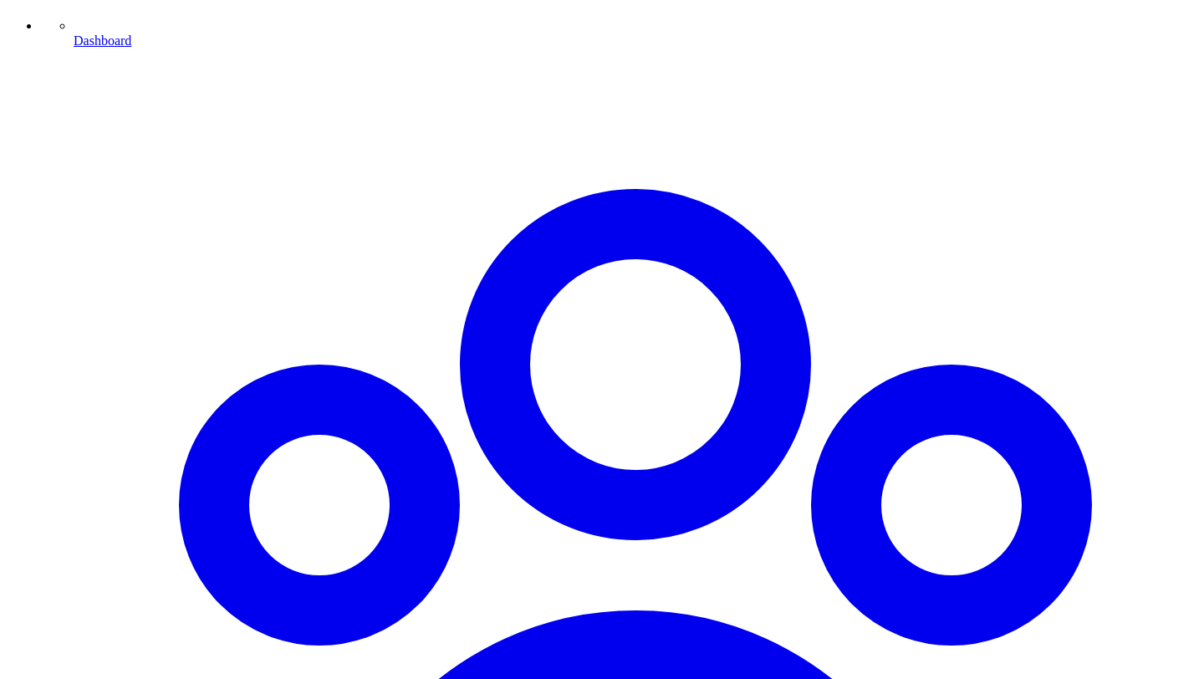
scroll to position [1312, 0]
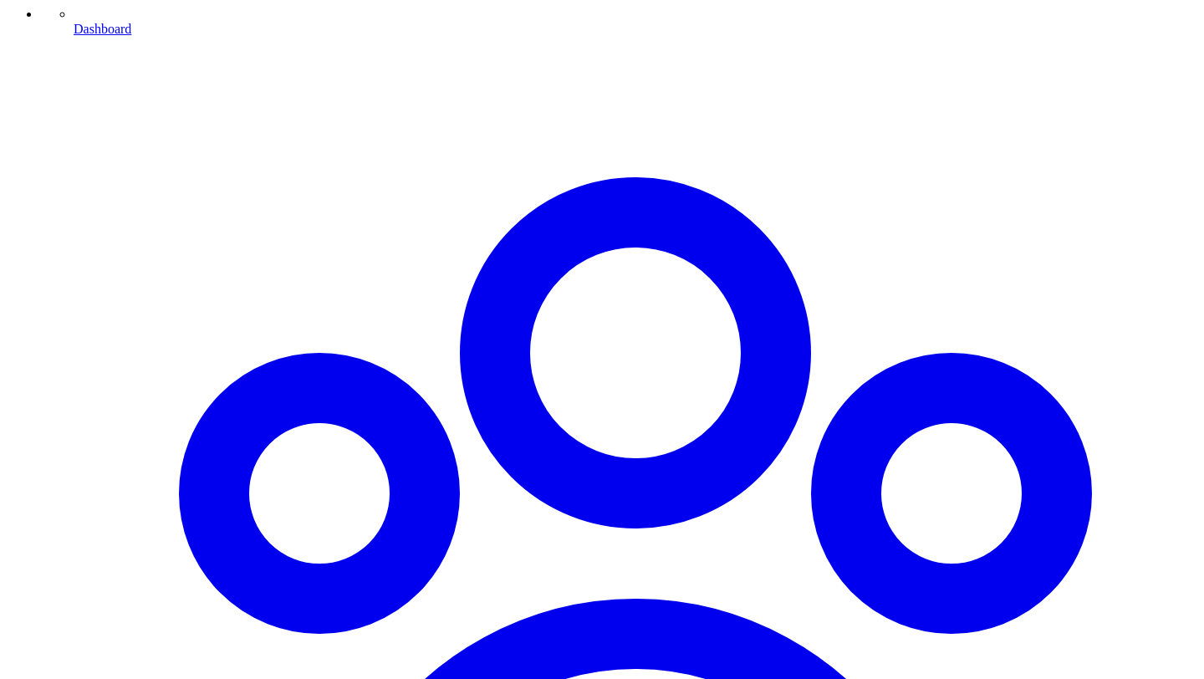
scroll to position [1249, 0]
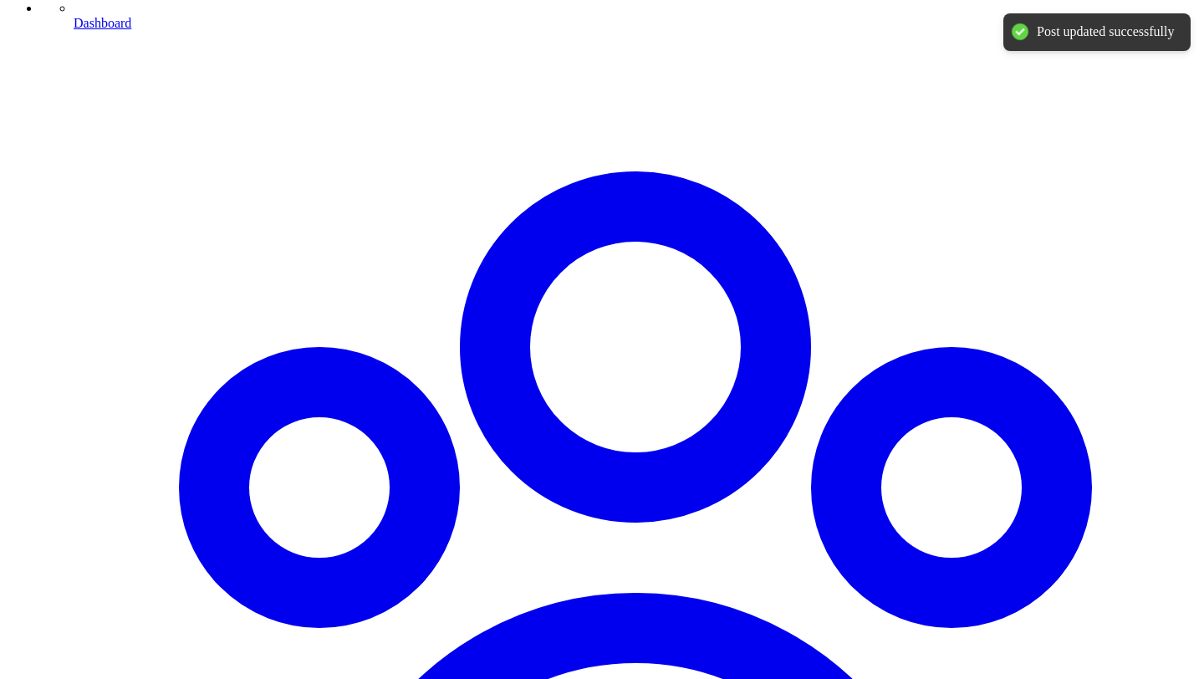
scroll to position [1310, 0]
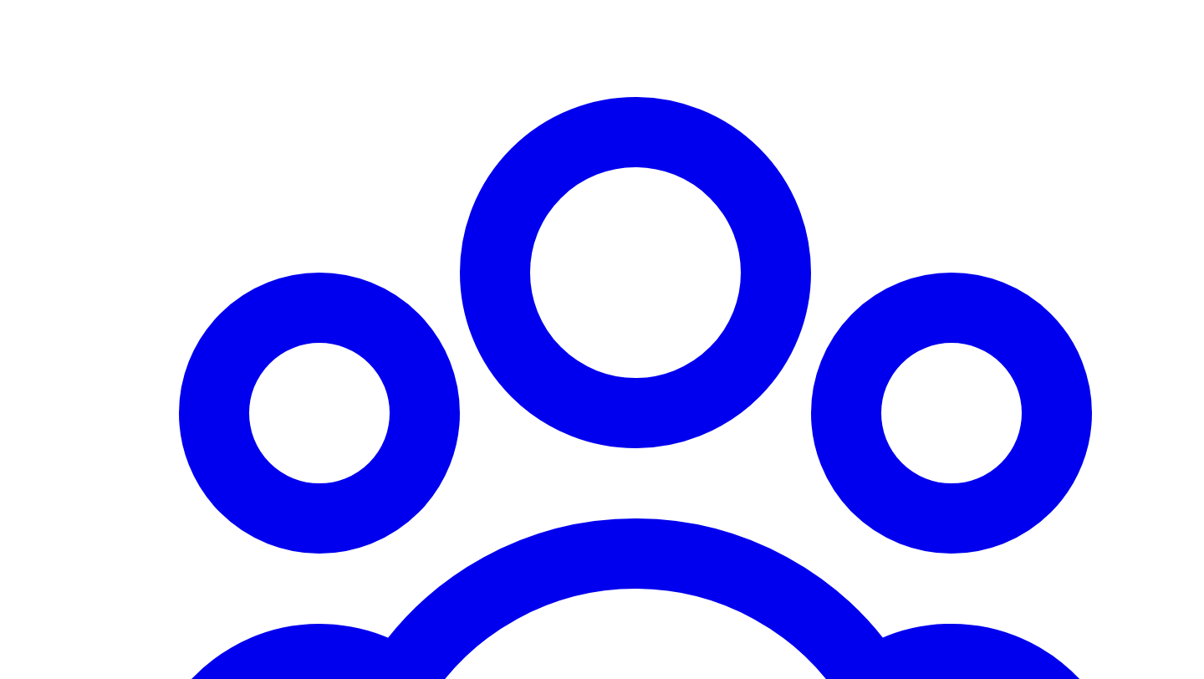
scroll to position [1327, 0]
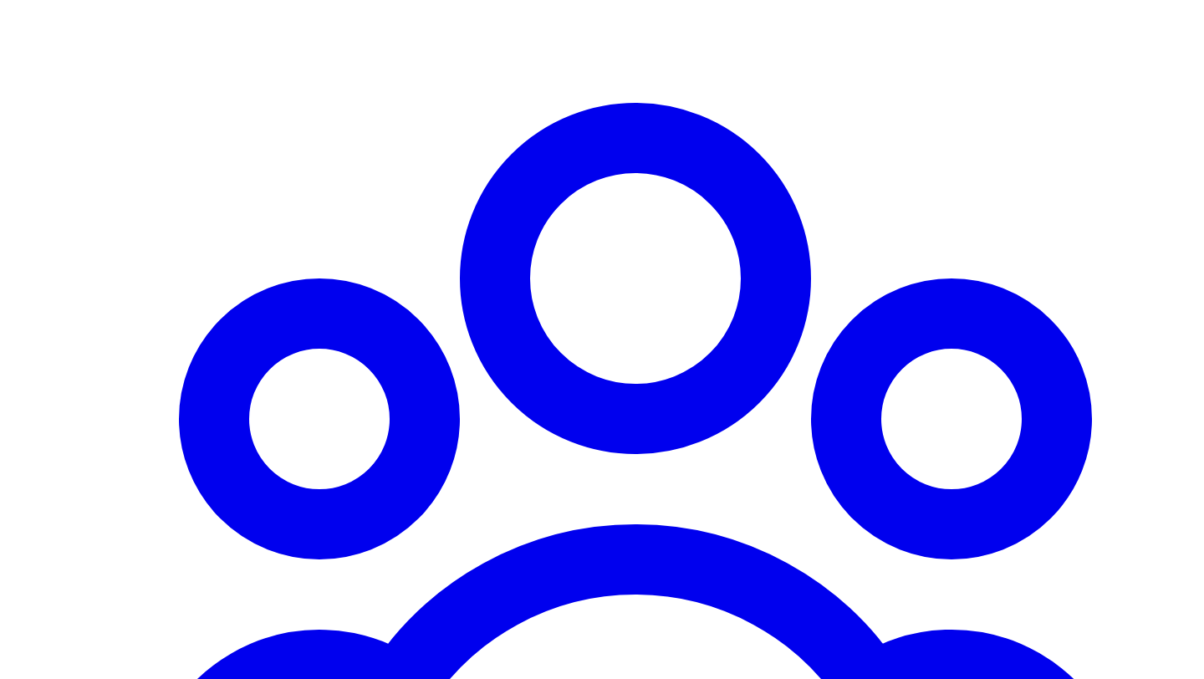
scroll to position [1335, 0]
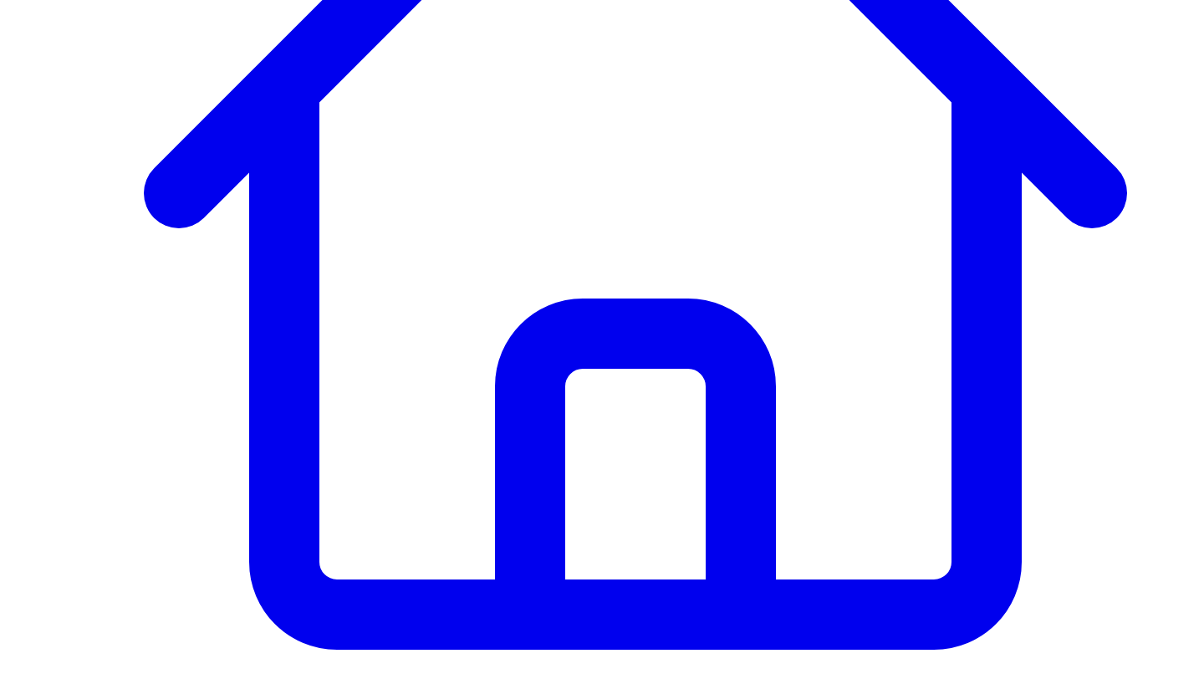
scroll to position [518, 0]
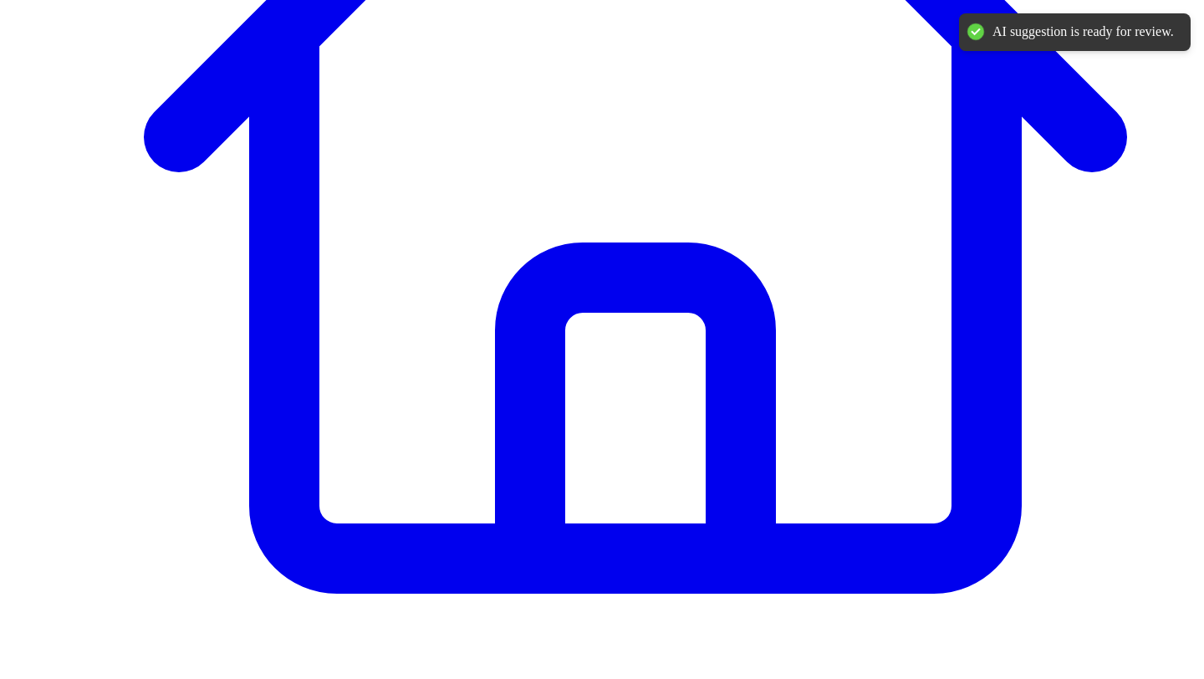
scroll to position [0, 0]
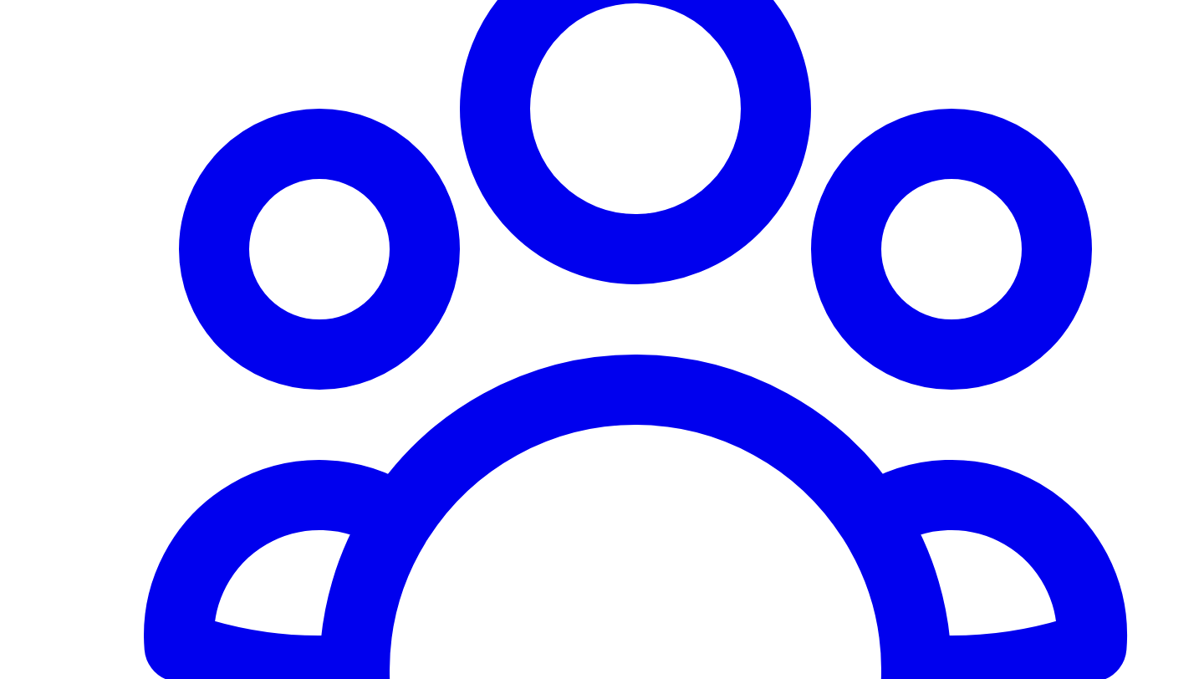
scroll to position [1539, 0]
